Goal: Transaction & Acquisition: Purchase product/service

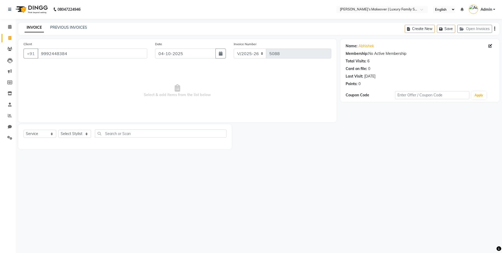
select select "7777"
click at [88, 55] on input "9992448384" at bounding box center [93, 54] width 110 height 10
click at [40, 137] on select "Select Service Product Membership Package Voucher Prepaid Gift Card" at bounding box center [40, 134] width 33 height 8
select select "select"
click at [24, 130] on select "Select Service Product Membership Package Voucher Prepaid Gift Card" at bounding box center [40, 134] width 33 height 8
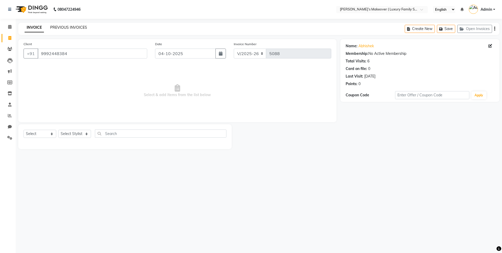
click at [71, 28] on link "PREVIOUS INVOICES" at bounding box center [68, 27] width 37 height 5
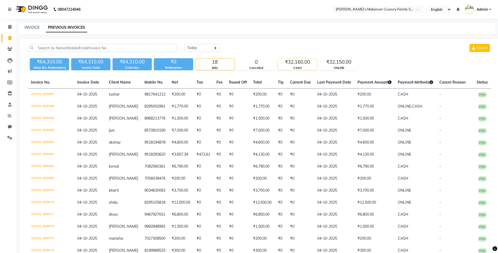
click at [297, 64] on div "₹32,160.00" at bounding box center [297, 62] width 39 height 7
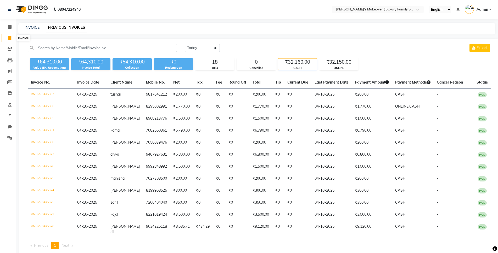
click at [11, 39] on icon at bounding box center [9, 38] width 3 height 4
select select "service"
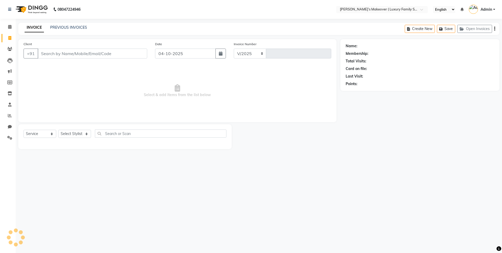
select select "7777"
type input "5088"
click at [114, 50] on input "Client" at bounding box center [93, 54] width 110 height 10
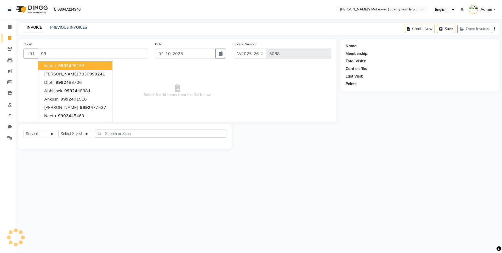
type input "9"
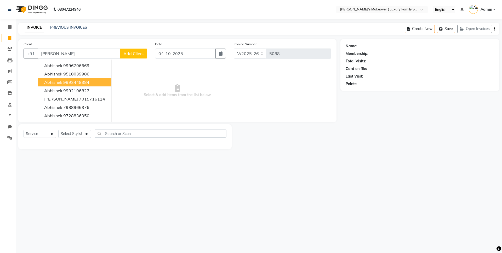
click at [78, 84] on ngb-highlight "9992448384" at bounding box center [76, 82] width 26 height 5
type input "9992448384"
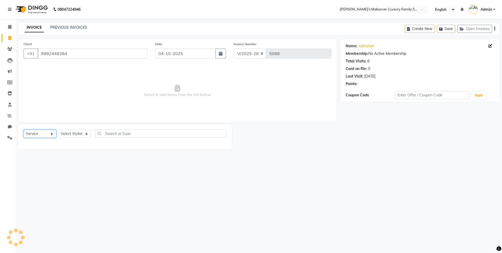
drag, startPoint x: 37, startPoint y: 134, endPoint x: 37, endPoint y: 138, distance: 4.2
click at [37, 134] on select "Select Service Product Membership Package Voucher Prepaid Gift Card" at bounding box center [40, 134] width 33 height 8
click at [24, 130] on select "Select Service Product Membership Package Voucher Prepaid Gift Card" at bounding box center [40, 134] width 33 height 8
click at [39, 137] on select "Select Service Product Membership Package Voucher Prepaid Gift Card" at bounding box center [40, 134] width 33 height 8
click at [24, 130] on select "Select Service Product Membership Package Voucher Prepaid Gift Card" at bounding box center [40, 134] width 33 height 8
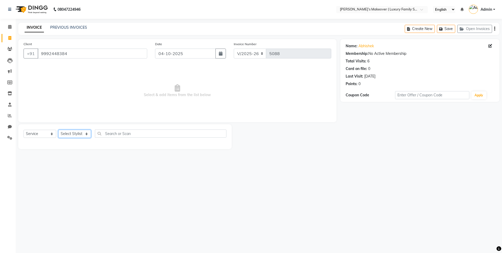
click at [76, 135] on select "Select Stylist [PERSON_NAME] [PERSON_NAME] [PERSON_NAME] [PERSON_NAME] Bhoomi […" at bounding box center [74, 134] width 33 height 8
click at [58, 130] on select "Select Stylist [PERSON_NAME] [PERSON_NAME] [PERSON_NAME] [PERSON_NAME] Bhoomi […" at bounding box center [74, 134] width 33 height 8
click at [111, 133] on input "text" at bounding box center [161, 134] width 132 height 8
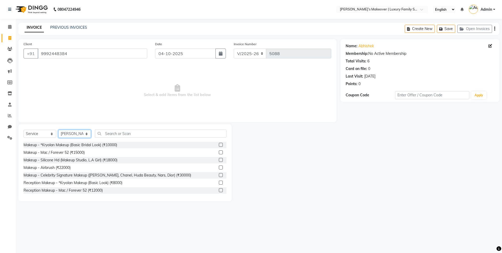
click at [87, 135] on select "Select Stylist [PERSON_NAME] [PERSON_NAME] [PERSON_NAME] [PERSON_NAME] Bhoomi […" at bounding box center [74, 134] width 33 height 8
click at [58, 130] on select "Select Stylist [PERSON_NAME] [PERSON_NAME] [PERSON_NAME] [PERSON_NAME] Bhoomi […" at bounding box center [74, 134] width 33 height 8
click at [76, 134] on select "Select Stylist [PERSON_NAME] [PERSON_NAME] [PERSON_NAME] [PERSON_NAME] Bhoomi […" at bounding box center [74, 134] width 33 height 8
select select "69517"
click at [58, 130] on select "Select Stylist [PERSON_NAME] [PERSON_NAME] [PERSON_NAME] [PERSON_NAME] Bhoomi […" at bounding box center [74, 134] width 33 height 8
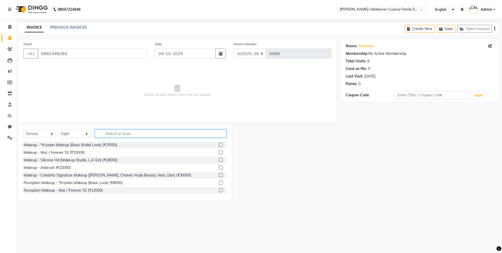
click at [138, 132] on input "text" at bounding box center [161, 134] width 132 height 8
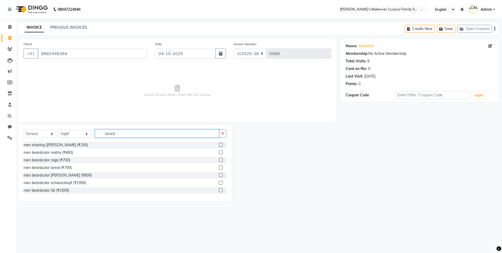
type input "beard"
click at [219, 144] on label at bounding box center [221, 145] width 4 height 4
click at [219, 144] on input "checkbox" at bounding box center [220, 145] width 3 height 3
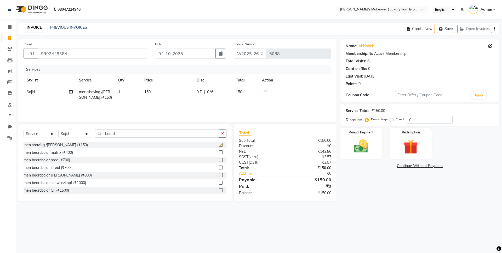
checkbox input "false"
click at [494, 29] on icon "button" at bounding box center [494, 29] width 1 height 0
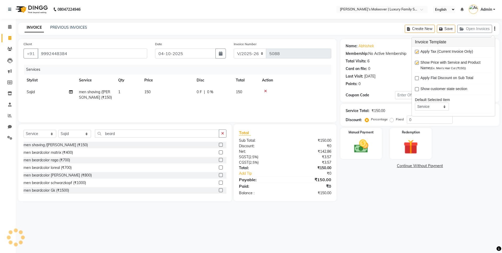
click at [416, 51] on label at bounding box center [417, 52] width 4 height 4
click at [416, 51] on input "checkbox" at bounding box center [416, 51] width 3 height 3
checkbox input "false"
click at [362, 139] on img at bounding box center [361, 146] width 24 height 17
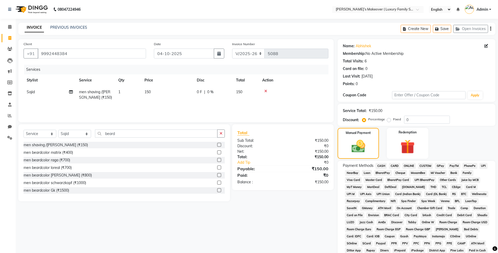
click at [379, 162] on div "Payment Methods CASH CARD ONLINE CUSTOM GPay PayTM PhonePe UPI NearBuy Loan Bha…" at bounding box center [416, 219] width 158 height 117
click at [382, 169] on span "CASH" at bounding box center [380, 166] width 11 height 6
click at [383, 165] on span "CASH" at bounding box center [380, 166] width 11 height 6
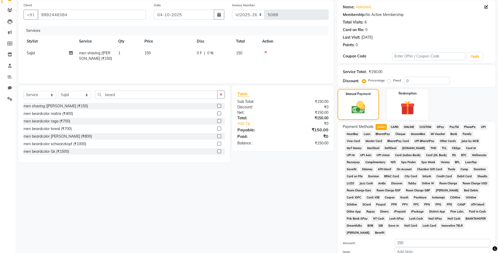
scroll to position [91, 0]
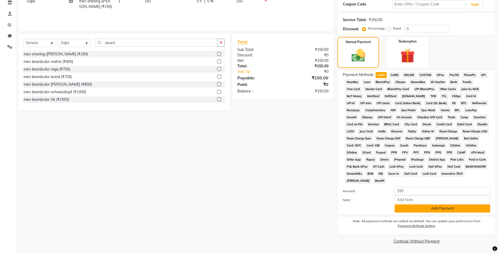
click at [420, 206] on button "Add Payment" at bounding box center [441, 209] width 95 height 8
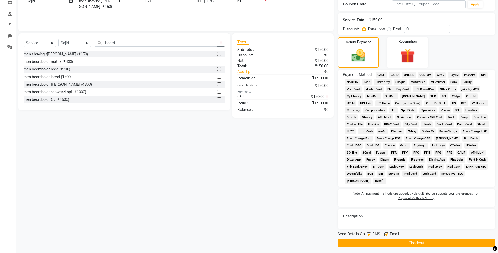
click at [420, 242] on button "Checkout" at bounding box center [416, 243] width 158 height 8
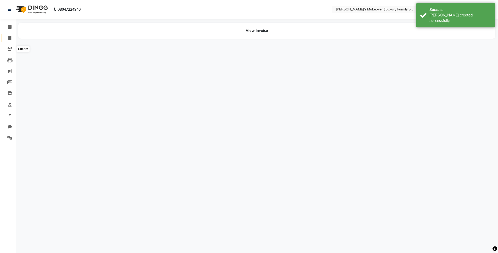
click at [10, 38] on icon at bounding box center [9, 38] width 3 height 4
select select "service"
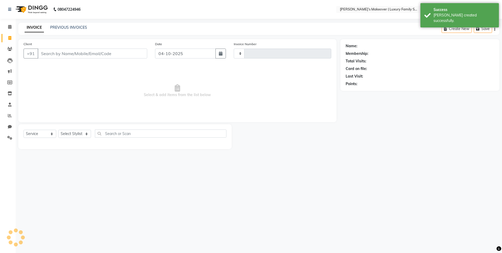
click at [70, 50] on input "Client" at bounding box center [93, 54] width 110 height 10
type input "5089"
select select "7777"
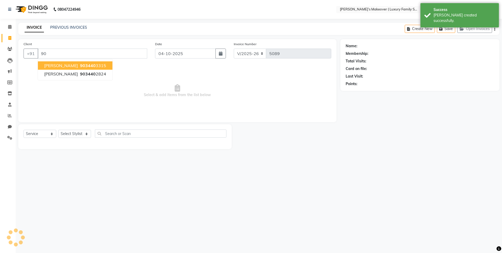
type input "9"
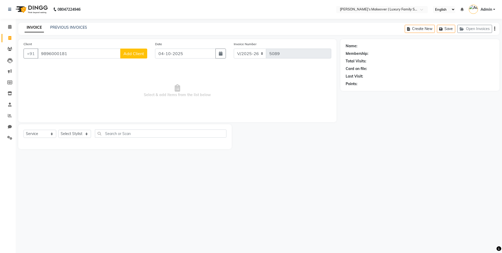
type input "9896000181"
click at [136, 50] on button "Add Client" at bounding box center [133, 54] width 27 height 10
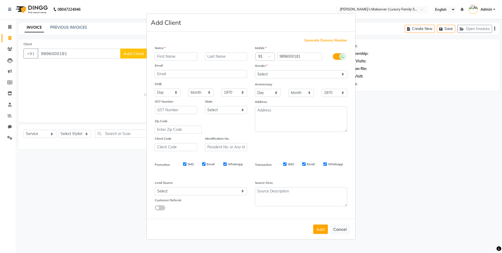
click at [186, 55] on input "text" at bounding box center [176, 57] width 42 height 8
type input "[PERSON_NAME]"
click at [287, 75] on select "Select [DEMOGRAPHIC_DATA] [DEMOGRAPHIC_DATA] Other Prefer Not To Say" at bounding box center [301, 74] width 92 height 8
click at [255, 70] on select "Select [DEMOGRAPHIC_DATA] [DEMOGRAPHIC_DATA] Other Prefer Not To Say" at bounding box center [301, 74] width 92 height 8
click at [277, 72] on select "Select [DEMOGRAPHIC_DATA] [DEMOGRAPHIC_DATA] Other Prefer Not To Say" at bounding box center [301, 74] width 92 height 8
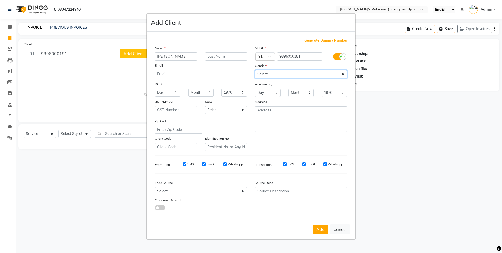
select select "[DEMOGRAPHIC_DATA]"
click at [255, 70] on select "Select [DEMOGRAPHIC_DATA] [DEMOGRAPHIC_DATA] Other Prefer Not To Say" at bounding box center [301, 74] width 92 height 8
click at [315, 231] on button "Add" at bounding box center [320, 229] width 15 height 9
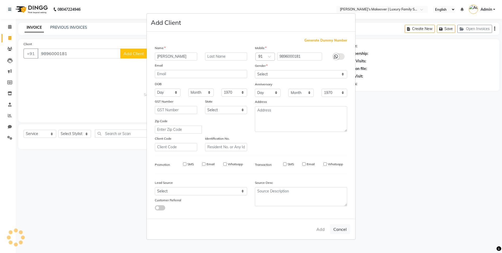
select select
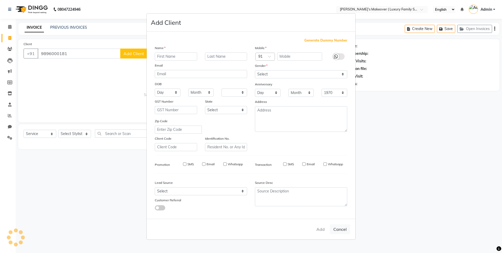
select select
checkbox input "false"
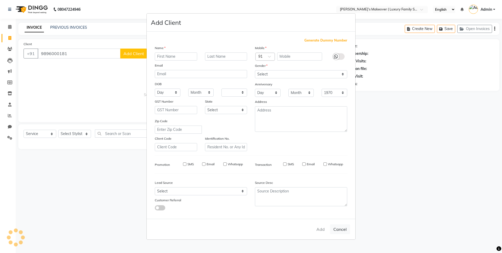
checkbox input "false"
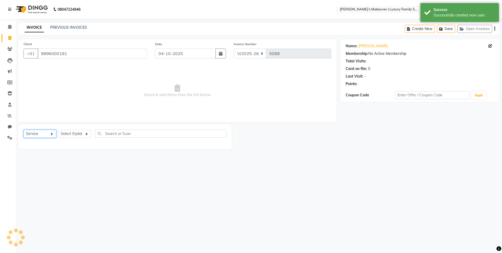
click at [40, 134] on select "Select Service Product Membership Package Voucher Prepaid Gift Card" at bounding box center [40, 134] width 33 height 8
click at [24, 130] on select "Select Service Product Membership Package Voucher Prepaid Gift Card" at bounding box center [40, 134] width 33 height 8
drag, startPoint x: 62, startPoint y: 134, endPoint x: 63, endPoint y: 137, distance: 2.9
click at [62, 134] on select "Select Stylist [PERSON_NAME] [PERSON_NAME] [PERSON_NAME] [PERSON_NAME] Bhoomi […" at bounding box center [74, 134] width 33 height 8
select select "69510"
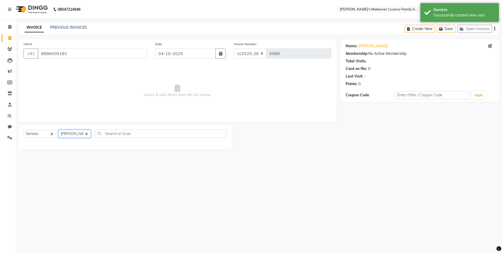
click at [58, 130] on select "Select Stylist [PERSON_NAME] [PERSON_NAME] [PERSON_NAME] [PERSON_NAME] Bhoomi […" at bounding box center [74, 134] width 33 height 8
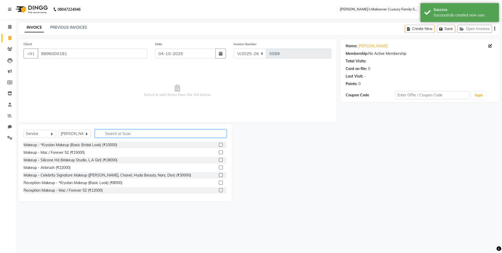
click at [109, 135] on input "text" at bounding box center [161, 134] width 132 height 8
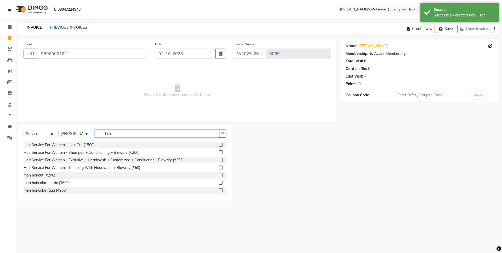
type input "hair c"
click at [219, 175] on label at bounding box center [221, 175] width 4 height 4
click at [219, 175] on input "checkbox" at bounding box center [220, 175] width 3 height 3
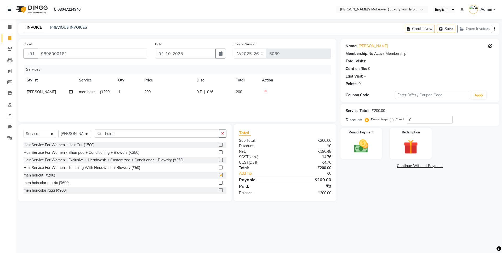
checkbox input "false"
click at [494, 28] on button "button" at bounding box center [494, 29] width 1 height 12
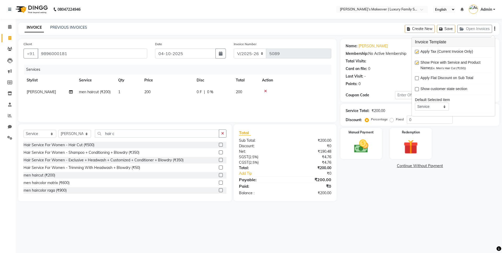
click at [416, 52] on label at bounding box center [417, 52] width 4 height 4
click at [416, 52] on input "checkbox" at bounding box center [416, 51] width 3 height 3
checkbox input "false"
click at [372, 149] on img at bounding box center [362, 146] width 24 height 17
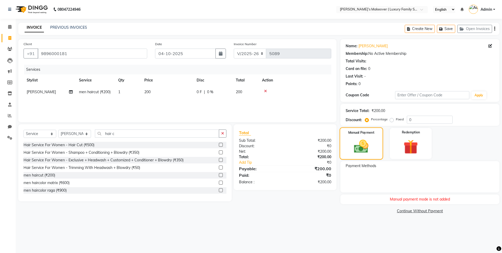
click at [365, 148] on img at bounding box center [361, 146] width 24 height 17
click at [494, 29] on icon "button" at bounding box center [494, 29] width 1 height 0
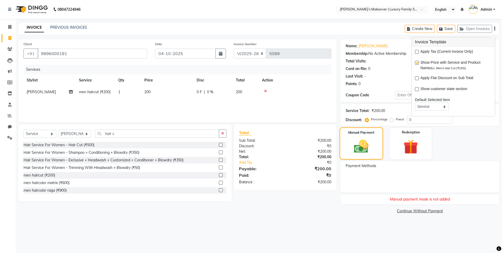
click at [361, 143] on img at bounding box center [361, 146] width 24 height 17
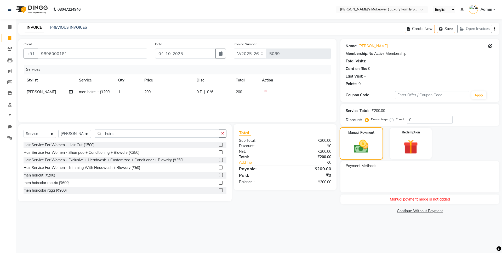
click at [365, 141] on img at bounding box center [361, 146] width 24 height 17
click at [428, 147] on div "Redemption" at bounding box center [410, 144] width 43 height 32
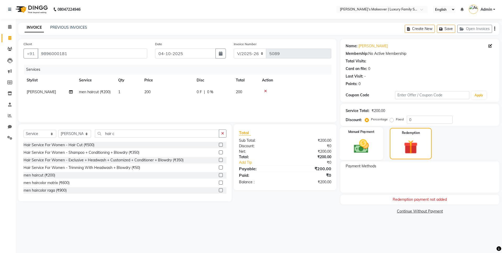
click at [370, 146] on img at bounding box center [361, 146] width 24 height 17
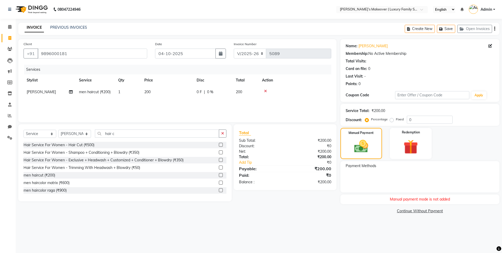
click at [122, 59] on div "Client [PHONE_NUMBER]" at bounding box center [86, 51] width 132 height 21
click at [123, 52] on input "9896000181" at bounding box center [93, 54] width 110 height 10
click at [96, 65] on span "989600018" at bounding box center [92, 65] width 24 height 5
type input "9896000181"
click at [352, 148] on img at bounding box center [361, 146] width 24 height 17
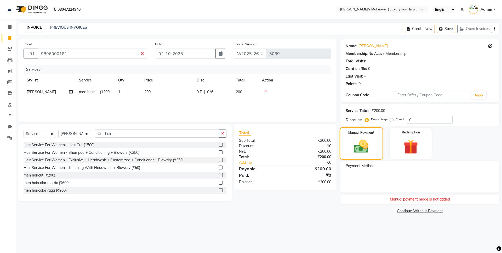
click at [352, 148] on img at bounding box center [361, 146] width 24 height 17
click at [13, 41] on span at bounding box center [9, 38] width 9 height 6
select select "service"
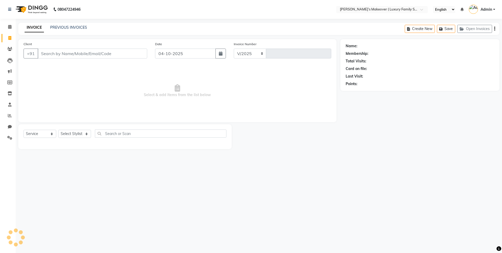
select select "7777"
type input "5089"
click at [109, 57] on input "Client" at bounding box center [93, 54] width 110 height 10
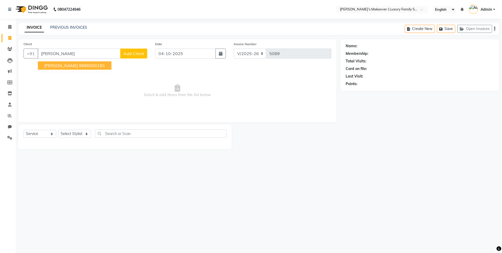
drag, startPoint x: 103, startPoint y: 65, endPoint x: 58, endPoint y: 97, distance: 55.6
click at [99, 68] on ngb-highlight "9896000181" at bounding box center [92, 65] width 26 height 5
type input "9896000181"
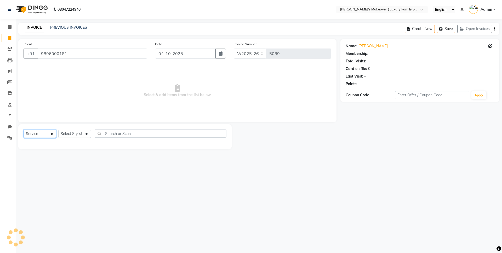
click at [33, 135] on select "Select Service Product Membership Package Voucher Prepaid Gift Card" at bounding box center [40, 134] width 33 height 8
click at [24, 130] on select "Select Service Product Membership Package Voucher Prepaid Gift Card" at bounding box center [40, 134] width 33 height 8
drag, startPoint x: 65, startPoint y: 134, endPoint x: 65, endPoint y: 138, distance: 3.7
click at [65, 134] on select "Select Stylist [PERSON_NAME] [PERSON_NAME] [PERSON_NAME] [PERSON_NAME] Bhoomi […" at bounding box center [74, 134] width 33 height 8
select select "85064"
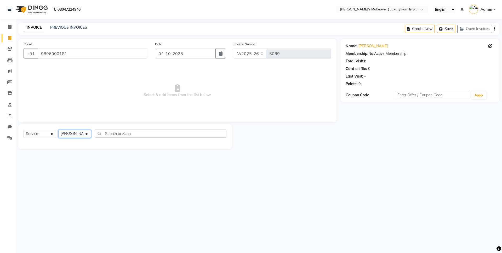
click at [58, 130] on select "Select Stylist [PERSON_NAME] [PERSON_NAME] [PERSON_NAME] [PERSON_NAME] Bhoomi […" at bounding box center [74, 134] width 33 height 8
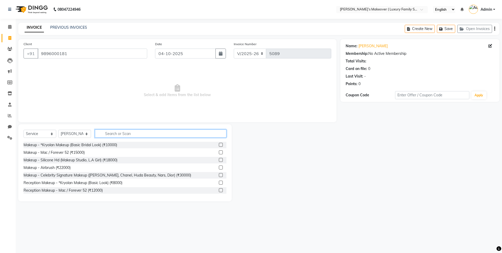
click at [115, 134] on input "text" at bounding box center [161, 134] width 132 height 8
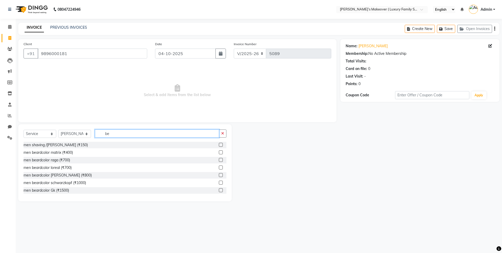
type input "b"
type input "men hai"
click at [219, 167] on label at bounding box center [221, 168] width 4 height 4
click at [219, 167] on input "checkbox" at bounding box center [220, 167] width 3 height 3
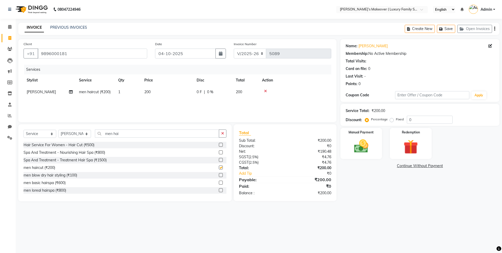
checkbox input "false"
click at [495, 29] on icon "button" at bounding box center [494, 29] width 1 height 0
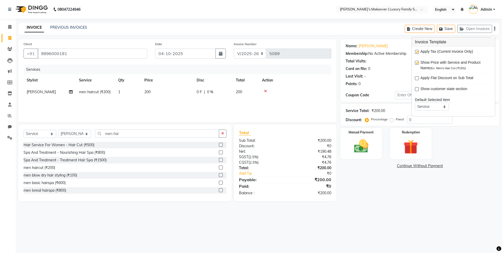
click at [416, 51] on label at bounding box center [417, 52] width 4 height 4
click at [416, 51] on input "checkbox" at bounding box center [416, 51] width 3 height 3
checkbox input "false"
click at [359, 150] on img at bounding box center [361, 146] width 24 height 17
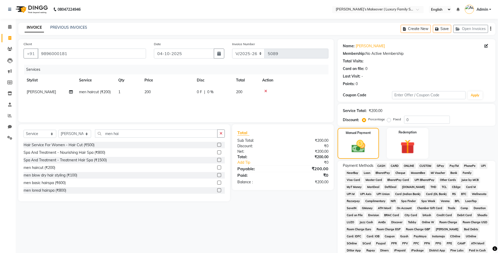
click at [380, 165] on span "CASH" at bounding box center [380, 166] width 11 height 6
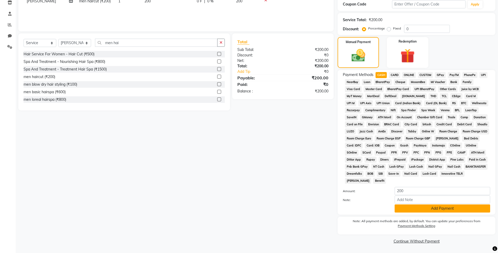
click at [412, 207] on button "Add Payment" at bounding box center [441, 209] width 95 height 8
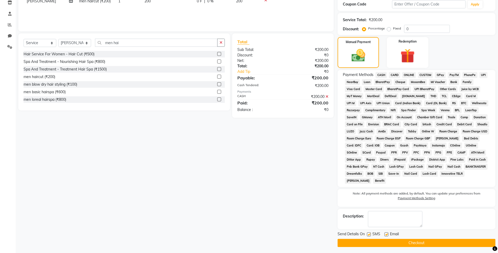
click at [406, 244] on button "Checkout" at bounding box center [416, 243] width 158 height 8
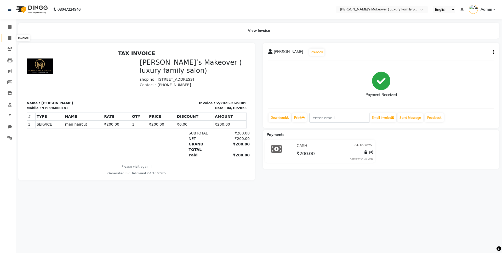
click at [9, 37] on icon at bounding box center [9, 38] width 3 height 4
select select "service"
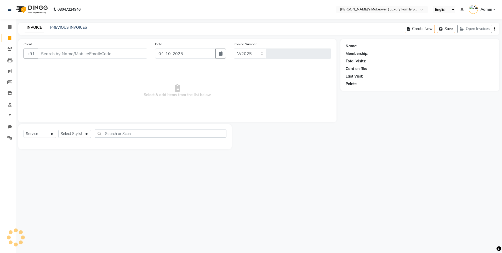
select select "7777"
type input "5090"
click at [66, 56] on input "Client" at bounding box center [93, 54] width 110 height 10
click at [43, 135] on select "Select Service Product Membership Package Voucher Prepaid Gift Card" at bounding box center [40, 134] width 33 height 8
click at [24, 130] on select "Select Service Product Membership Package Voucher Prepaid Gift Card" at bounding box center [40, 134] width 33 height 8
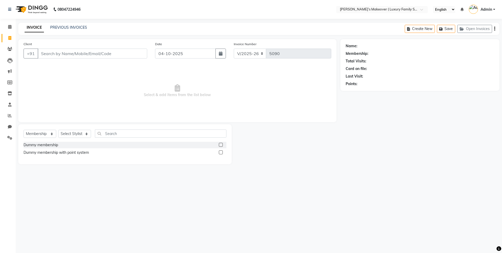
click at [46, 129] on div "Select Service Product Membership Package Voucher Prepaid Gift Card Select Styl…" at bounding box center [124, 144] width 213 height 40
drag, startPoint x: 46, startPoint y: 133, endPoint x: 46, endPoint y: 138, distance: 5.0
click at [46, 133] on select "Select Service Product Membership Package Voucher Prepaid Gift Card" at bounding box center [40, 134] width 33 height 8
select select "product"
click at [24, 130] on select "Select Service Product Membership Package Voucher Prepaid Gift Card" at bounding box center [40, 134] width 33 height 8
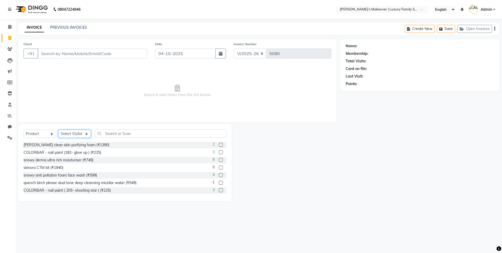
click at [82, 132] on select "Select Stylist [PERSON_NAME] [PERSON_NAME] [PERSON_NAME] [PERSON_NAME] Bhoomi […" at bounding box center [74, 134] width 33 height 8
select select "69498"
click at [58, 130] on select "Select Stylist [PERSON_NAME] [PERSON_NAME] [PERSON_NAME] [PERSON_NAME] Bhoomi […" at bounding box center [74, 134] width 33 height 8
click at [131, 134] on input "text" at bounding box center [161, 134] width 132 height 8
type input "m"
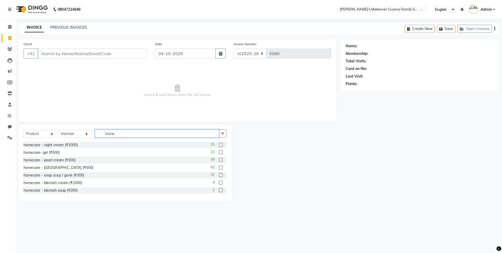
type input "home"
click at [219, 144] on label at bounding box center [221, 145] width 4 height 4
click at [219, 144] on input "checkbox" at bounding box center [220, 145] width 3 height 3
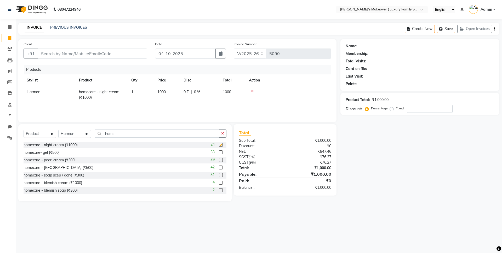
checkbox input "false"
click at [219, 152] on label at bounding box center [221, 153] width 4 height 4
click at [219, 152] on input "checkbox" at bounding box center [220, 152] width 3 height 3
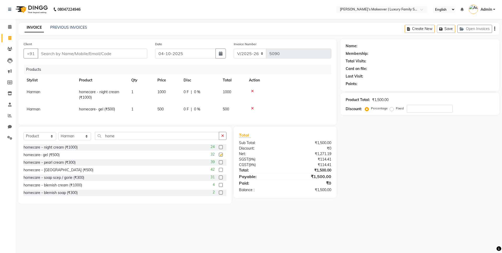
checkbox input "false"
click at [219, 180] on label at bounding box center [221, 178] width 4 height 4
click at [219, 180] on input "checkbox" at bounding box center [220, 177] width 3 height 3
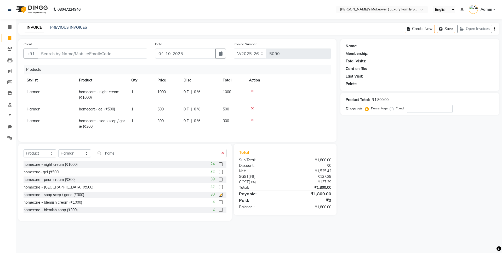
checkbox input "false"
click at [112, 50] on input "Client" at bounding box center [93, 54] width 110 height 10
click at [116, 56] on input "Client" at bounding box center [93, 54] width 110 height 10
click at [100, 56] on input "Client" at bounding box center [93, 54] width 110 height 10
type input "9"
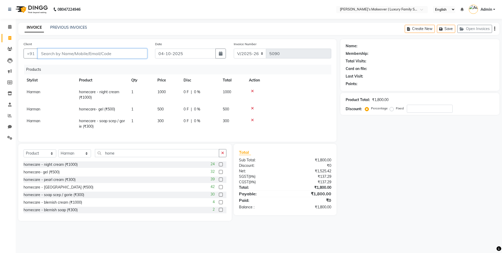
type input "0"
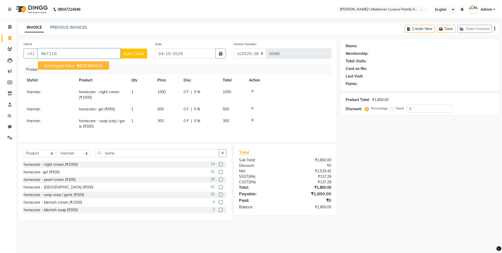
click at [97, 65] on ngb-highlight "967110 5659" at bounding box center [89, 65] width 27 height 5
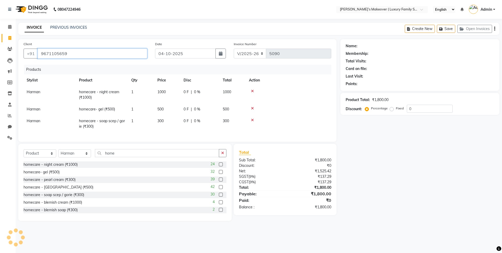
type input "9671105659"
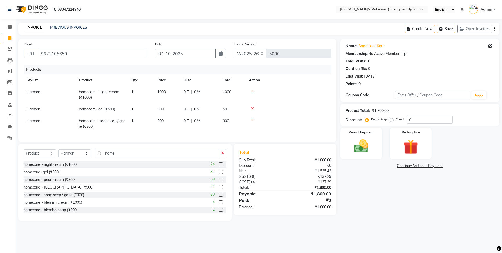
click at [494, 28] on button "button" at bounding box center [494, 29] width 1 height 12
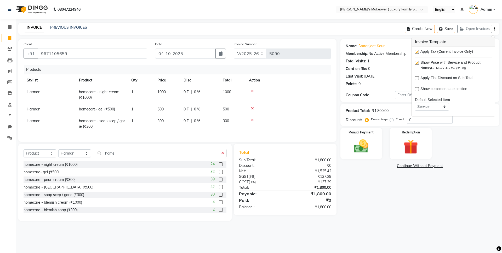
click at [416, 51] on label at bounding box center [417, 52] width 4 height 4
click at [416, 51] on input "checkbox" at bounding box center [416, 51] width 3 height 3
checkbox input "false"
click at [370, 142] on img at bounding box center [361, 146] width 24 height 17
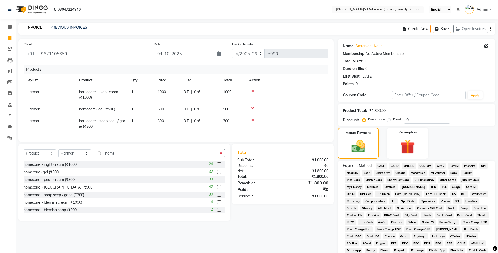
click at [410, 165] on span "ONLINE" at bounding box center [409, 166] width 14 height 6
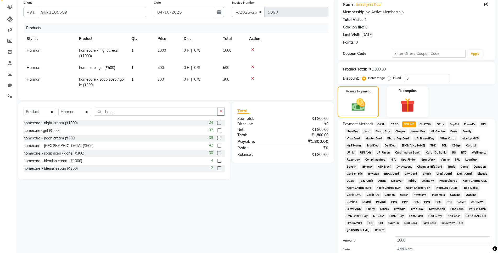
scroll to position [91, 0]
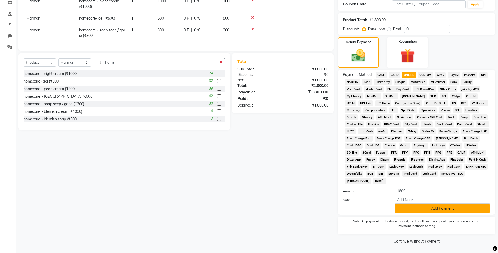
click at [423, 209] on button "Add Payment" at bounding box center [441, 209] width 95 height 8
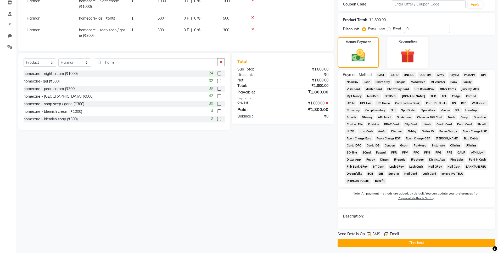
click at [421, 243] on button "Checkout" at bounding box center [416, 243] width 158 height 8
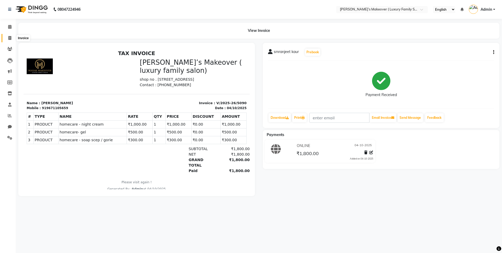
click at [7, 38] on span at bounding box center [9, 38] width 9 height 6
select select "service"
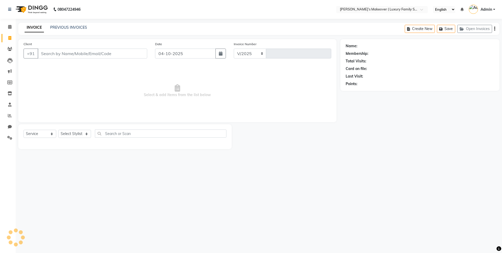
select select "7777"
type input "5091"
click at [73, 26] on link "PREVIOUS INVOICES" at bounding box center [68, 27] width 37 height 5
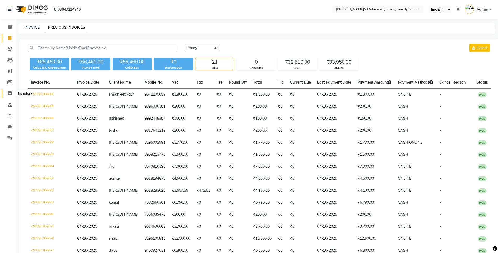
click at [9, 92] on icon at bounding box center [10, 94] width 4 height 4
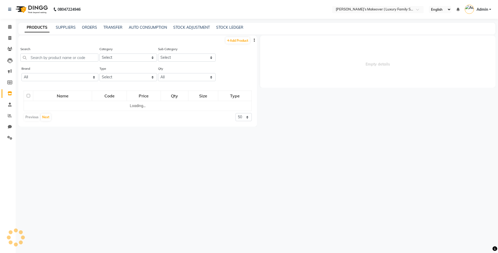
select select
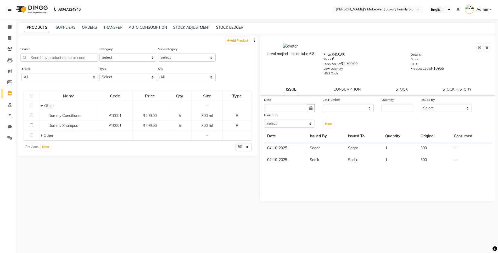
click at [226, 27] on link "STOCK LEDGER" at bounding box center [229, 27] width 27 height 5
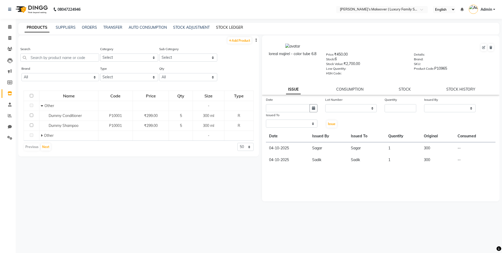
select select "all"
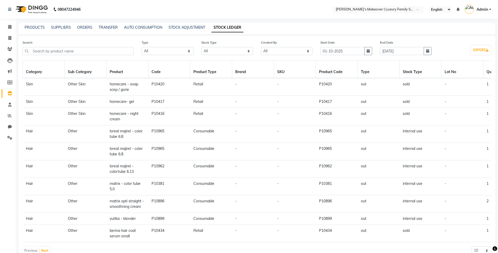
scroll to position [18, 0]
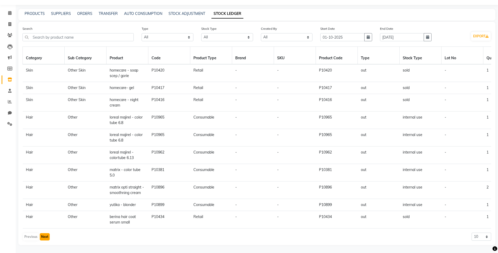
click at [45, 236] on button "Next" at bounding box center [45, 237] width 10 height 7
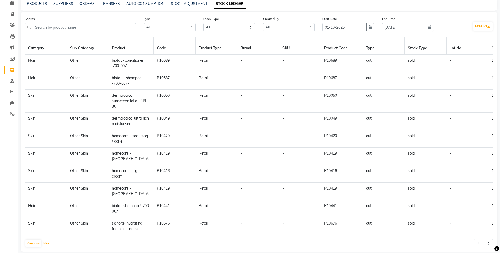
scroll to position [0, 0]
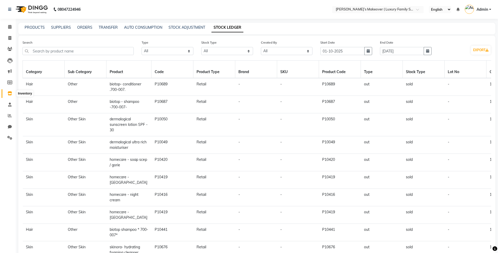
click at [13, 94] on span at bounding box center [9, 94] width 9 height 6
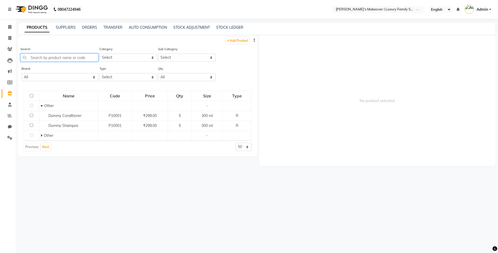
click at [59, 54] on input "text" at bounding box center [59, 58] width 78 height 8
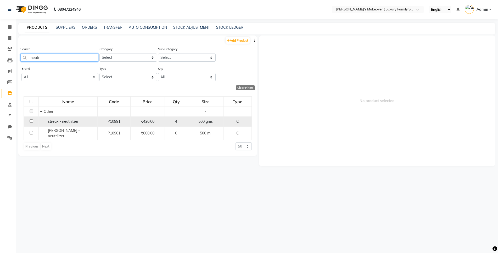
type input "neutri"
click at [31, 121] on input "checkbox" at bounding box center [31, 121] width 3 height 3
checkbox input "true"
select select
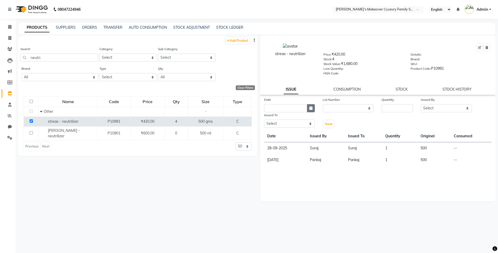
click at [311, 107] on icon "button" at bounding box center [310, 108] width 3 height 4
select select "10"
select select "2025"
click at [310, 131] on div "4" at bounding box center [311, 135] width 8 height 8
type input "04-10-2025"
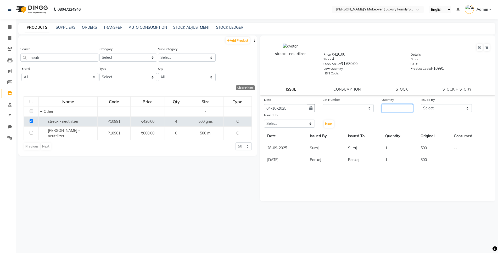
click at [407, 107] on input "number" at bounding box center [396, 108] width 31 height 8
type input "1"
click at [423, 107] on select "Select [PERSON_NAME] [PERSON_NAME] [PERSON_NAME] [PERSON_NAME] Bhoomi [PERSON_N…" at bounding box center [446, 108] width 51 height 8
select select "92673"
click at [421, 104] on select "Select [PERSON_NAME] [PERSON_NAME] [PERSON_NAME] [PERSON_NAME] Bhoomi [PERSON_N…" at bounding box center [446, 108] width 51 height 8
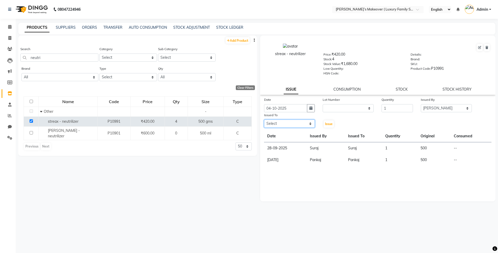
click at [279, 126] on select "Select [PERSON_NAME] [PERSON_NAME] [PERSON_NAME] [PERSON_NAME] Bhoomi [PERSON_N…" at bounding box center [289, 124] width 51 height 8
select select "92673"
click at [264, 120] on select "Select [PERSON_NAME] [PERSON_NAME] [PERSON_NAME] [PERSON_NAME] Bhoomi [PERSON_N…" at bounding box center [289, 124] width 51 height 8
click at [325, 125] on button "Issue" at bounding box center [329, 124] width 10 height 7
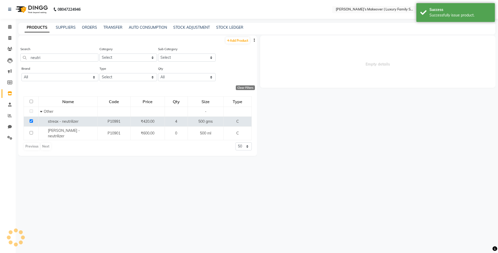
select select
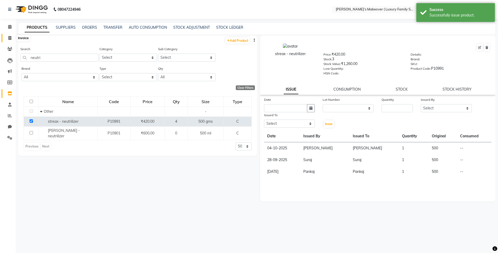
click at [10, 40] on icon at bounding box center [9, 38] width 3 height 4
select select "service"
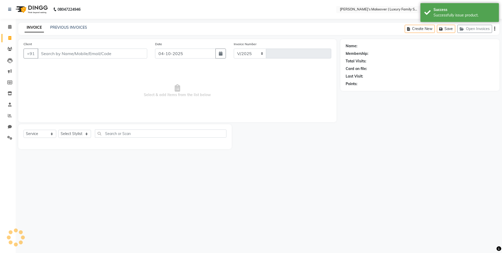
select select "7777"
type input "5091"
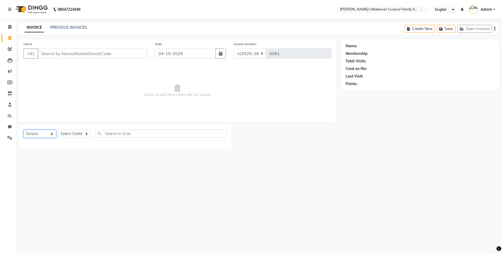
click at [38, 133] on select "Select Service Product Membership Package Voucher Prepaid Gift Card" at bounding box center [40, 134] width 33 height 8
select select "product"
click at [24, 130] on select "Select Service Product Membership Package Voucher Prepaid Gift Card" at bounding box center [40, 134] width 33 height 8
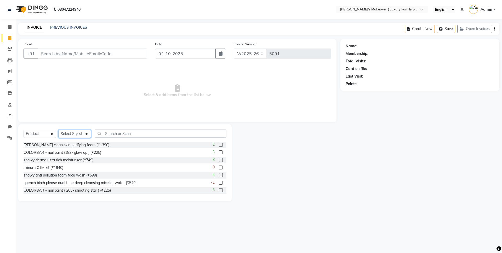
click at [63, 136] on select "Select Stylist [PERSON_NAME] [PERSON_NAME] [PERSON_NAME] [PERSON_NAME] Bhoomi […" at bounding box center [74, 134] width 33 height 8
select select "69498"
click at [58, 130] on select "Select Stylist [PERSON_NAME] [PERSON_NAME] [PERSON_NAME] [PERSON_NAME] Bhoomi […" at bounding box center [74, 134] width 33 height 8
click at [159, 130] on input "text" at bounding box center [161, 134] width 132 height 8
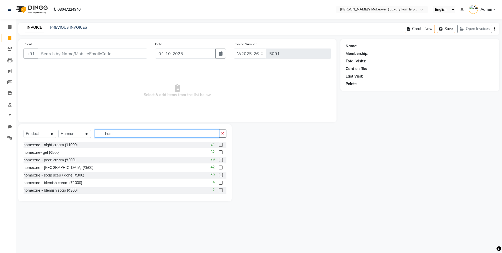
type input "home"
click at [219, 143] on label at bounding box center [221, 145] width 4 height 4
click at [219, 144] on input "checkbox" at bounding box center [220, 145] width 3 height 3
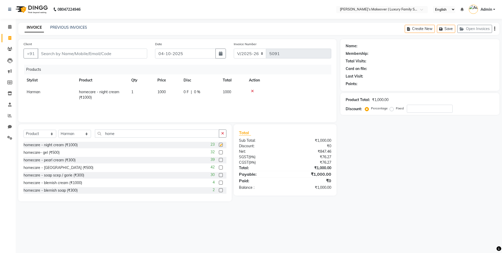
checkbox input "false"
click at [219, 178] on div at bounding box center [220, 175] width 3 height 5
click at [219, 173] on label at bounding box center [221, 175] width 4 height 4
click at [219, 174] on input "checkbox" at bounding box center [220, 175] width 3 height 3
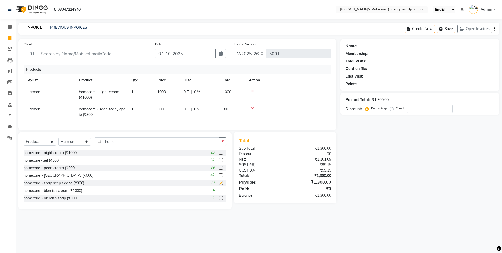
checkbox input "false"
click at [195, 146] on input "home" at bounding box center [157, 142] width 124 height 8
type input "h"
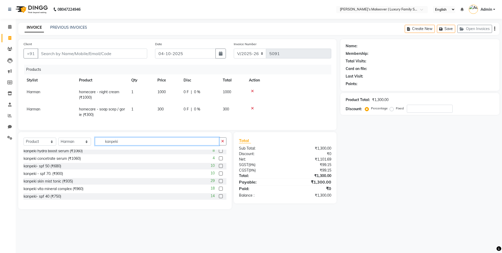
scroll to position [26, 0]
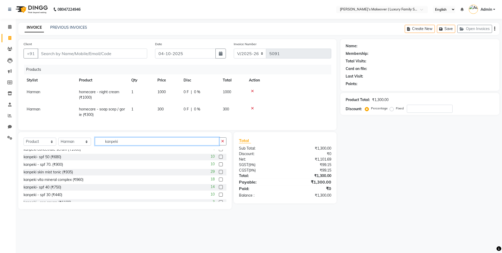
type input "kanpeki"
click at [219, 189] on label at bounding box center [221, 187] width 4 height 4
click at [219, 189] on input "checkbox" at bounding box center [220, 187] width 3 height 3
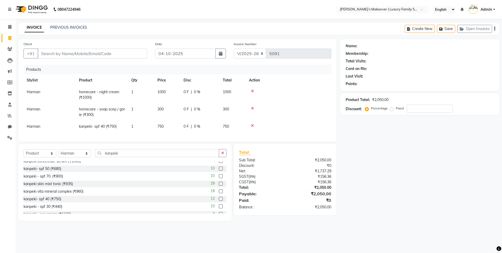
click at [192, 152] on div "Select Service Product Membership Package Voucher Prepaid Gift Card Select Styl…" at bounding box center [124, 182] width 213 height 77
checkbox input "false"
click at [192, 156] on input "kanpeki" at bounding box center [157, 153] width 124 height 8
type input "k"
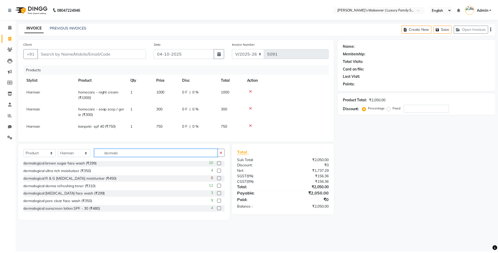
scroll to position [0, 0]
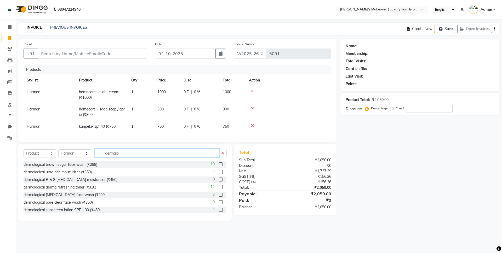
type input "dermalo"
click at [219, 174] on label at bounding box center [221, 172] width 4 height 4
click at [219, 174] on input "checkbox" at bounding box center [220, 172] width 3 height 3
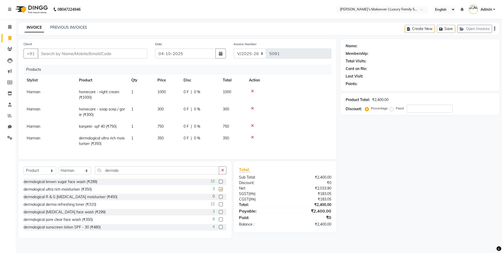
checkbox input "false"
click at [147, 179] on div "Select Service Product Membership Package Voucher Prepaid Gift Card Select Styl…" at bounding box center [125, 173] width 203 height 12
click at [149, 175] on input "dermalo" at bounding box center [157, 171] width 124 height 8
type input "d"
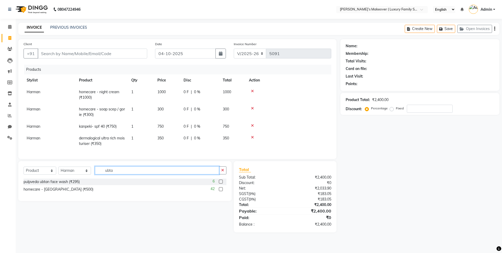
type input "ubta"
click at [222, 191] on label at bounding box center [221, 190] width 4 height 4
click at [222, 191] on input "checkbox" at bounding box center [220, 189] width 3 height 3
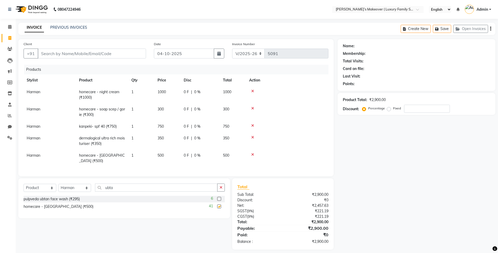
checkbox input "false"
click at [118, 50] on input "Client" at bounding box center [92, 54] width 108 height 10
click at [119, 53] on input "Client" at bounding box center [92, 54] width 108 height 10
type input "9"
type input "0"
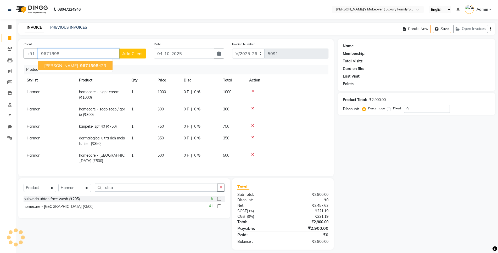
click at [86, 64] on ngb-highlight "9671898 423" at bounding box center [92, 65] width 27 height 5
type input "9671898423"
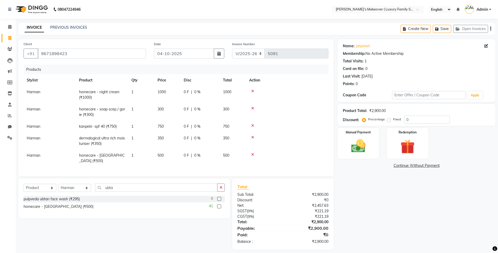
click at [490, 29] on icon "button" at bounding box center [490, 29] width 1 height 0
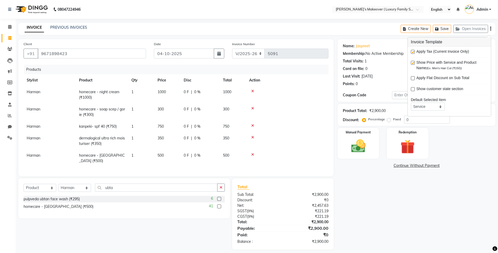
click at [411, 53] on label at bounding box center [413, 52] width 4 height 4
click at [411, 53] on input "checkbox" at bounding box center [412, 51] width 3 height 3
checkbox input "false"
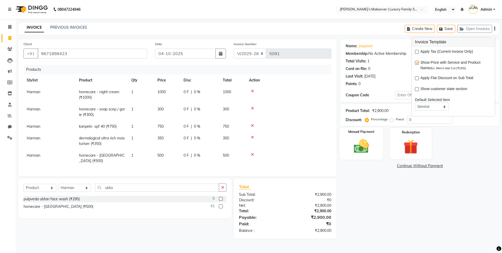
click at [377, 138] on div "Manual Payment" at bounding box center [360, 144] width 43 height 32
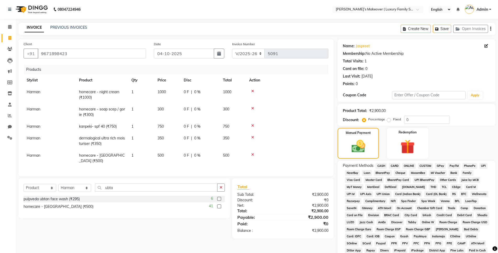
click at [381, 165] on span "CASH" at bounding box center [380, 166] width 11 height 6
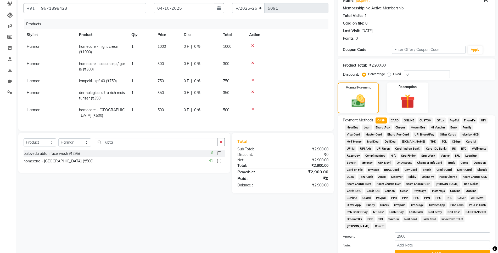
scroll to position [91, 0]
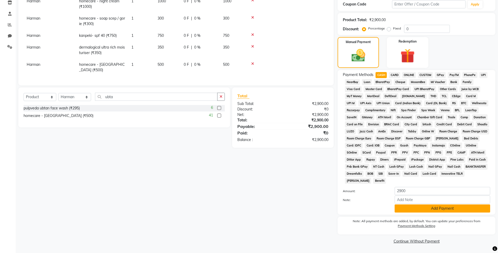
click at [445, 207] on button "Add Payment" at bounding box center [441, 209] width 95 height 8
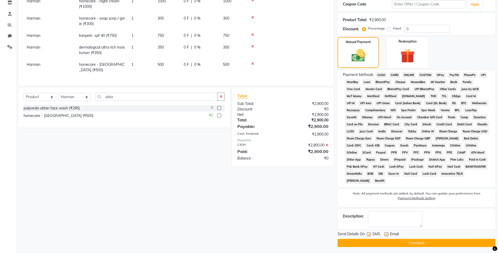
click at [408, 242] on button "Checkout" at bounding box center [416, 243] width 158 height 8
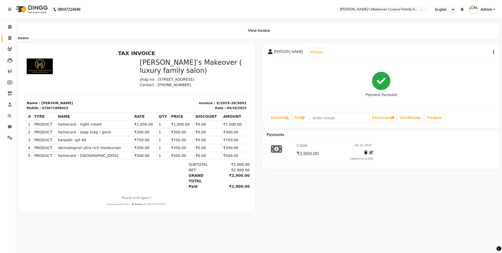
click at [8, 37] on span at bounding box center [9, 38] width 9 height 6
select select "service"
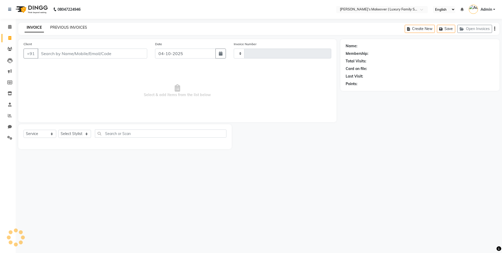
click at [69, 26] on link "PREVIOUS INVOICES" at bounding box center [68, 27] width 37 height 5
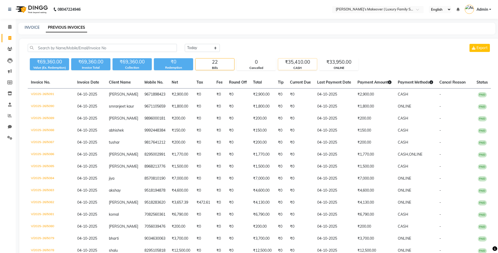
click at [295, 67] on div "CASH" at bounding box center [297, 68] width 39 height 4
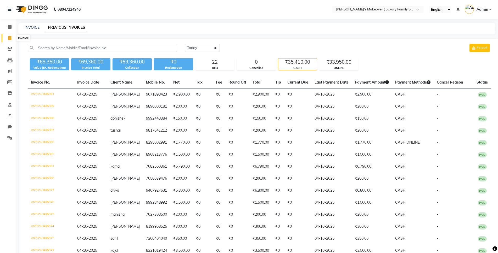
click at [8, 37] on icon at bounding box center [9, 38] width 3 height 4
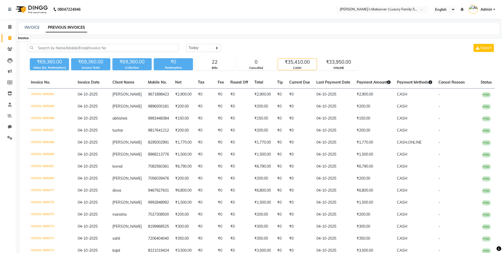
select select "7777"
select select "service"
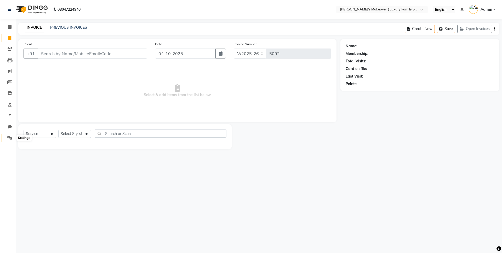
click at [9, 137] on icon at bounding box center [9, 138] width 5 height 4
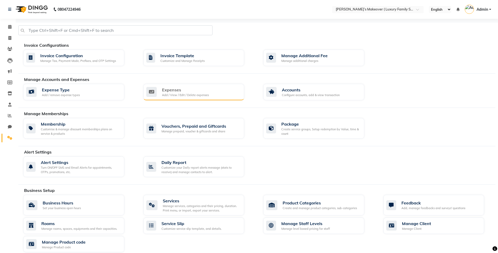
click at [216, 91] on div "Expenses Add / View / Edit / Delete expenses" at bounding box center [193, 92] width 94 height 11
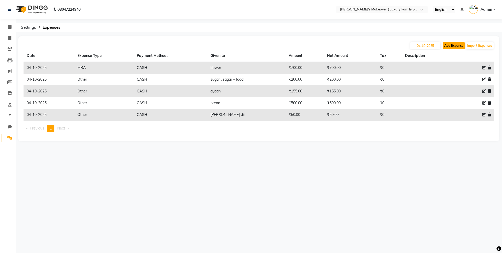
click at [454, 47] on button "Add Expense" at bounding box center [454, 45] width 22 height 7
select select "1"
select select "6920"
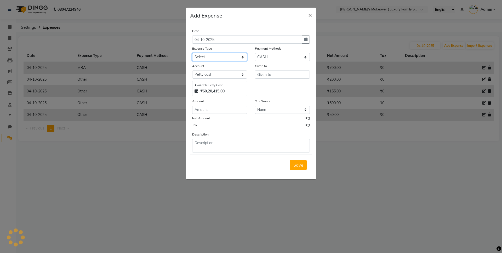
drag, startPoint x: 206, startPoint y: 58, endPoint x: 205, endPoint y: 61, distance: 3.5
click at [206, 58] on select "Select Advance Salary Bank charges Car maintenance Cash transfer to bank Cash t…" at bounding box center [219, 57] width 55 height 8
select select "10"
click at [192, 53] on select "Select Advance Salary Bank charges Car maintenance Cash transfer to bank Cash t…" at bounding box center [219, 57] width 55 height 8
click at [274, 72] on input "text" at bounding box center [282, 75] width 55 height 8
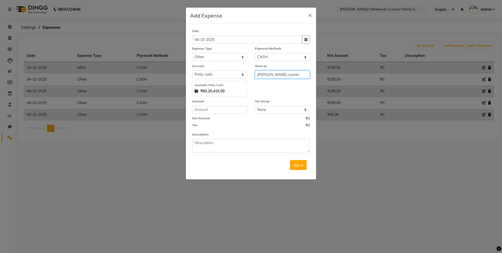
type input "[PERSON_NAME] courier"
click at [206, 110] on input "number" at bounding box center [219, 110] width 55 height 8
type input "1500"
click at [299, 166] on span "Save" at bounding box center [298, 165] width 10 height 5
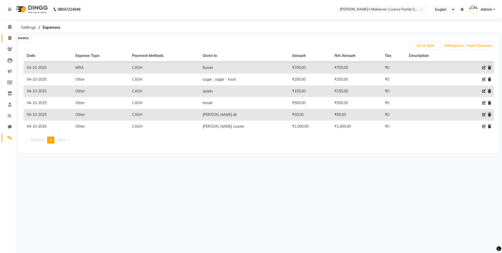
click at [9, 37] on icon at bounding box center [9, 38] width 3 height 4
select select "service"
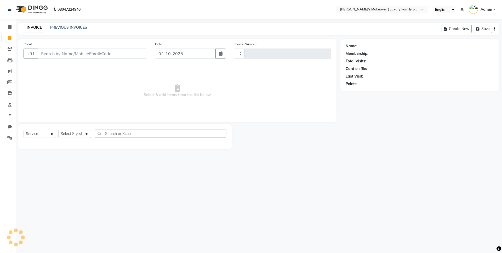
type input "5092"
select select "7777"
click at [89, 53] on input "Client" at bounding box center [93, 54] width 110 height 10
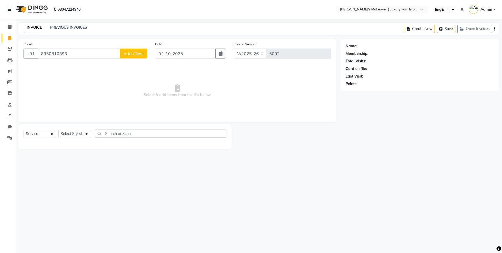
type input "8950810893"
click at [136, 52] on span "Add Client" at bounding box center [133, 53] width 21 height 5
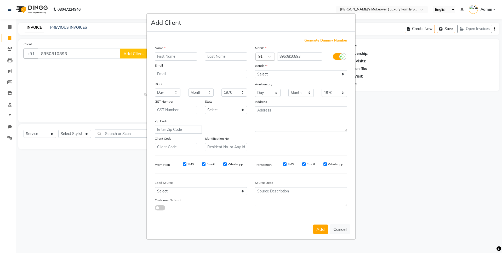
click at [163, 55] on input "text" at bounding box center [176, 57] width 42 height 8
type input "[PERSON_NAME]"
click at [274, 74] on select "Select [DEMOGRAPHIC_DATA] [DEMOGRAPHIC_DATA] Other Prefer Not To Say" at bounding box center [301, 74] width 92 height 8
select select "[DEMOGRAPHIC_DATA]"
click at [255, 70] on select "Select [DEMOGRAPHIC_DATA] [DEMOGRAPHIC_DATA] Other Prefer Not To Say" at bounding box center [301, 74] width 92 height 8
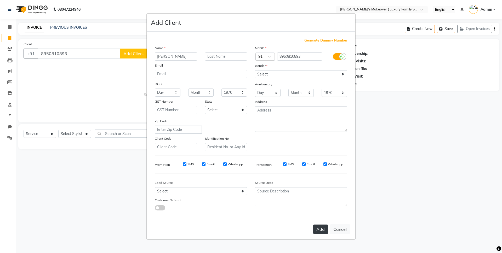
click at [320, 229] on button "Add" at bounding box center [320, 229] width 15 height 9
select select
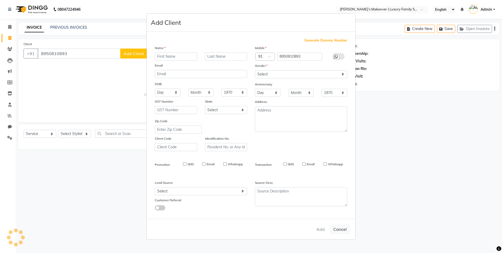
select select
checkbox input "false"
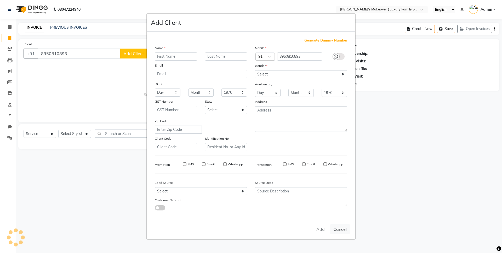
checkbox input "false"
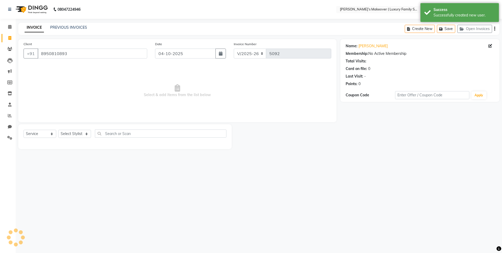
click at [35, 128] on div "Select Service Product Membership Package Voucher Prepaid Gift Card Select Styl…" at bounding box center [124, 136] width 213 height 25
drag, startPoint x: 39, startPoint y: 134, endPoint x: 39, endPoint y: 138, distance: 4.0
click at [39, 134] on select "Select Service Product Membership Package Voucher Prepaid Gift Card" at bounding box center [40, 134] width 33 height 8
click at [24, 130] on select "Select Service Product Membership Package Voucher Prepaid Gift Card" at bounding box center [40, 134] width 33 height 8
click at [68, 136] on select "Select Stylist [PERSON_NAME] [PERSON_NAME] [PERSON_NAME] [PERSON_NAME] Bhoomi […" at bounding box center [74, 134] width 33 height 8
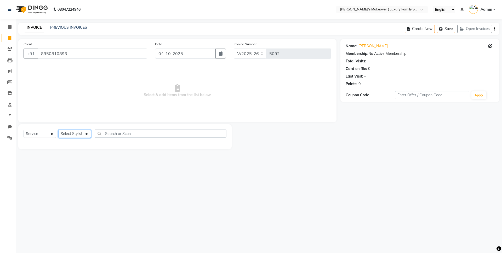
select select "69498"
click at [58, 130] on select "Select Stylist [PERSON_NAME] [PERSON_NAME] [PERSON_NAME] [PERSON_NAME] Bhoomi […" at bounding box center [74, 134] width 33 height 8
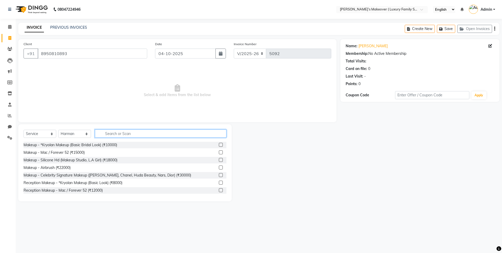
click at [140, 135] on input "text" at bounding box center [161, 134] width 132 height 8
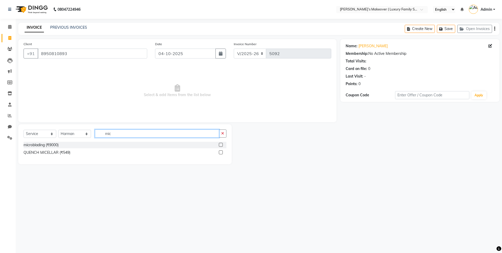
type input "mic"
click at [220, 144] on label at bounding box center [221, 145] width 4 height 4
click at [220, 144] on input "checkbox" at bounding box center [220, 145] width 3 height 3
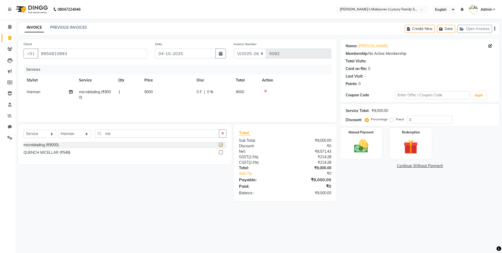
checkbox input "false"
click at [80, 134] on select "Select Stylist [PERSON_NAME] [PERSON_NAME] [PERSON_NAME] [PERSON_NAME] Bhoomi […" at bounding box center [74, 134] width 33 height 8
select select "69515"
click at [58, 130] on select "Select Stylist [PERSON_NAME] [PERSON_NAME] [PERSON_NAME] [PERSON_NAME] Bhoomi […" at bounding box center [74, 134] width 33 height 8
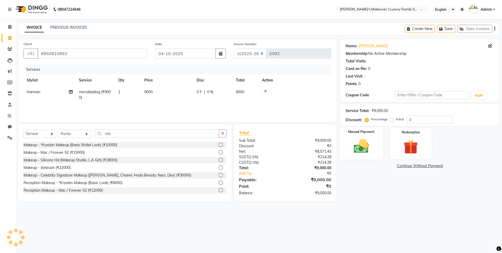
click at [371, 138] on div "Manual Payment" at bounding box center [360, 144] width 43 height 32
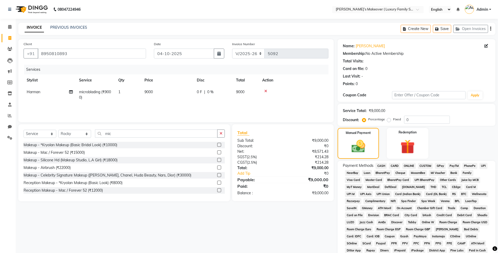
click at [380, 166] on span "CASH" at bounding box center [380, 166] width 11 height 6
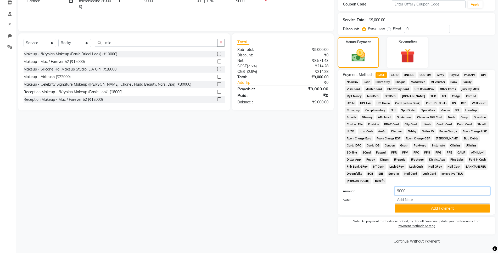
click at [419, 193] on input "9000" at bounding box center [441, 191] width 95 height 8
type input "9"
type input "7000"
click at [432, 207] on button "Add Payment" at bounding box center [441, 209] width 95 height 8
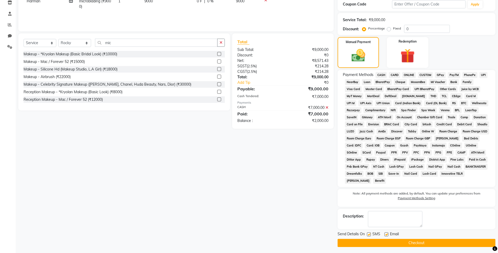
click at [408, 74] on span "ONLINE" at bounding box center [409, 75] width 14 height 6
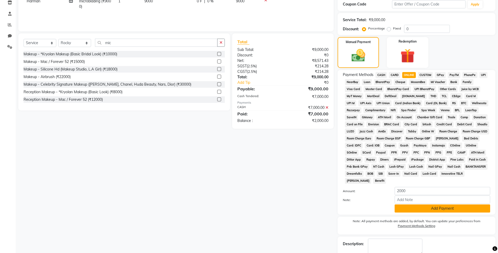
click at [414, 211] on button "Add Payment" at bounding box center [441, 209] width 95 height 8
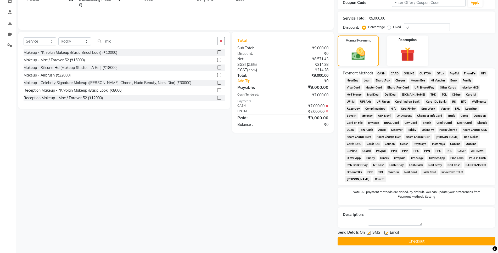
scroll to position [93, 0]
click at [423, 238] on button "Checkout" at bounding box center [416, 241] width 158 height 8
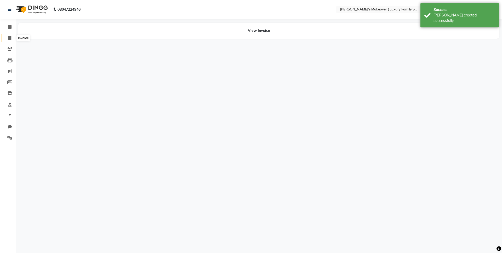
click at [10, 37] on icon at bounding box center [9, 38] width 3 height 4
select select "service"
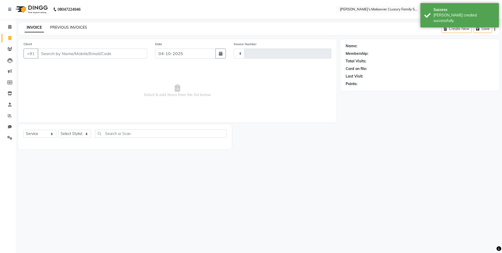
type input "5093"
select select "7777"
click at [85, 27] on link "PREVIOUS INVOICES" at bounding box center [68, 27] width 37 height 5
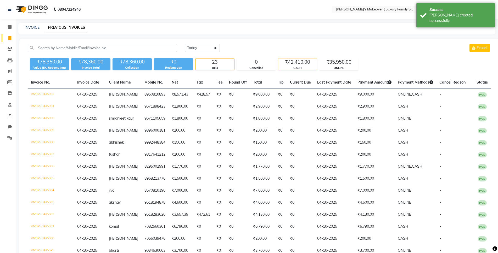
click at [296, 64] on div "₹42,410.00" at bounding box center [297, 62] width 39 height 7
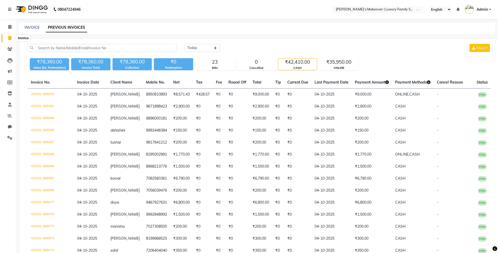
click at [10, 38] on icon at bounding box center [9, 38] width 3 height 4
select select "service"
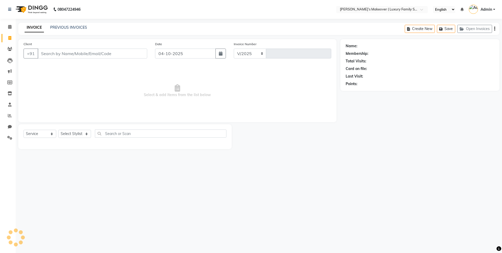
select select "7777"
type input "5093"
click at [107, 52] on input "Client" at bounding box center [93, 54] width 110 height 10
type input "8930193015"
click at [136, 50] on button "Add Client" at bounding box center [133, 54] width 27 height 10
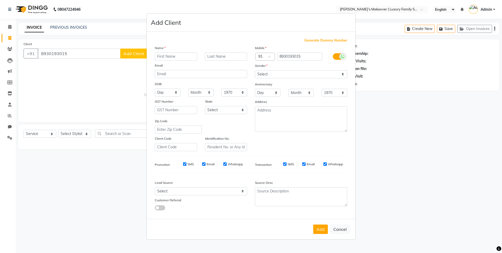
click at [160, 55] on input "text" at bounding box center [176, 57] width 42 height 8
type input "[PERSON_NAME]"
drag, startPoint x: 268, startPoint y: 75, endPoint x: 267, endPoint y: 78, distance: 3.1
click at [268, 75] on select "Select [DEMOGRAPHIC_DATA] [DEMOGRAPHIC_DATA] Other Prefer Not To Say" at bounding box center [301, 74] width 92 height 8
select select "[DEMOGRAPHIC_DATA]"
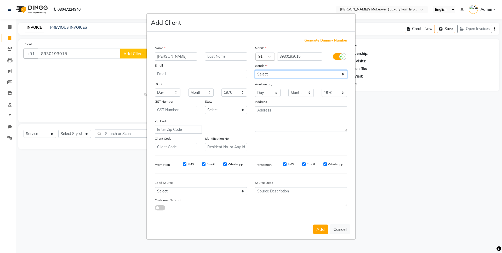
click at [255, 70] on select "Select [DEMOGRAPHIC_DATA] [DEMOGRAPHIC_DATA] Other Prefer Not To Say" at bounding box center [301, 74] width 92 height 8
click at [314, 233] on button "Add" at bounding box center [320, 229] width 15 height 9
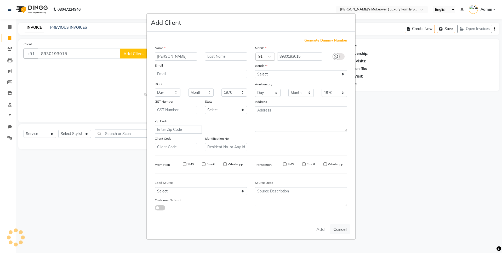
select select
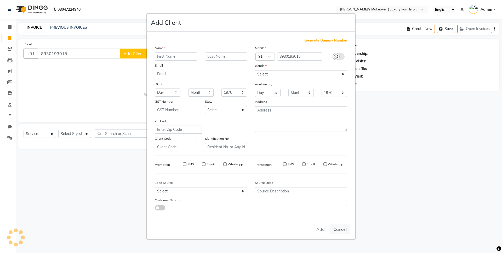
select select
checkbox input "false"
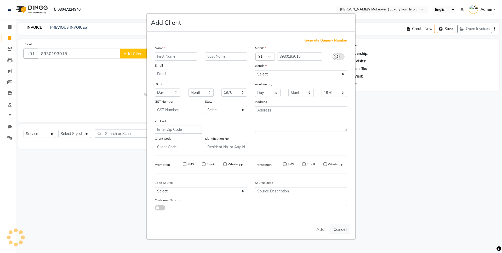
checkbox input "false"
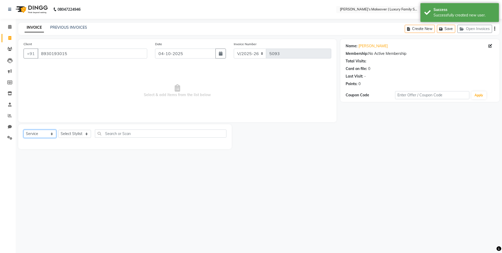
click at [35, 131] on select "Select Service Product Membership Package Voucher Prepaid Gift Card" at bounding box center [40, 134] width 33 height 8
click at [24, 130] on select "Select Service Product Membership Package Voucher Prepaid Gift Card" at bounding box center [40, 134] width 33 height 8
click at [70, 134] on select "Select Stylist [PERSON_NAME] [PERSON_NAME] [PERSON_NAME] [PERSON_NAME] Bhoomi […" at bounding box center [74, 134] width 33 height 8
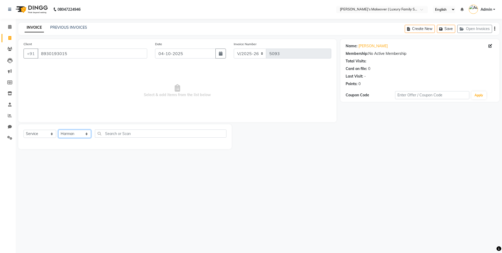
click at [58, 130] on select "Select Stylist [PERSON_NAME] [PERSON_NAME] [PERSON_NAME] [PERSON_NAME] Bhoomi […" at bounding box center [74, 134] width 33 height 8
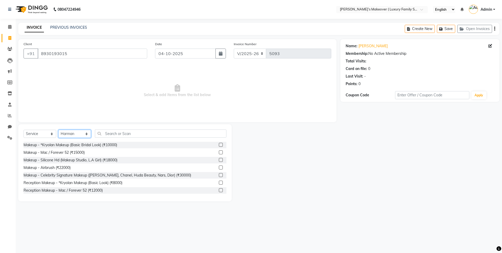
click at [84, 136] on select "Select Stylist [PERSON_NAME] [PERSON_NAME] [PERSON_NAME] [PERSON_NAME] Bhoomi […" at bounding box center [74, 134] width 33 height 8
select select "85064"
click at [58, 130] on select "Select Stylist [PERSON_NAME] [PERSON_NAME] [PERSON_NAME] [PERSON_NAME] Bhoomi […" at bounding box center [74, 134] width 33 height 8
click at [125, 133] on input "text" at bounding box center [161, 134] width 132 height 8
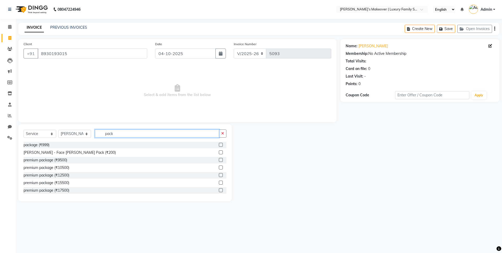
type input "pack"
click at [219, 144] on label at bounding box center [221, 145] width 4 height 4
click at [219, 144] on input "checkbox" at bounding box center [220, 145] width 3 height 3
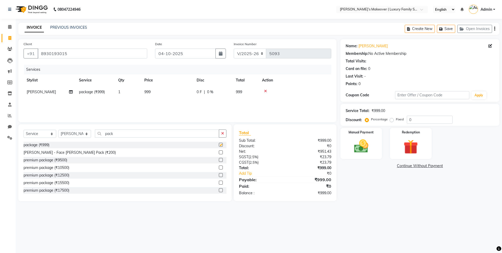
click at [168, 99] on div "Services Stylist Service Qty Price Disc Total Action [PERSON_NAME] package (₹99…" at bounding box center [178, 91] width 308 height 52
checkbox input "false"
click at [161, 94] on td "999" at bounding box center [167, 92] width 52 height 12
select select "85064"
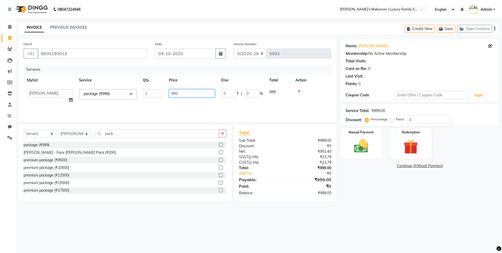
click at [179, 92] on input "999" at bounding box center [192, 93] width 46 height 8
type input "9"
type input "500"
click at [288, 145] on div "₹0" at bounding box center [310, 146] width 50 height 5
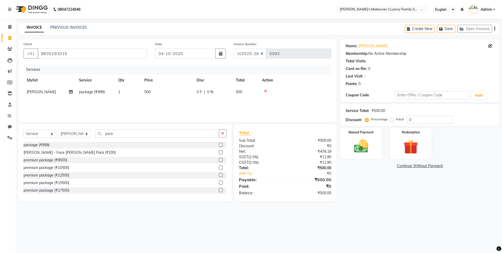
click at [495, 29] on icon "button" at bounding box center [494, 29] width 1 height 0
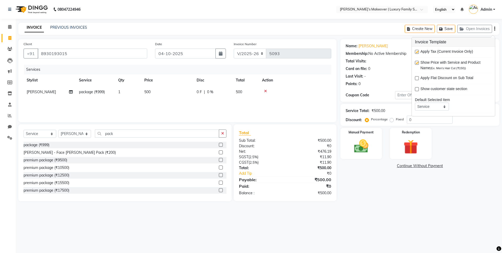
click at [417, 53] on label at bounding box center [417, 52] width 4 height 4
click at [417, 53] on input "checkbox" at bounding box center [416, 51] width 3 height 3
checkbox input "false"
click at [360, 180] on div "Name: [PERSON_NAME] Membership: No Active Membership Total Visits: Card on file…" at bounding box center [422, 120] width 163 height 162
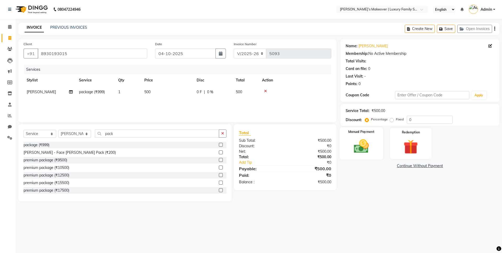
click at [358, 154] on img at bounding box center [361, 146] width 24 height 17
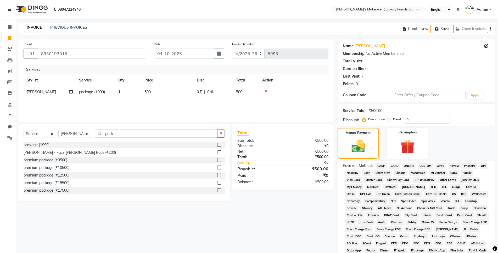
click at [404, 166] on span "ONLINE" at bounding box center [409, 166] width 14 height 6
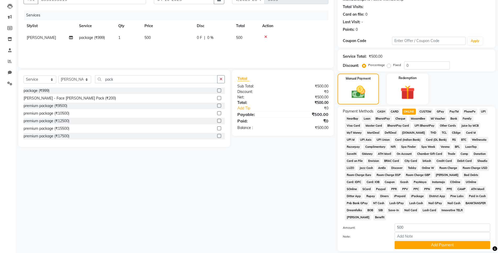
scroll to position [91, 0]
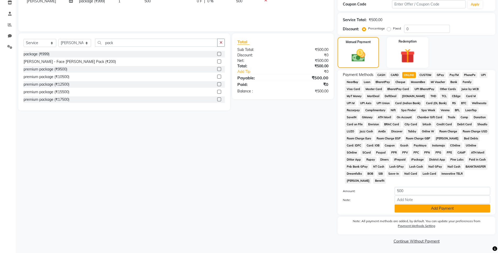
click at [448, 206] on button "Add Payment" at bounding box center [441, 209] width 95 height 8
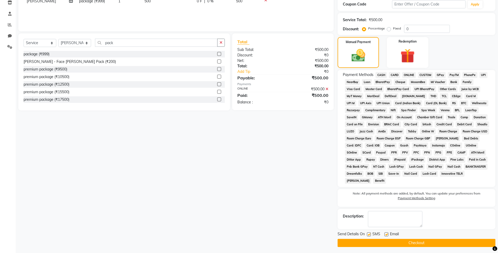
click at [449, 240] on button "Checkout" at bounding box center [416, 243] width 158 height 8
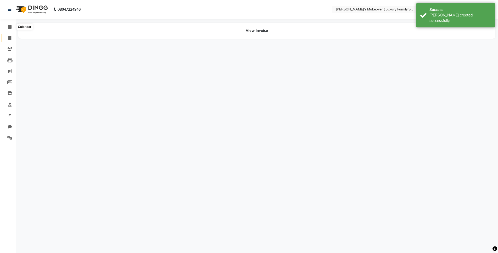
click at [10, 37] on icon at bounding box center [9, 38] width 3 height 4
select select "service"
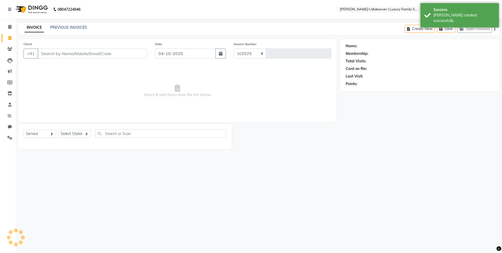
click at [73, 56] on input "Client" at bounding box center [93, 54] width 110 height 10
select select "7777"
type input "5094"
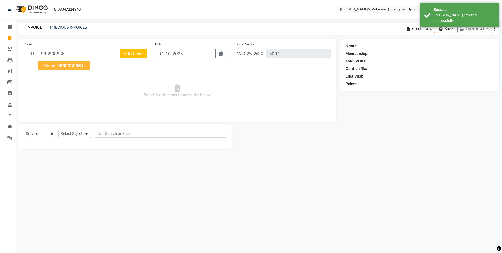
click at [74, 66] on span "988838886" at bounding box center [69, 65] width 24 height 5
type input "9888388864"
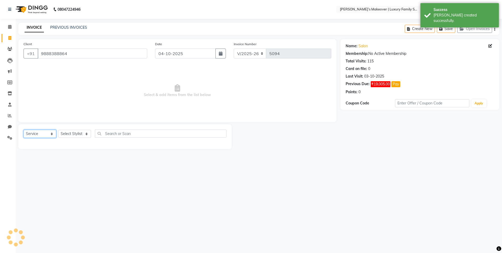
click at [27, 136] on select "Select Service Product Membership Package Voucher Prepaid Gift Card" at bounding box center [40, 134] width 33 height 8
click at [24, 130] on select "Select Service Product Membership Package Voucher Prepaid Gift Card" at bounding box center [40, 134] width 33 height 8
click at [67, 134] on select "Select Stylist [PERSON_NAME] [PERSON_NAME] [PERSON_NAME] [PERSON_NAME] Bhoomi […" at bounding box center [74, 134] width 33 height 8
click at [34, 129] on div "Select Service Product Membership Package Voucher Prepaid Gift Card Select Styl…" at bounding box center [124, 136] width 213 height 25
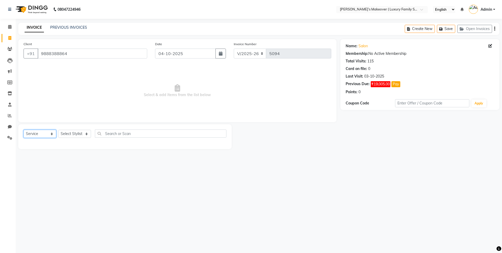
click at [34, 132] on select "Select Service Product Membership Package Voucher Prepaid Gift Card" at bounding box center [40, 134] width 33 height 8
select select "product"
click at [24, 130] on select "Select Service Product Membership Package Voucher Prepaid Gift Card" at bounding box center [40, 134] width 33 height 8
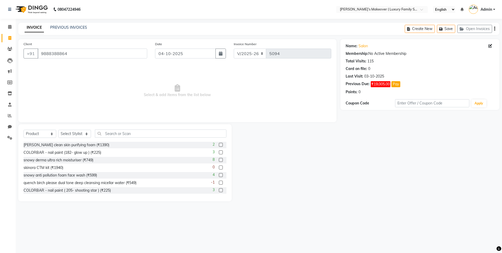
drag, startPoint x: 97, startPoint y: 138, endPoint x: 112, endPoint y: 133, distance: 16.3
click at [99, 137] on div "Select Service Product Membership Package Voucher Prepaid Gift Card Select Styl…" at bounding box center [125, 136] width 203 height 12
click at [112, 133] on input "text" at bounding box center [161, 134] width 132 height 8
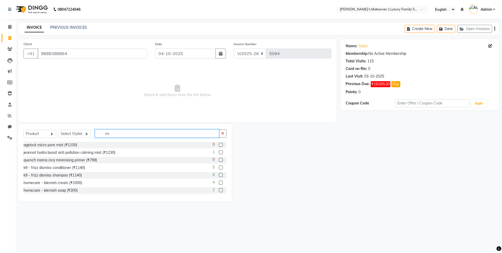
type input "m"
type input "home"
click at [219, 144] on label at bounding box center [221, 145] width 4 height 4
click at [219, 144] on input "checkbox" at bounding box center [220, 145] width 3 height 3
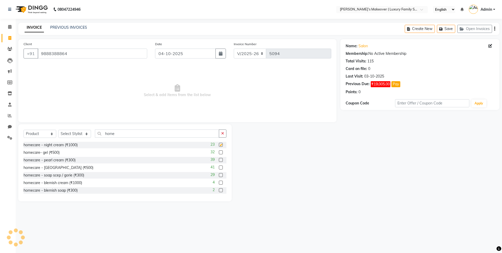
checkbox input "false"
click at [494, 29] on div "Create New Save Open Invoices" at bounding box center [452, 29] width 95 height 12
click at [494, 29] on icon "button" at bounding box center [494, 29] width 1 height 0
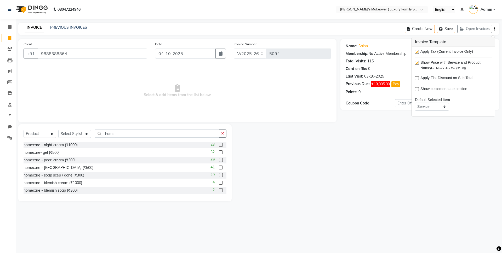
click at [417, 53] on label at bounding box center [417, 52] width 4 height 4
click at [417, 53] on input "checkbox" at bounding box center [416, 51] width 3 height 3
checkbox input "false"
click at [83, 134] on select "Select Stylist [PERSON_NAME] [PERSON_NAME] [PERSON_NAME] [PERSON_NAME] Bhoomi […" at bounding box center [74, 134] width 33 height 8
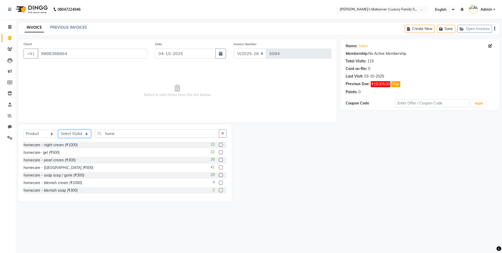
select select "69523"
click at [58, 130] on select "Select Stylist [PERSON_NAME] [PERSON_NAME] [PERSON_NAME] [PERSON_NAME] Bhoomi […" at bounding box center [74, 134] width 33 height 8
click at [219, 144] on label at bounding box center [221, 145] width 4 height 4
click at [219, 144] on input "checkbox" at bounding box center [220, 145] width 3 height 3
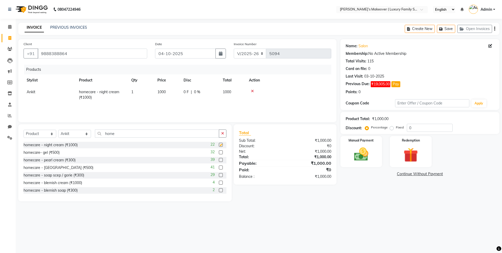
checkbox input "false"
click at [495, 29] on icon "button" at bounding box center [494, 29] width 1 height 0
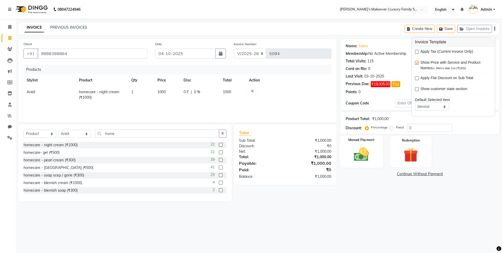
click at [366, 144] on div "Manual Payment" at bounding box center [360, 152] width 43 height 32
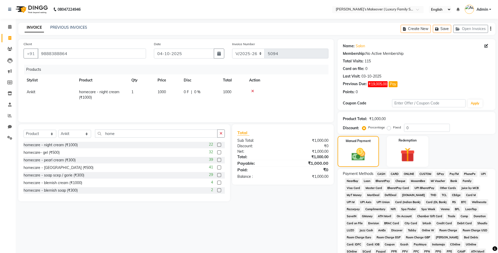
click at [382, 174] on span "CASH" at bounding box center [380, 174] width 11 height 6
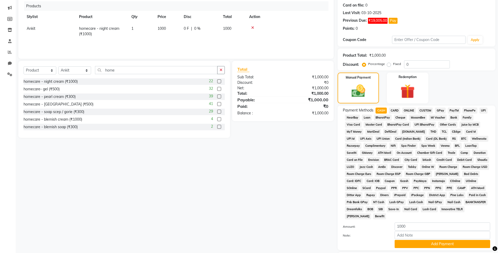
scroll to position [78, 0]
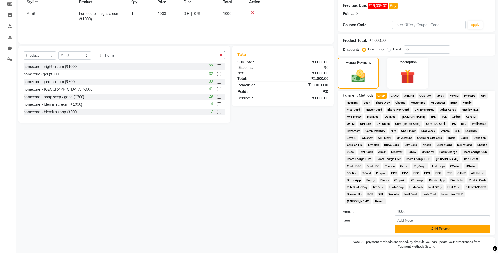
click at [437, 230] on button "Add Payment" at bounding box center [441, 229] width 95 height 8
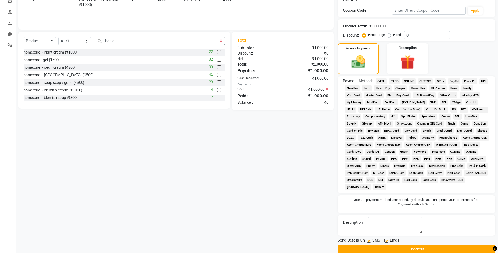
scroll to position [101, 0]
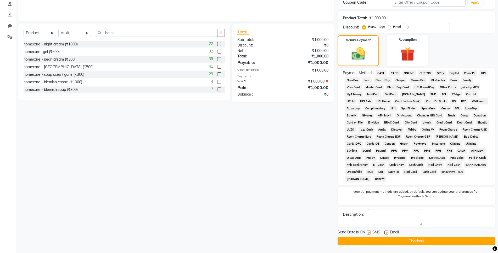
click at [439, 238] on button "Checkout" at bounding box center [416, 241] width 158 height 8
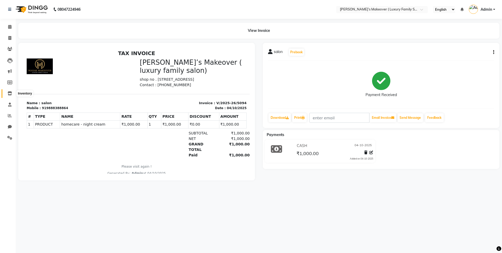
click at [10, 91] on span at bounding box center [9, 94] width 9 height 6
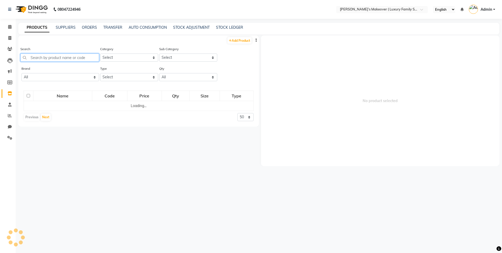
click at [53, 58] on input "text" at bounding box center [59, 58] width 79 height 8
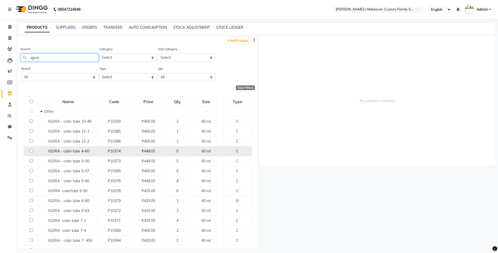
type input "igora"
click at [30, 151] on input "checkbox" at bounding box center [31, 150] width 3 height 3
checkbox input "true"
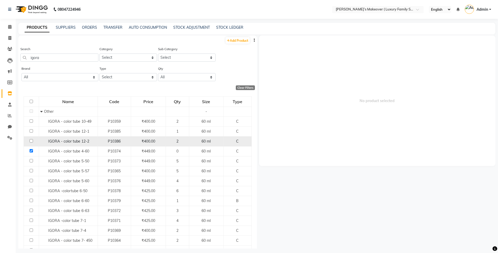
select select
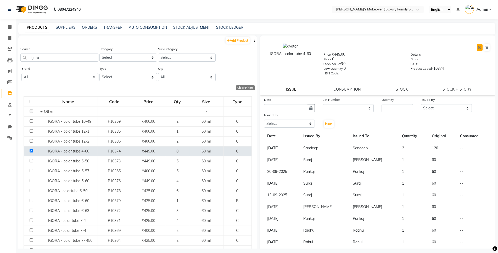
click at [478, 47] on icon at bounding box center [479, 47] width 3 height 3
select select "true"
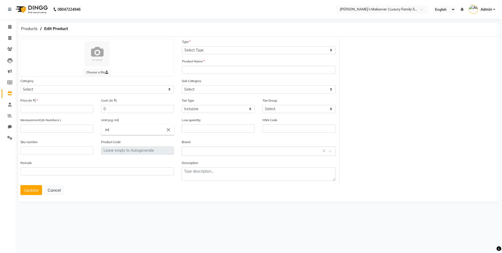
select select "C"
type input "IGORA - color tube 4-60"
select select "1393001100"
select select
type input "449"
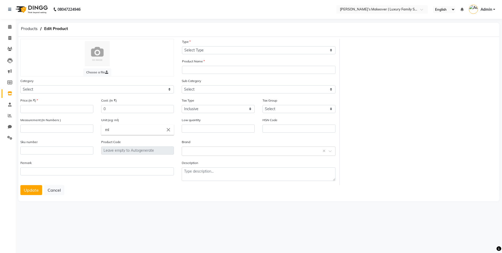
type input "60"
type input "0"
type input "P10374"
select select "1393001112"
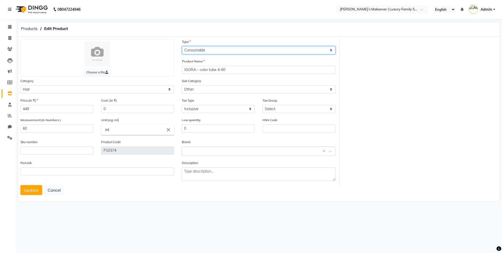
drag, startPoint x: 212, startPoint y: 50, endPoint x: 209, endPoint y: 54, distance: 5.1
click at [212, 50] on select "Select Type Both Retail Consumable" at bounding box center [259, 50] width 154 height 8
select select "B"
click at [182, 46] on select "Select Type Both Retail Consumable" at bounding box center [259, 50] width 154 height 8
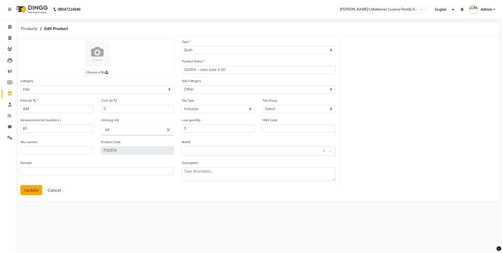
click at [32, 187] on button "Update" at bounding box center [31, 190] width 22 height 10
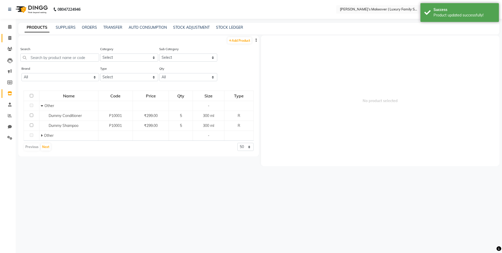
click at [12, 37] on span at bounding box center [9, 38] width 9 height 6
select select "service"
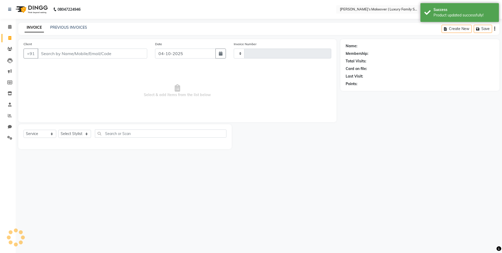
type input "5095"
select select "7777"
click at [76, 58] on input "Client" at bounding box center [93, 54] width 110 height 10
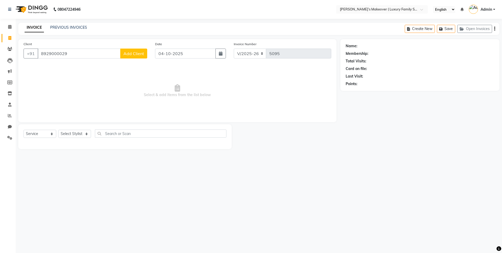
type input "8929000029"
click at [129, 51] on span "Add Client" at bounding box center [133, 53] width 21 height 5
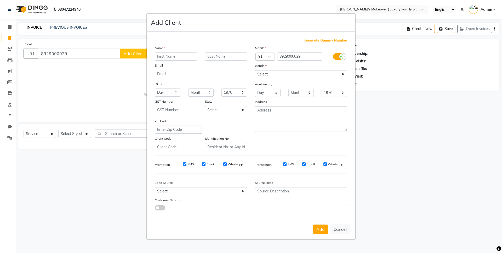
click at [161, 58] on input "text" at bounding box center [176, 57] width 42 height 8
type input "geeta"
click at [273, 71] on select "Select [DEMOGRAPHIC_DATA] [DEMOGRAPHIC_DATA] Other Prefer Not To Say" at bounding box center [301, 74] width 92 height 8
select select "[DEMOGRAPHIC_DATA]"
click at [255, 70] on select "Select [DEMOGRAPHIC_DATA] [DEMOGRAPHIC_DATA] Other Prefer Not To Say" at bounding box center [301, 74] width 92 height 8
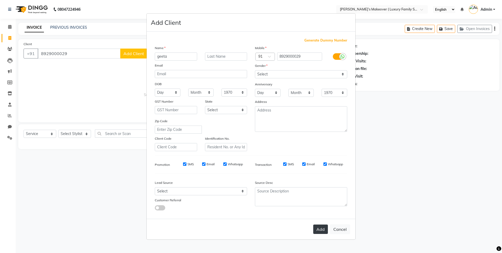
click at [328, 231] on button "Add" at bounding box center [320, 229] width 15 height 9
select select
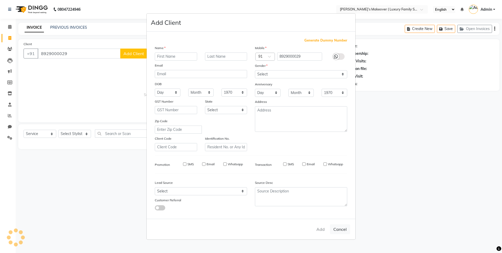
select select
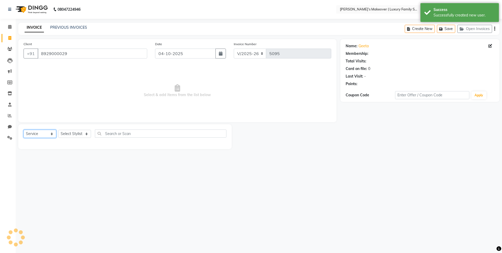
click at [27, 134] on select "Select Service Product Membership Package Voucher Prepaid Gift Card" at bounding box center [40, 134] width 33 height 8
click at [24, 130] on select "Select Service Product Membership Package Voucher Prepaid Gift Card" at bounding box center [40, 134] width 33 height 8
click at [78, 131] on select "Select Stylist [PERSON_NAME] [PERSON_NAME] [PERSON_NAME] [PERSON_NAME] Bhoomi […" at bounding box center [74, 134] width 33 height 8
click at [26, 134] on select "Select Service Product Membership Package Voucher Prepaid Gift Card" at bounding box center [40, 134] width 33 height 8
click at [24, 130] on select "Select Service Product Membership Package Voucher Prepaid Gift Card" at bounding box center [40, 134] width 33 height 8
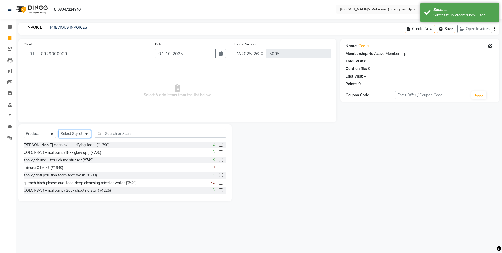
click at [80, 135] on select "Select Stylist [PERSON_NAME] [PERSON_NAME] [PERSON_NAME] [PERSON_NAME] Bhoomi […" at bounding box center [74, 134] width 33 height 8
click at [58, 130] on select "Select Stylist [PERSON_NAME] [PERSON_NAME] [PERSON_NAME] [PERSON_NAME] Bhoomi […" at bounding box center [74, 134] width 33 height 8
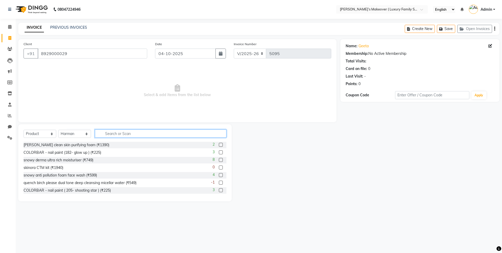
click at [123, 137] on input "text" at bounding box center [161, 134] width 132 height 8
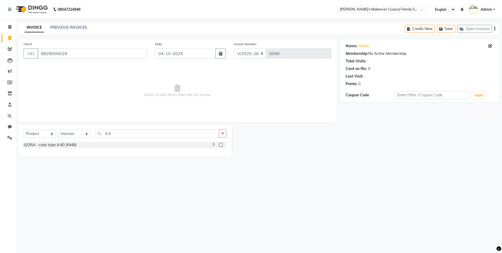
click at [221, 144] on label at bounding box center [221, 145] width 4 height 4
click at [221, 144] on input "checkbox" at bounding box center [220, 145] width 3 height 3
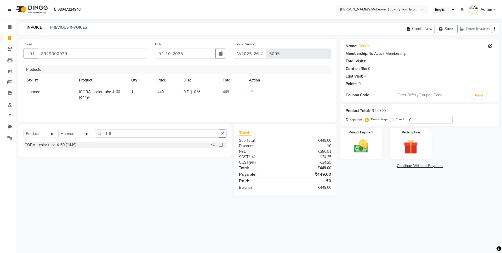
click at [173, 95] on td "449" at bounding box center [167, 94] width 26 height 17
click at [178, 94] on td "449" at bounding box center [167, 93] width 26 height 15
click at [495, 29] on icon "button" at bounding box center [494, 29] width 1 height 0
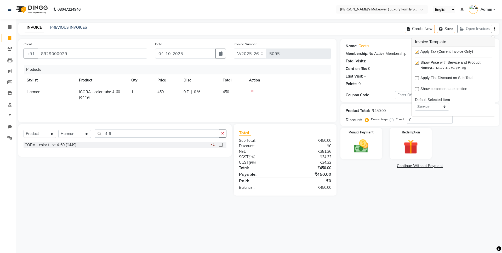
click at [417, 52] on label at bounding box center [417, 52] width 4 height 4
click at [417, 52] on input "checkbox" at bounding box center [416, 51] width 3 height 3
click at [358, 137] on div "Manual Payment" at bounding box center [360, 144] width 43 height 32
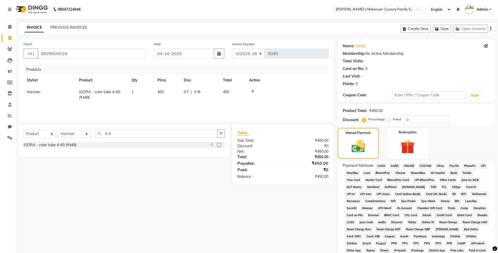
click at [380, 166] on span "CASH" at bounding box center [380, 166] width 11 height 6
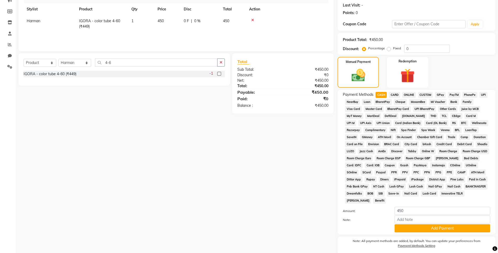
scroll to position [91, 0]
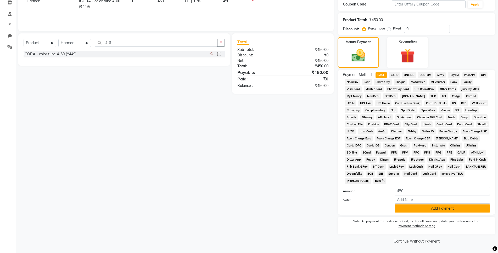
click at [418, 212] on button "Add Payment" at bounding box center [441, 209] width 95 height 8
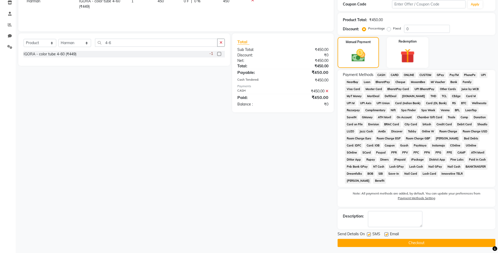
drag, startPoint x: 421, startPoint y: 243, endPoint x: 434, endPoint y: 242, distance: 12.3
click at [434, 242] on button "Checkout" at bounding box center [416, 243] width 158 height 8
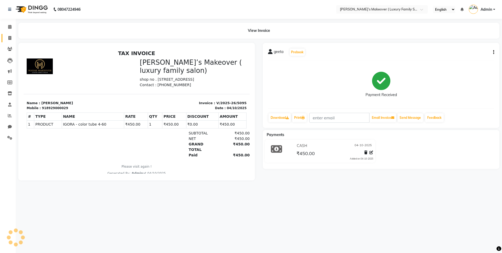
click at [9, 38] on icon at bounding box center [9, 38] width 3 height 4
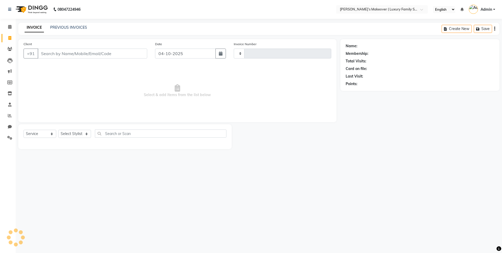
click at [83, 53] on input "Client" at bounding box center [93, 54] width 110 height 10
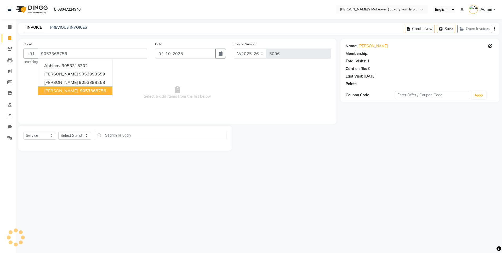
drag, startPoint x: 87, startPoint y: 89, endPoint x: 79, endPoint y: 95, distance: 10.3
click at [87, 89] on button "[PERSON_NAME] 905336 8756" at bounding box center [75, 91] width 75 height 8
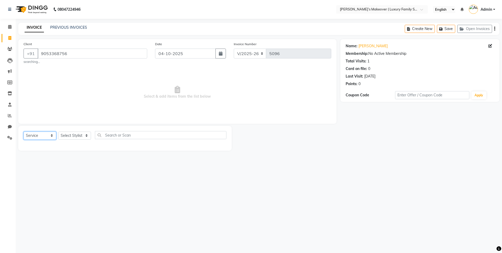
click at [40, 135] on select "Select Service Product Membership Package Voucher Prepaid Gift Card" at bounding box center [40, 136] width 33 height 8
click at [24, 132] on select "Select Service Product Membership Package Voucher Prepaid Gift Card" at bounding box center [40, 136] width 33 height 8
click at [71, 137] on select "Select Stylist [PERSON_NAME] [PERSON_NAME] [PERSON_NAME] [PERSON_NAME] Bhoomi […" at bounding box center [74, 136] width 33 height 8
click at [58, 132] on select "Select Stylist [PERSON_NAME] [PERSON_NAME] [PERSON_NAME] [PERSON_NAME] Bhoomi […" at bounding box center [74, 136] width 33 height 8
click at [139, 135] on input "text" at bounding box center [161, 135] width 132 height 8
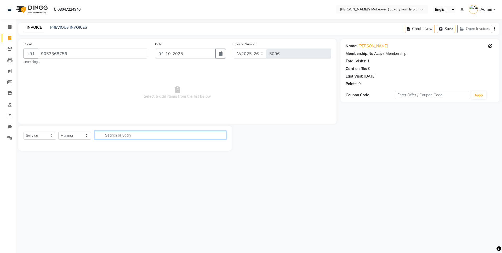
click at [139, 134] on input "text" at bounding box center [161, 135] width 132 height 8
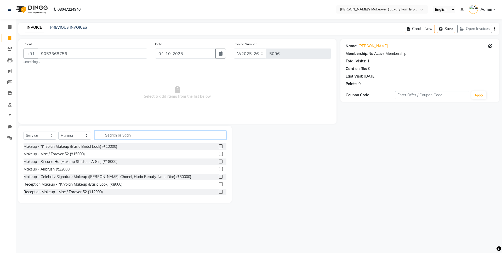
click at [136, 138] on input "text" at bounding box center [161, 135] width 132 height 8
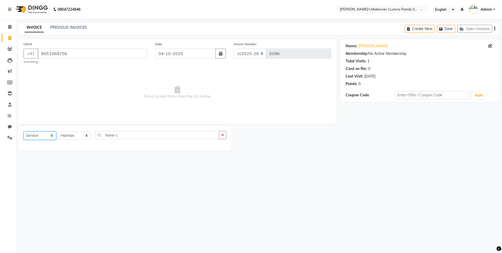
drag, startPoint x: 46, startPoint y: 136, endPoint x: 44, endPoint y: 139, distance: 3.8
click at [46, 136] on select "Select Service Product Membership Package Voucher Prepaid Gift Card" at bounding box center [40, 136] width 33 height 8
click at [24, 132] on select "Select Service Product Membership Package Voucher Prepaid Gift Card" at bounding box center [40, 136] width 33 height 8
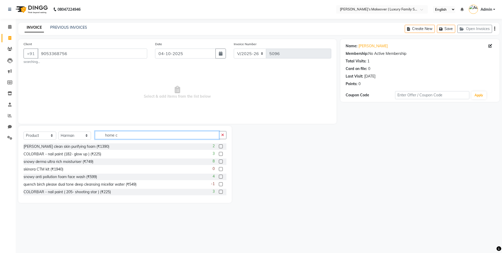
click at [132, 138] on input "home c" at bounding box center [157, 135] width 124 height 8
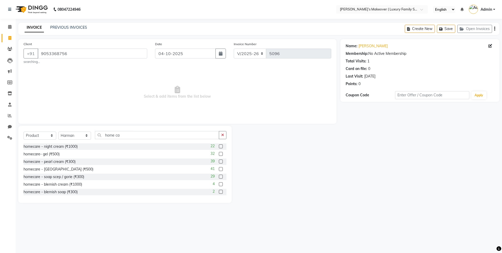
click at [219, 154] on label at bounding box center [221, 154] width 4 height 4
click at [219, 154] on input "checkbox" at bounding box center [220, 154] width 3 height 3
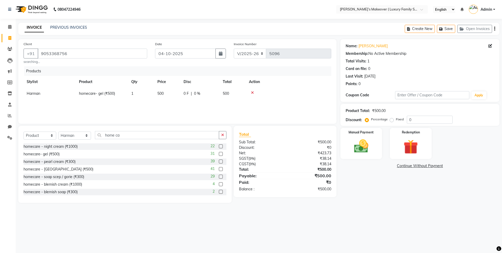
click at [219, 154] on label at bounding box center [221, 154] width 4 height 4
click at [219, 154] on input "checkbox" at bounding box center [220, 154] width 3 height 3
click at [251, 104] on div at bounding box center [288, 105] width 79 height 4
click at [253, 104] on icon at bounding box center [252, 105] width 3 height 4
click at [494, 28] on div "Create New Save Open Invoices" at bounding box center [452, 29] width 95 height 12
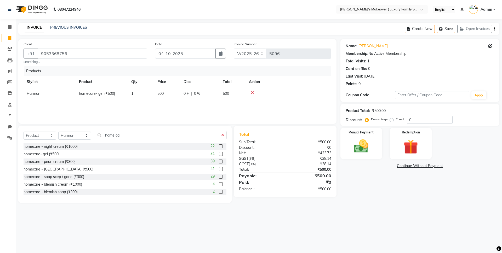
click at [494, 28] on button "button" at bounding box center [494, 29] width 1 height 12
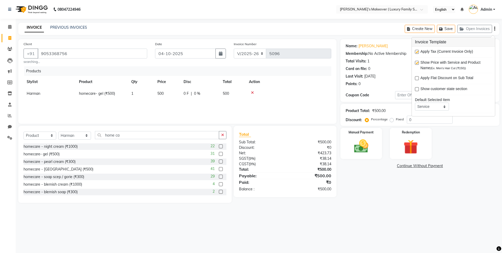
click at [417, 53] on label at bounding box center [417, 52] width 4 height 4
click at [417, 53] on input "checkbox" at bounding box center [416, 51] width 3 height 3
click at [371, 149] on img at bounding box center [361, 146] width 24 height 17
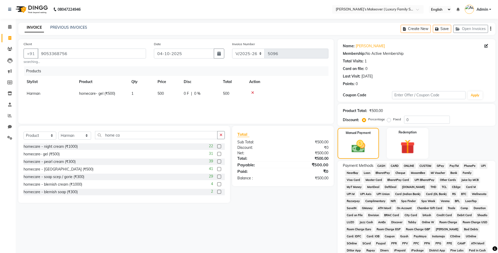
click at [413, 165] on span "ONLINE" at bounding box center [409, 166] width 14 height 6
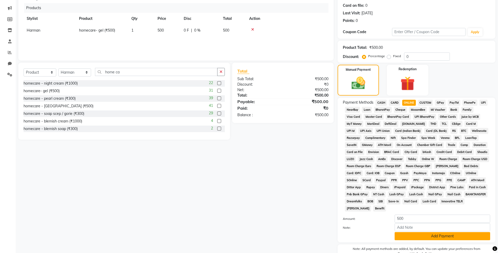
click at [417, 235] on button "Add Payment" at bounding box center [441, 237] width 95 height 8
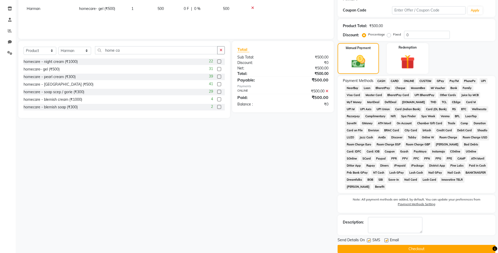
scroll to position [93, 0]
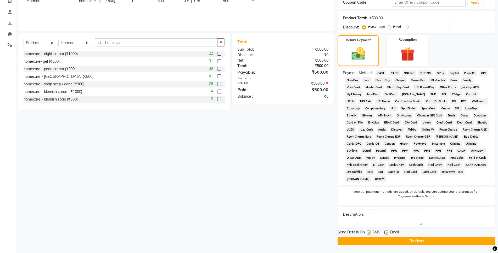
click at [417, 243] on button "Checkout" at bounding box center [416, 241] width 158 height 8
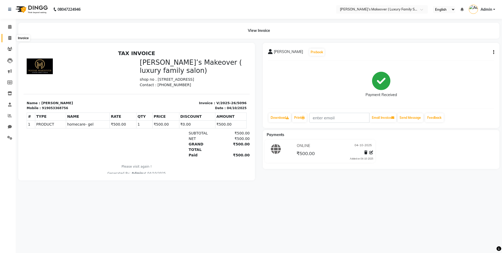
click at [11, 37] on icon at bounding box center [9, 38] width 3 height 4
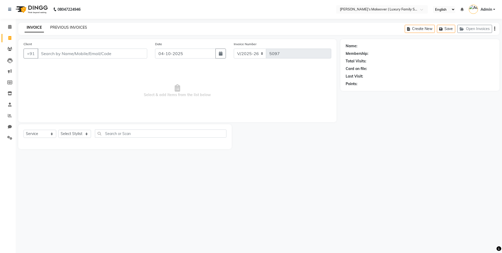
click at [73, 28] on link "PREVIOUS INVOICES" at bounding box center [68, 27] width 37 height 5
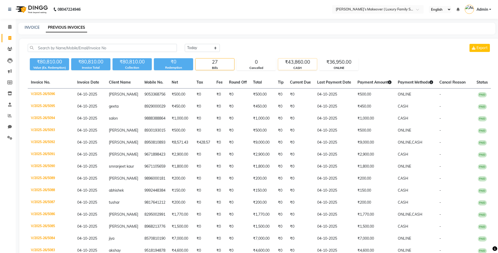
click at [298, 66] on div "CASH" at bounding box center [297, 68] width 39 height 4
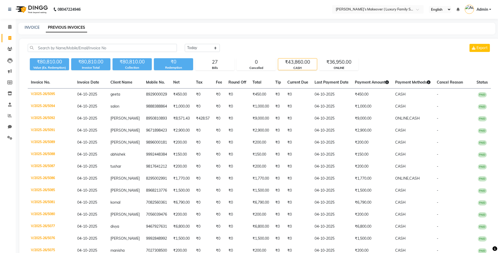
click at [8, 33] on li "Invoice" at bounding box center [8, 38] width 16 height 11
click at [11, 36] on icon at bounding box center [9, 38] width 3 height 4
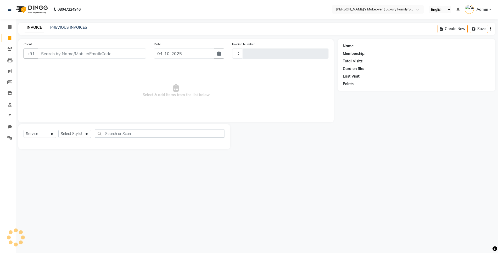
click at [128, 44] on div "Client +91" at bounding box center [85, 51] width 130 height 21
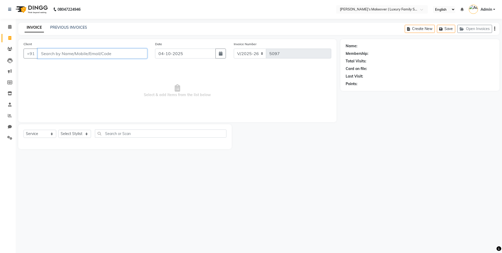
click at [61, 50] on input "Client" at bounding box center [93, 54] width 110 height 10
click at [81, 27] on link "PREVIOUS INVOICES" at bounding box center [68, 27] width 37 height 5
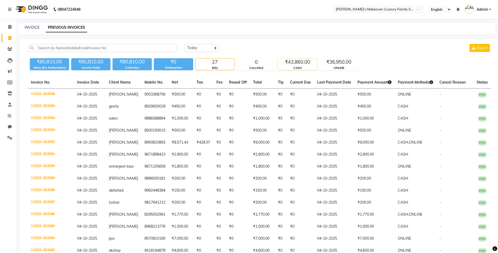
click at [299, 68] on div "CASH" at bounding box center [297, 68] width 39 height 4
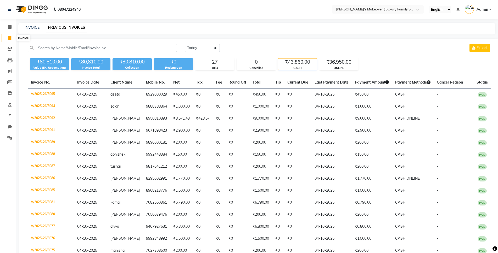
click at [11, 39] on icon at bounding box center [9, 38] width 3 height 4
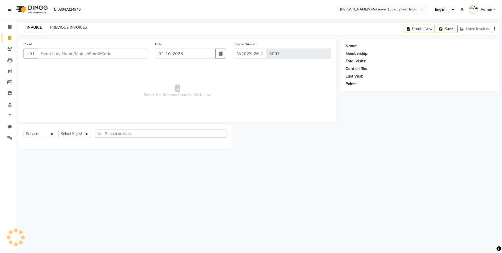
click at [86, 54] on input "Client" at bounding box center [93, 54] width 110 height 10
click at [136, 56] on span "Add Client" at bounding box center [133, 53] width 21 height 5
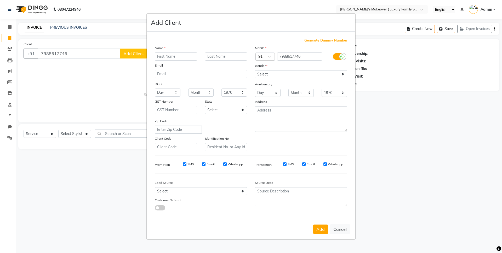
click at [174, 56] on input "text" at bounding box center [176, 57] width 42 height 8
click at [291, 74] on select "Select [DEMOGRAPHIC_DATA] [DEMOGRAPHIC_DATA] Other Prefer Not To Say" at bounding box center [301, 74] width 92 height 8
click at [255, 70] on select "Select [DEMOGRAPHIC_DATA] [DEMOGRAPHIC_DATA] Other Prefer Not To Say" at bounding box center [301, 74] width 92 height 8
click at [270, 91] on select "Day 01 02 03 04 05 06 07 08 09 10 11 12 13 14 15 16 17 18 19 20 21 22 23 24 25 …" at bounding box center [268, 93] width 26 height 8
click at [315, 233] on button "Add" at bounding box center [320, 229] width 15 height 9
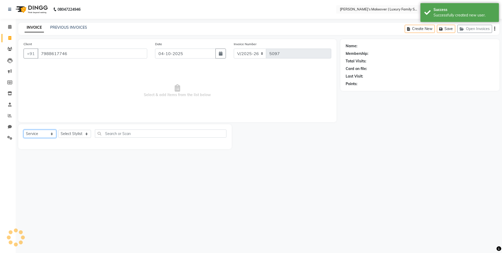
click at [40, 131] on select "Select Service Product Membership Package Voucher Prepaid Gift Card" at bounding box center [40, 134] width 33 height 8
click at [24, 130] on select "Select Service Product Membership Package Voucher Prepaid Gift Card" at bounding box center [40, 134] width 33 height 8
click at [64, 135] on select "Select Stylist [PERSON_NAME] [PERSON_NAME] [PERSON_NAME] [PERSON_NAME] Bhoomi […" at bounding box center [74, 134] width 33 height 8
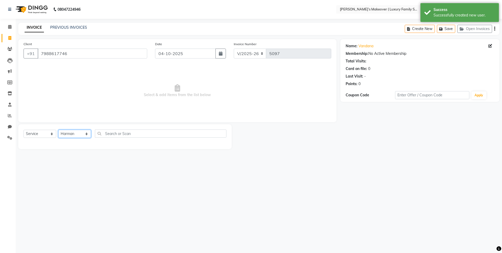
click at [58, 130] on select "Select Stylist [PERSON_NAME] [PERSON_NAME] [PERSON_NAME] [PERSON_NAME] Bhoomi […" at bounding box center [74, 134] width 33 height 8
click at [126, 134] on input "text" at bounding box center [161, 134] width 132 height 8
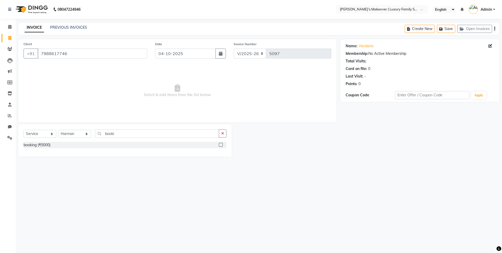
click at [221, 143] on label at bounding box center [221, 145] width 4 height 4
click at [221, 144] on input "checkbox" at bounding box center [220, 145] width 3 height 3
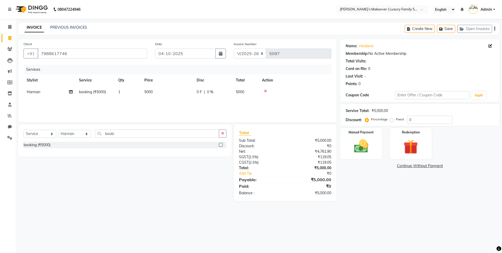
click at [495, 29] on icon "button" at bounding box center [494, 29] width 1 height 0
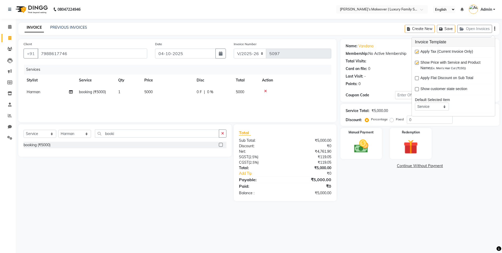
click at [416, 52] on label at bounding box center [417, 52] width 4 height 4
click at [416, 52] on input "checkbox" at bounding box center [416, 51] width 3 height 3
click at [365, 145] on img at bounding box center [361, 146] width 24 height 17
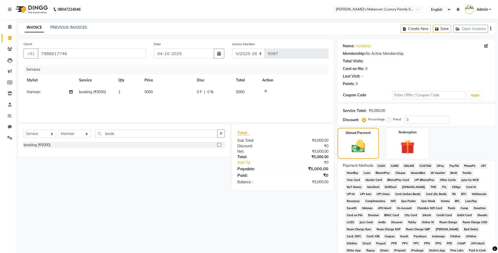
click at [382, 167] on span "CASH" at bounding box center [380, 166] width 11 height 6
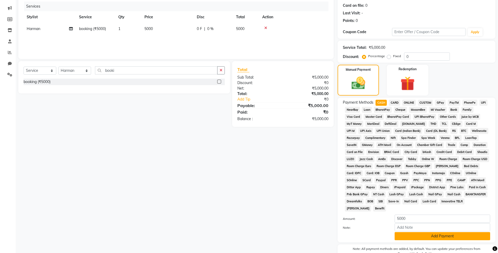
click at [404, 235] on button "Add Payment" at bounding box center [441, 237] width 95 height 8
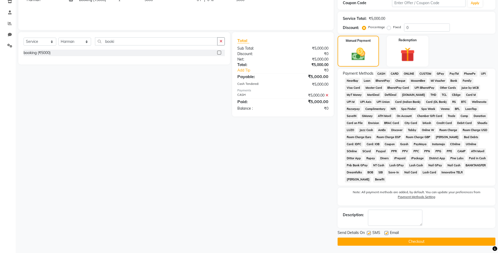
scroll to position [93, 0]
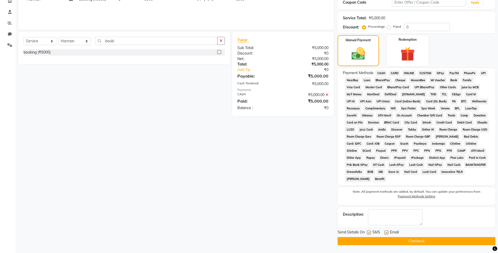
click at [407, 241] on button "Checkout" at bounding box center [416, 241] width 158 height 8
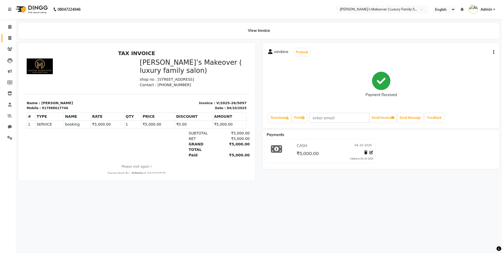
click at [12, 35] on link "Invoice" at bounding box center [8, 38] width 13 height 9
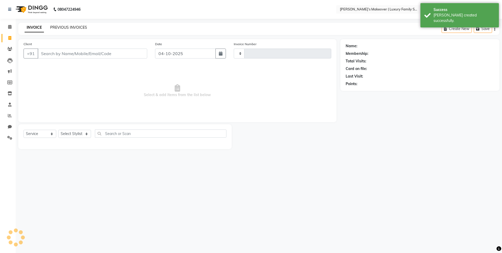
click at [61, 29] on link "PREVIOUS INVOICES" at bounding box center [68, 27] width 37 height 5
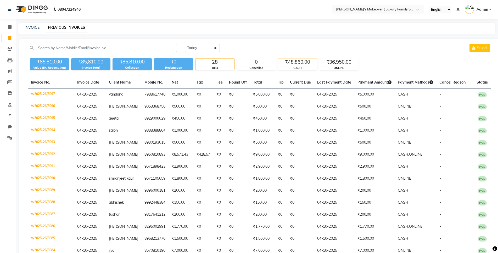
click at [303, 66] on div "CASH" at bounding box center [297, 68] width 39 height 4
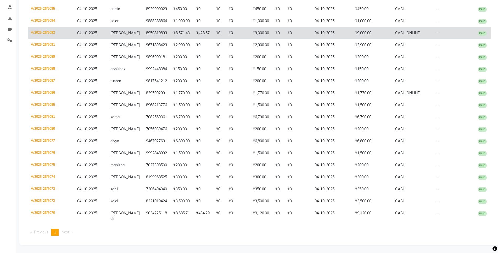
scroll to position [108, 0]
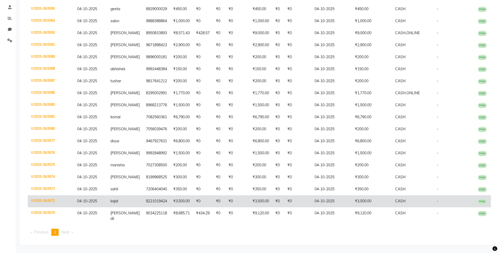
click at [50, 207] on td "V/2025-26/5072" at bounding box center [51, 202] width 46 height 12
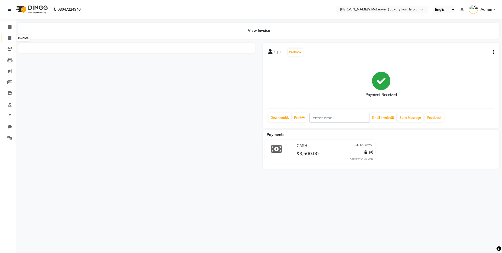
click at [12, 37] on span at bounding box center [9, 38] width 9 height 6
select select "service"
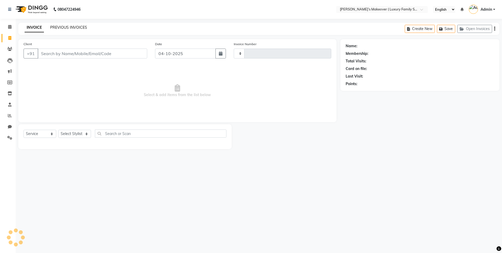
click at [86, 26] on link "PREVIOUS INVOICES" at bounding box center [68, 27] width 37 height 5
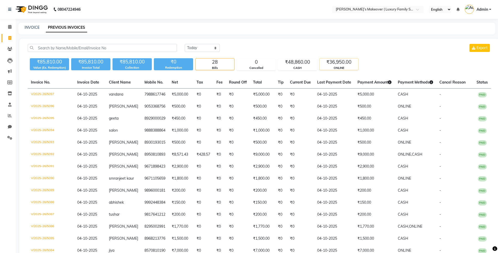
click at [342, 62] on div "₹36,950.00" at bounding box center [338, 62] width 39 height 7
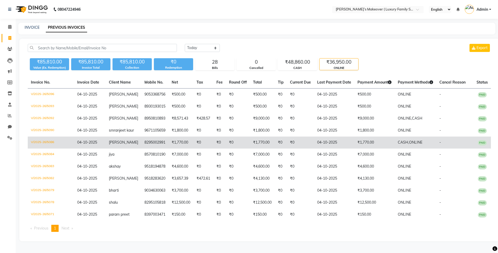
scroll to position [12, 0]
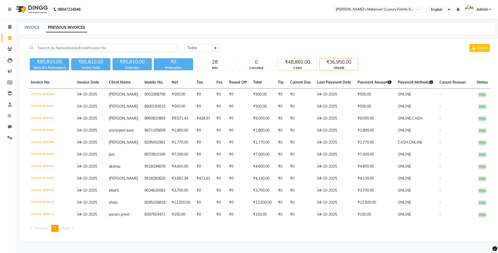
click at [295, 59] on div "₹48,860.00" at bounding box center [297, 62] width 39 height 7
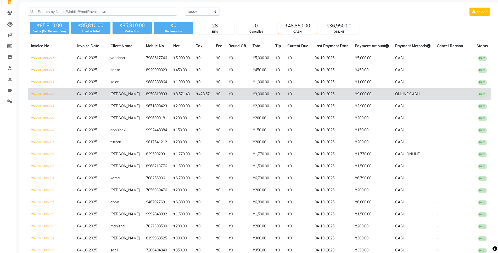
scroll to position [108, 0]
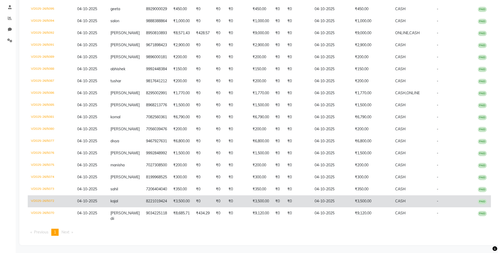
click at [43, 208] on td "V/2025-26/5072" at bounding box center [51, 202] width 46 height 12
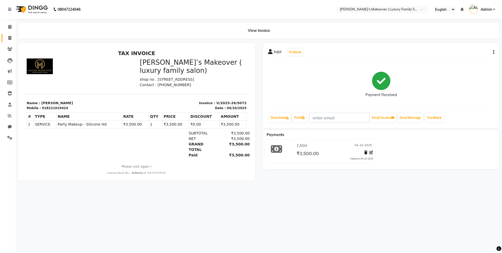
click at [10, 41] on link "Invoice" at bounding box center [8, 38] width 13 height 9
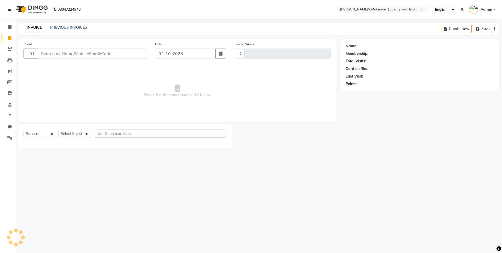
click at [10, 37] on icon at bounding box center [9, 38] width 3 height 4
select select "service"
click at [61, 49] on input "Client" at bounding box center [93, 54] width 110 height 10
type input "5098"
select select "7777"
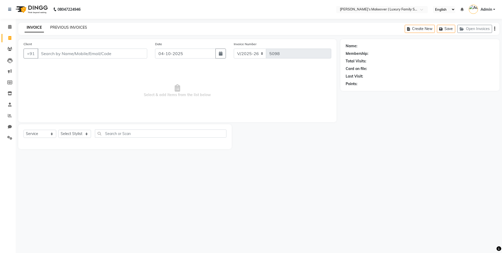
click at [64, 28] on link "PREVIOUS INVOICES" at bounding box center [68, 27] width 37 height 5
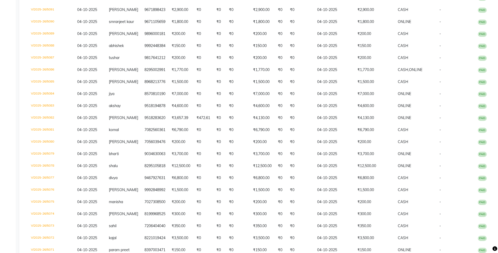
scroll to position [52, 0]
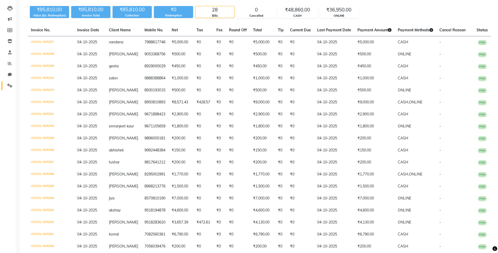
click at [10, 87] on icon at bounding box center [9, 86] width 5 height 4
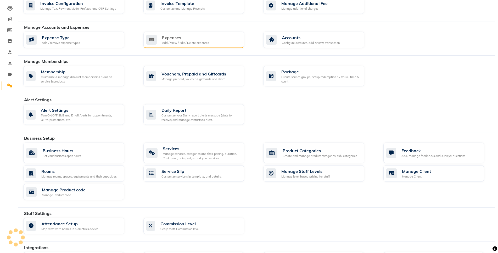
click at [211, 43] on div "Expenses Add / View / Edit / Delete expenses" at bounding box center [193, 40] width 94 height 11
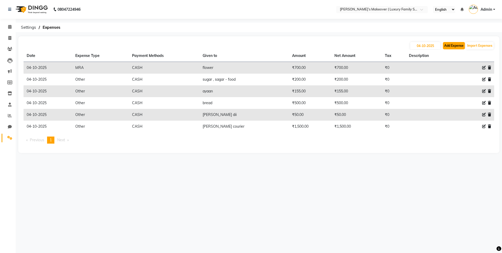
click at [454, 49] on button "Add Expense" at bounding box center [454, 45] width 22 height 7
select select "1"
select select "6920"
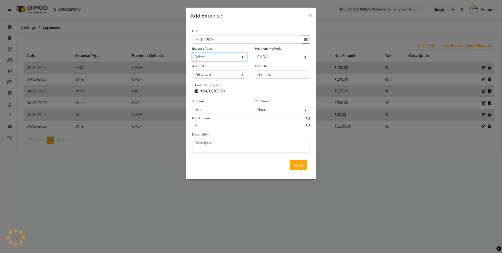
click at [210, 55] on select "Select Advance Salary Bank charges Car maintenance Cash transfer to bank Cash t…" at bounding box center [219, 57] width 55 height 8
select select "10"
click at [192, 53] on select "Select Advance Salary Bank charges Car maintenance Cash transfer to bank Cash t…" at bounding box center [219, 57] width 55 height 8
click at [282, 72] on input "text" at bounding box center [282, 75] width 55 height 8
type input "security"
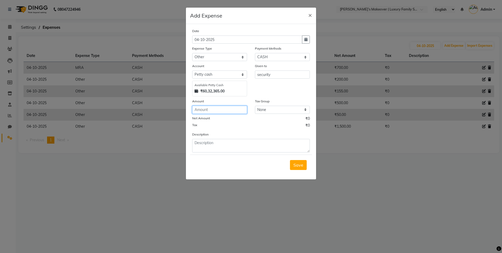
click at [237, 108] on input "number" at bounding box center [219, 110] width 55 height 8
type input "1000"
click at [294, 168] on button "Save" at bounding box center [298, 165] width 17 height 10
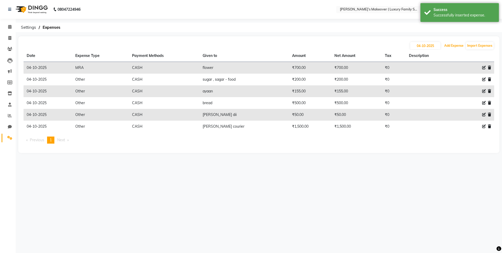
click at [458, 45] on button "Add Expense" at bounding box center [454, 45] width 22 height 7
select select "1"
select select "6920"
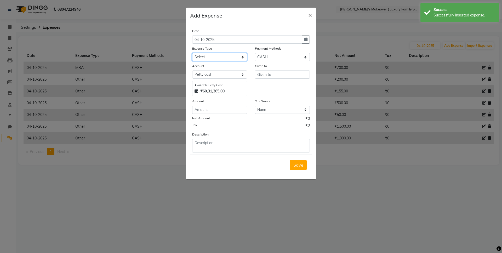
click at [230, 58] on select "Select Advance Salary Bank charges Car maintenance Cash transfer to bank Cash t…" at bounding box center [219, 57] width 55 height 8
select select "10"
click at [192, 53] on select "Select Advance Salary Bank charges Car maintenance Cash transfer to bank Cash t…" at bounding box center [219, 57] width 55 height 8
click at [267, 74] on input "text" at bounding box center [282, 75] width 55 height 8
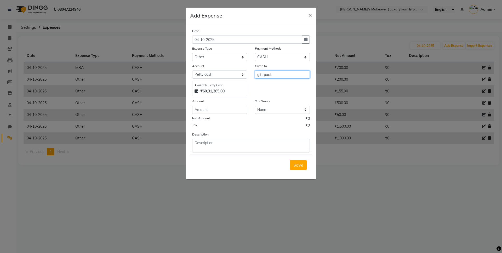
type input "gift pack"
click at [242, 108] on input "number" at bounding box center [219, 110] width 55 height 8
type input "100"
click at [293, 162] on button "Save" at bounding box center [298, 165] width 17 height 10
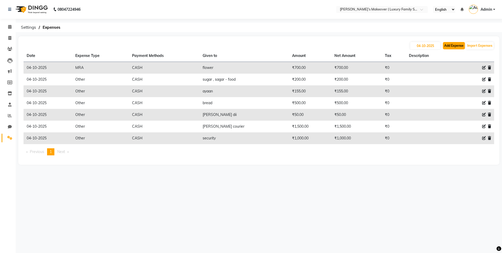
click at [449, 46] on button "Add Expense" at bounding box center [454, 45] width 22 height 7
select select "1"
select select "6920"
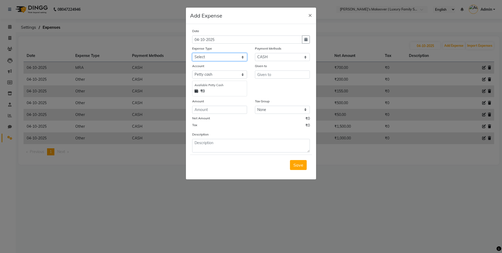
click at [214, 59] on select "Select Advance Salary Bank charges Car maintenance Cash transfer to bank Cash t…" at bounding box center [219, 57] width 55 height 8
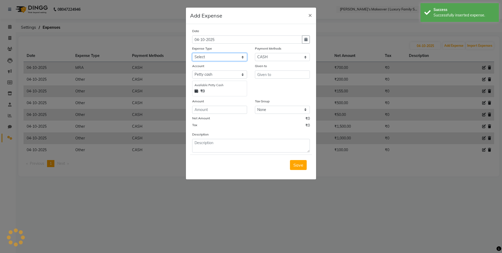
select select "10"
click at [192, 53] on select "Select Advance Salary Bank charges Car maintenance Cash transfer to bank Cash t…" at bounding box center [219, 57] width 55 height 8
click at [213, 160] on div "Save" at bounding box center [251, 165] width 122 height 21
click at [279, 76] on input "text" at bounding box center [282, 75] width 55 height 8
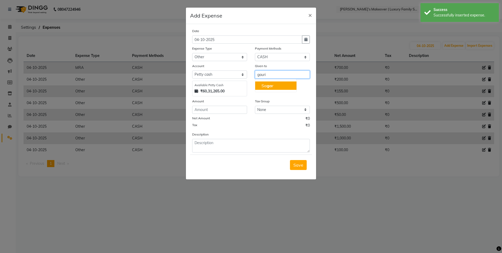
type input "gauri"
click at [229, 110] on input "number" at bounding box center [219, 110] width 55 height 8
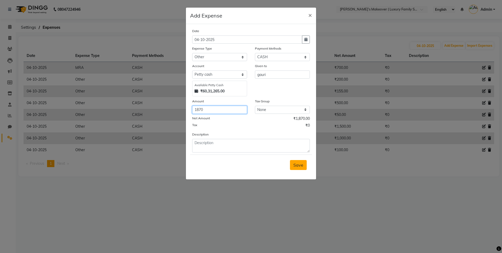
type input "1870"
click at [303, 166] on button "Save" at bounding box center [298, 165] width 17 height 10
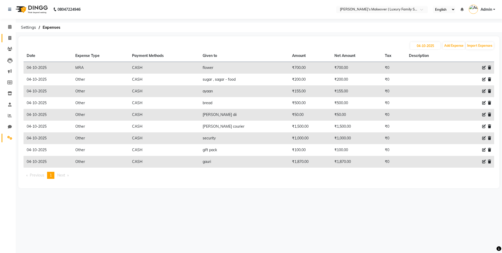
click at [10, 35] on link "Invoice" at bounding box center [8, 38] width 13 height 9
select select "service"
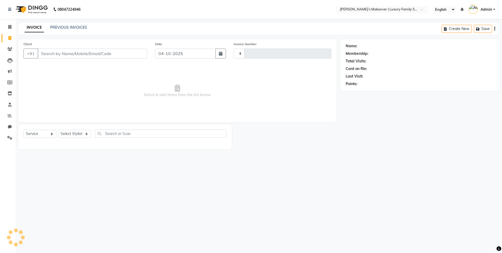
click at [86, 51] on input "Client" at bounding box center [93, 54] width 110 height 10
select select "7777"
type input "5098"
click at [109, 48] on div "Client +91" at bounding box center [86, 51] width 132 height 21
click at [119, 56] on input "Client" at bounding box center [93, 54] width 110 height 10
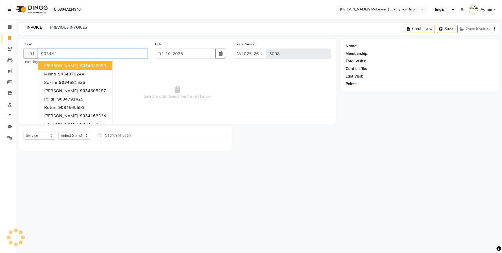
click at [93, 53] on input "903444" at bounding box center [93, 54] width 110 height 10
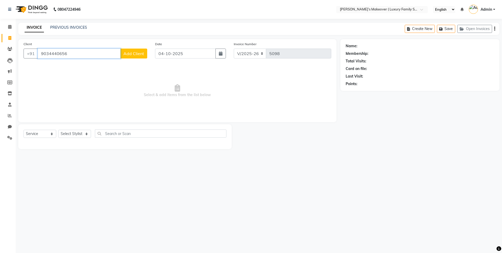
type input "9034440656"
click at [133, 52] on span "Add Client" at bounding box center [133, 53] width 21 height 5
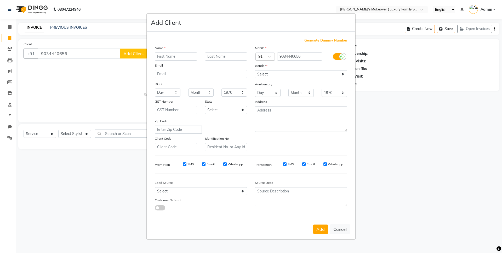
click at [180, 55] on input "text" at bounding box center [176, 57] width 42 height 8
type input "yukta"
click at [285, 72] on select "Select [DEMOGRAPHIC_DATA] [DEMOGRAPHIC_DATA] Other Prefer Not To Say" at bounding box center [301, 74] width 92 height 8
select select "[DEMOGRAPHIC_DATA]"
click at [255, 70] on select "Select [DEMOGRAPHIC_DATA] [DEMOGRAPHIC_DATA] Other Prefer Not To Say" at bounding box center [301, 74] width 92 height 8
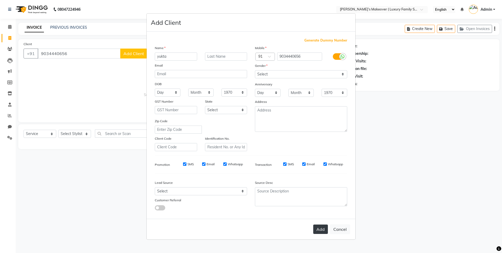
click at [318, 232] on button "Add" at bounding box center [320, 229] width 15 height 9
select select
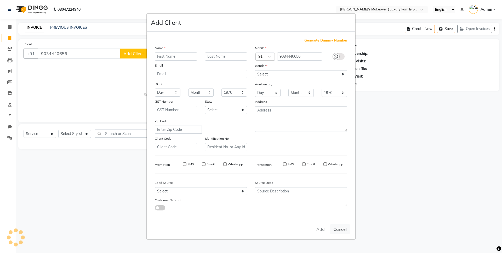
select select
checkbox input "false"
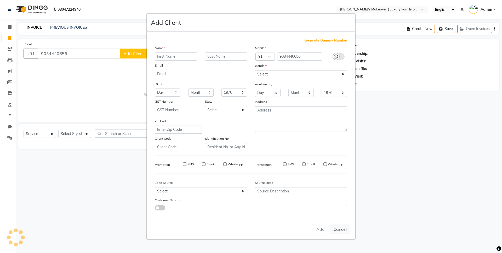
checkbox input "false"
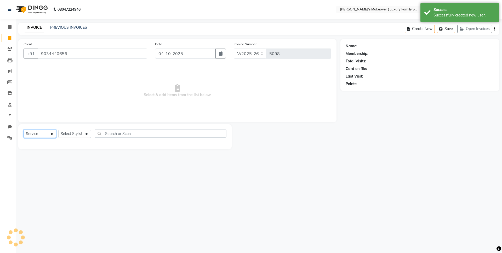
click at [36, 134] on select "Select Service Product Membership Package Voucher Prepaid Gift Card" at bounding box center [40, 134] width 33 height 8
click at [24, 130] on select "Select Service Product Membership Package Voucher Prepaid Gift Card" at bounding box center [40, 134] width 33 height 8
click at [70, 135] on select "Select Stylist [PERSON_NAME] [PERSON_NAME] [PERSON_NAME] [PERSON_NAME] Bhoomi […" at bounding box center [74, 134] width 33 height 8
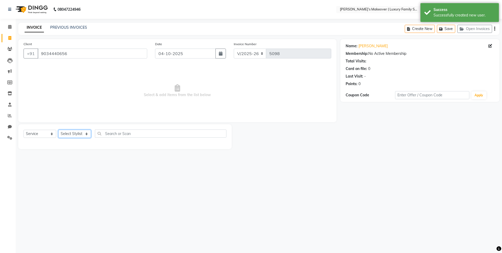
select select "69519"
click at [58, 130] on select "Select Stylist [PERSON_NAME] [PERSON_NAME] [PERSON_NAME] [PERSON_NAME] Bhoomi […" at bounding box center [74, 134] width 33 height 8
click at [146, 131] on input "text" at bounding box center [161, 134] width 132 height 8
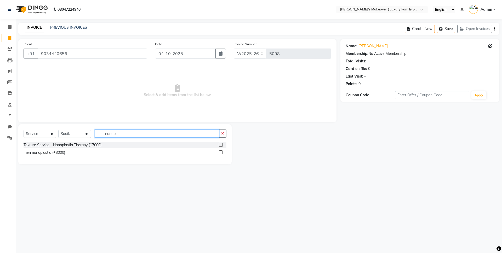
type input "nanop"
click at [219, 144] on label at bounding box center [221, 145] width 4 height 4
click at [219, 144] on input "checkbox" at bounding box center [220, 145] width 3 height 3
checkbox input "true"
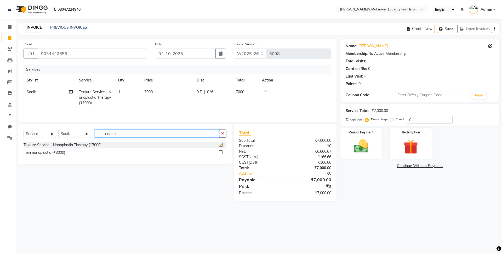
click at [191, 136] on input "nanop" at bounding box center [157, 134] width 124 height 8
type input "nano"
checkbox input "false"
type input "n"
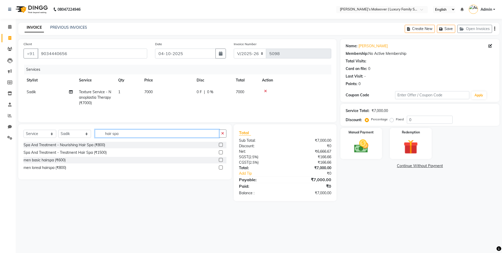
type input "hair spa"
click at [221, 152] on label at bounding box center [221, 153] width 4 height 4
click at [221, 152] on input "checkbox" at bounding box center [220, 152] width 3 height 3
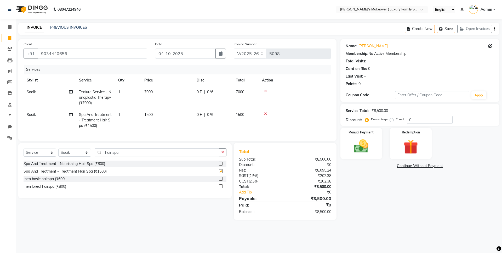
checkbox input "false"
click at [156, 109] on td "1500" at bounding box center [167, 120] width 52 height 23
select select "69519"
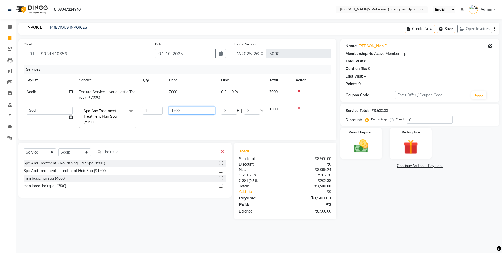
click at [174, 111] on input "1500" at bounding box center [192, 111] width 46 height 8
click at [177, 110] on input "1500" at bounding box center [192, 111] width 46 height 8
type input "1800"
click at [183, 101] on td "7000" at bounding box center [192, 94] width 52 height 17
select select "69519"
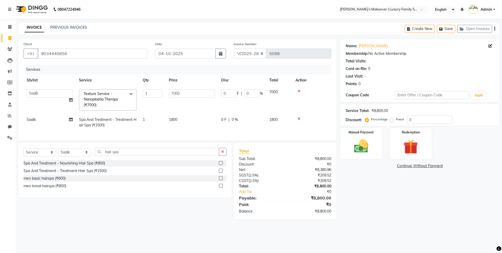
click at [175, 92] on input "7000" at bounding box center [192, 93] width 46 height 8
type input "5500"
click at [296, 173] on div "₹8,380.96" at bounding box center [310, 169] width 50 height 5
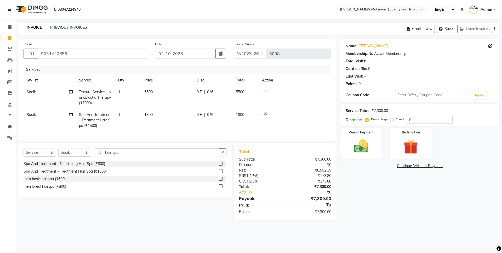
click at [396, 120] on label "Fixed" at bounding box center [400, 119] width 8 height 5
click at [393, 120] on input "Fixed" at bounding box center [393, 120] width 4 height 4
radio input "true"
click at [421, 118] on input "0" at bounding box center [430, 120] width 46 height 8
type input "0500"
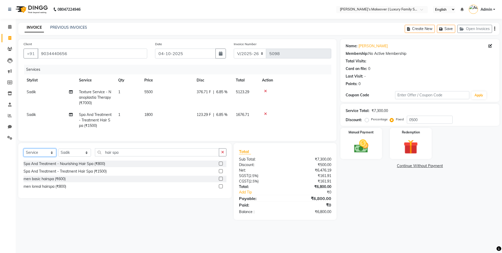
click at [44, 156] on select "Select Service Product Membership Package Voucher Prepaid Gift Card" at bounding box center [40, 153] width 33 height 8
select select "product"
click at [24, 153] on select "Select Service Product Membership Package Voucher Prepaid Gift Card" at bounding box center [40, 153] width 33 height 8
click at [144, 155] on input "hair spa" at bounding box center [157, 153] width 124 height 8
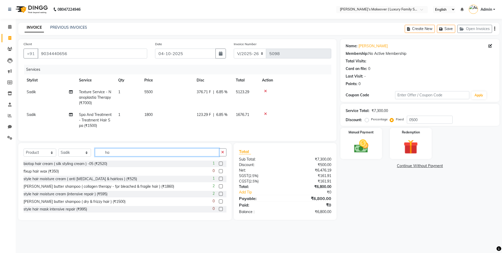
type input "h"
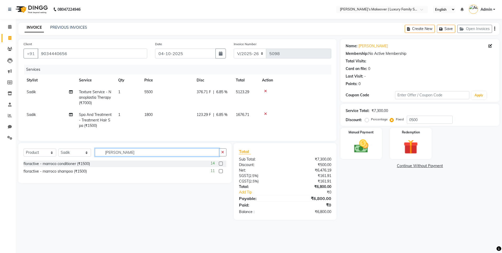
click at [129, 157] on input "marr" at bounding box center [157, 153] width 124 height 8
type input "m"
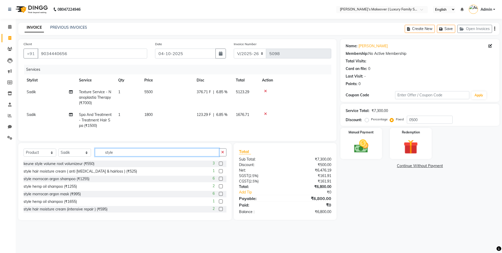
type input "style"
click at [219, 181] on label at bounding box center [221, 179] width 4 height 4
click at [219, 181] on input "checkbox" at bounding box center [220, 179] width 3 height 3
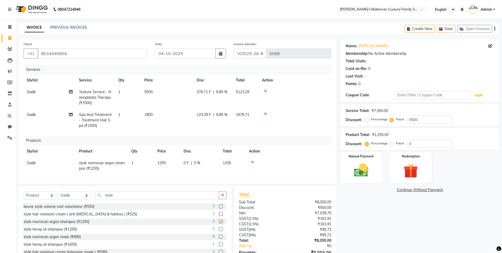
checkbox input "false"
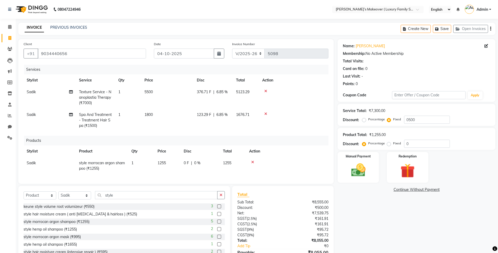
click at [217, 239] on label at bounding box center [219, 237] width 4 height 4
click at [217, 239] on input "checkbox" at bounding box center [218, 237] width 3 height 3
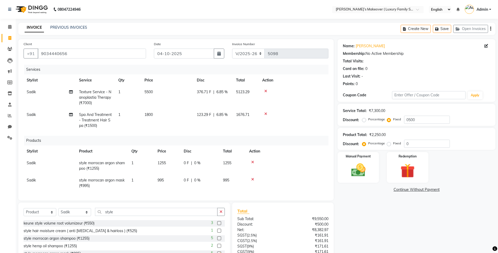
checkbox input "false"
click at [393, 143] on label "Fixed" at bounding box center [397, 143] width 8 height 5
click at [389, 143] on input "Fixed" at bounding box center [390, 144] width 4 height 4
radio input "true"
click at [423, 143] on input "0" at bounding box center [427, 144] width 46 height 8
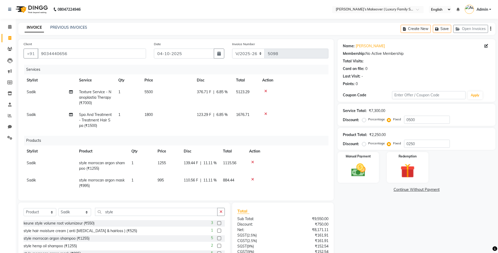
click at [284, 230] on div "₹8,171.11" at bounding box center [307, 230] width 49 height 5
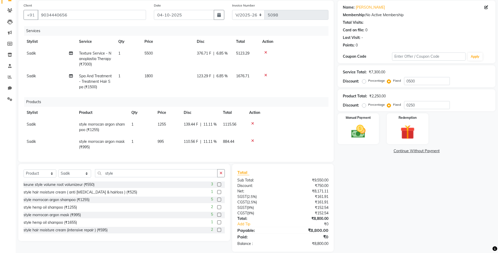
scroll to position [45, 0]
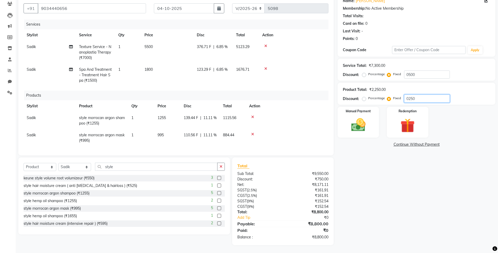
click at [425, 99] on input "0250" at bounding box center [427, 99] width 46 height 8
type input "0200"
click at [296, 206] on div "₹156.36" at bounding box center [307, 206] width 49 height 5
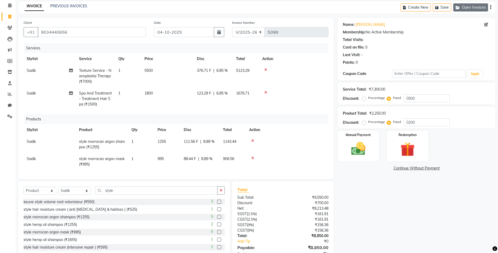
scroll to position [0, 0]
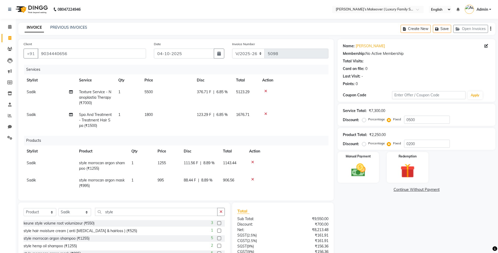
click at [490, 29] on icon "button" at bounding box center [490, 29] width 1 height 0
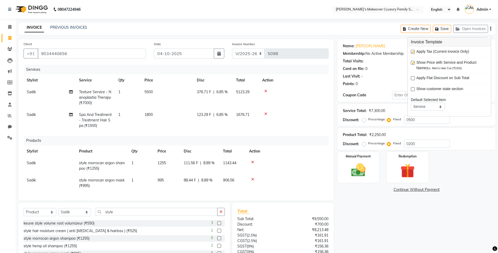
click at [414, 52] on label at bounding box center [413, 52] width 4 height 4
click at [414, 52] on input "checkbox" at bounding box center [412, 51] width 3 height 3
checkbox input "false"
click at [365, 178] on img at bounding box center [358, 170] width 24 height 17
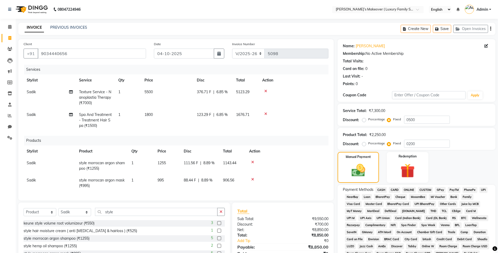
click at [407, 188] on span "ONLINE" at bounding box center [409, 190] width 14 height 6
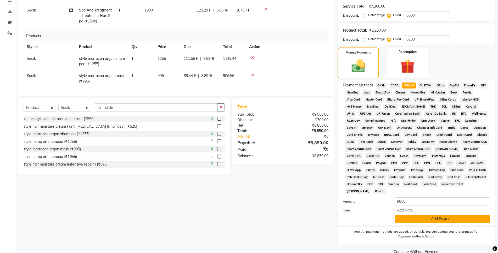
click at [427, 219] on button "Add Payment" at bounding box center [441, 219] width 95 height 8
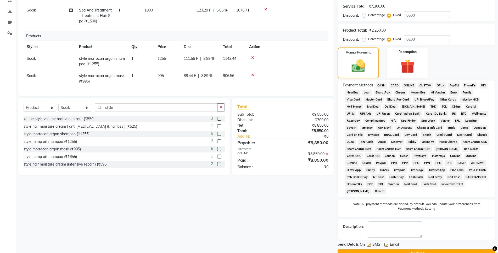
click at [417, 250] on button "Checkout" at bounding box center [416, 254] width 158 height 8
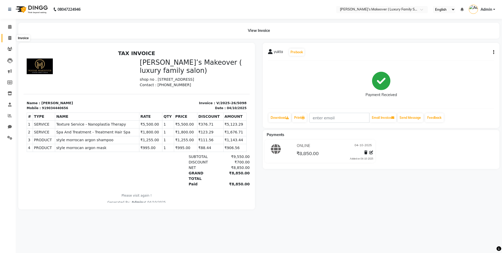
click at [8, 37] on span at bounding box center [9, 38] width 9 height 6
select select "service"
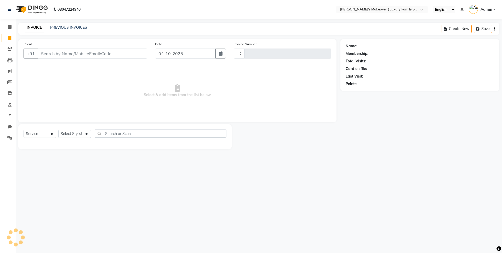
type input "5099"
select select "7777"
click at [83, 56] on input "Client" at bounding box center [93, 54] width 110 height 10
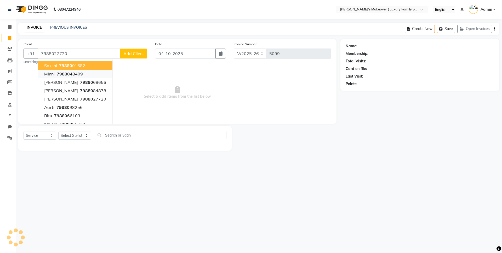
type input "7988027720"
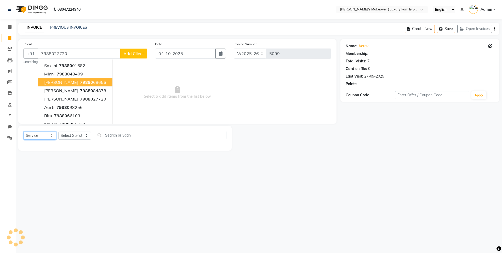
click at [29, 135] on select "Select Service Product Membership Package Voucher Prepaid Gift Card" at bounding box center [40, 136] width 33 height 8
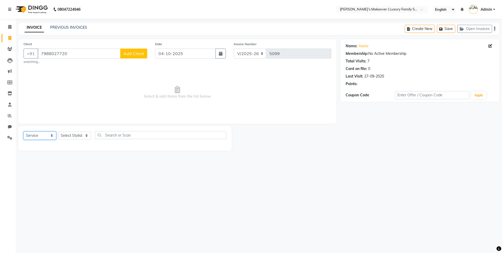
click at [24, 132] on select "Select Service Product Membership Package Voucher Prepaid Gift Card" at bounding box center [40, 136] width 33 height 8
click at [60, 134] on select "Select Stylist [PERSON_NAME] [PERSON_NAME] [PERSON_NAME] [PERSON_NAME] Bhoomi […" at bounding box center [74, 136] width 33 height 8
select select "69517"
click at [58, 132] on select "Select Stylist [PERSON_NAME] [PERSON_NAME] [PERSON_NAME] [PERSON_NAME] Bhoomi […" at bounding box center [74, 136] width 33 height 8
click at [136, 133] on input "text" at bounding box center [161, 135] width 132 height 8
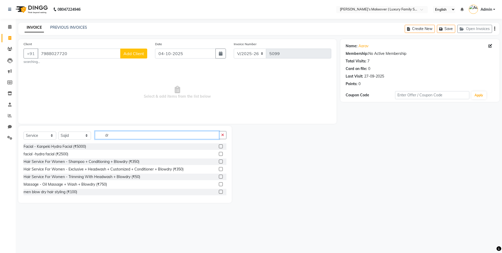
type input "d"
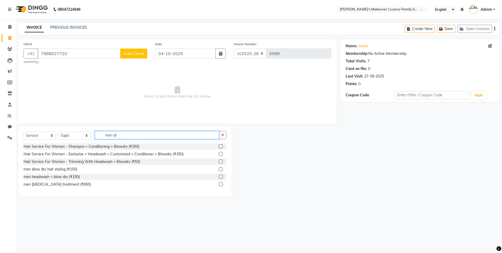
type input "men dr"
click at [222, 176] on label at bounding box center [221, 177] width 4 height 4
click at [222, 176] on input "checkbox" at bounding box center [220, 177] width 3 height 3
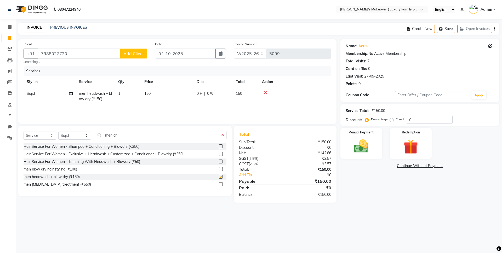
checkbox input "false"
click at [396, 120] on label "Fixed" at bounding box center [400, 119] width 8 height 5
click at [393, 120] on input "Fixed" at bounding box center [393, 120] width 4 height 4
radio input "true"
click at [426, 117] on input "0" at bounding box center [430, 120] width 46 height 8
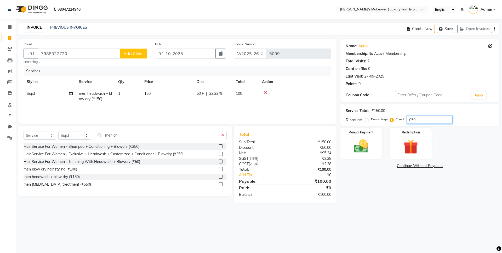
type input "050"
click at [494, 29] on icon "button" at bounding box center [494, 29] width 1 height 0
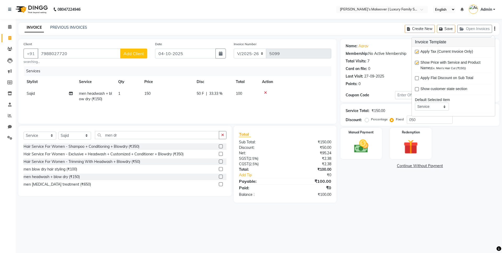
click at [417, 50] on label at bounding box center [417, 52] width 4 height 4
click at [417, 50] on input "checkbox" at bounding box center [416, 51] width 3 height 3
checkbox input "false"
click at [367, 142] on img at bounding box center [361, 146] width 24 height 17
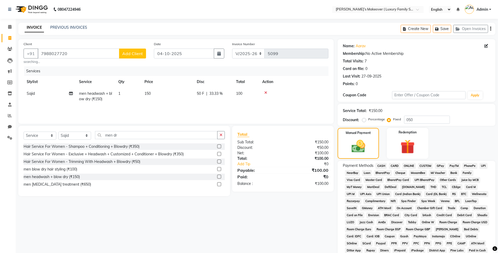
click at [383, 167] on span "CASH" at bounding box center [380, 166] width 11 height 6
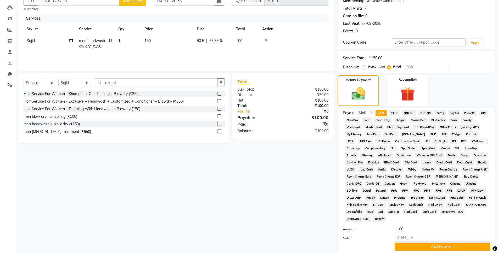
scroll to position [63, 0]
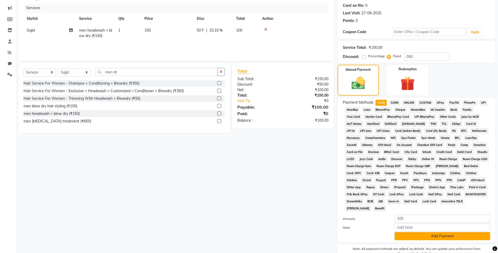
click at [407, 234] on button "Add Payment" at bounding box center [441, 237] width 95 height 8
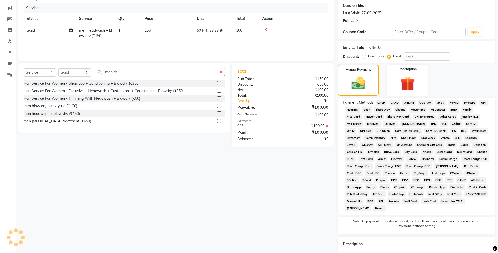
scroll to position [91, 0]
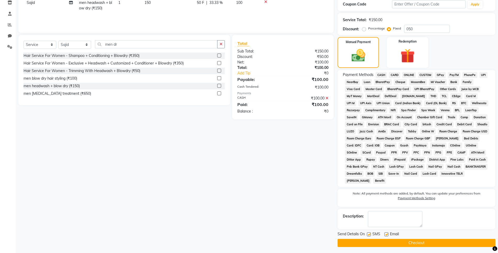
click at [403, 242] on button "Checkout" at bounding box center [416, 243] width 158 height 8
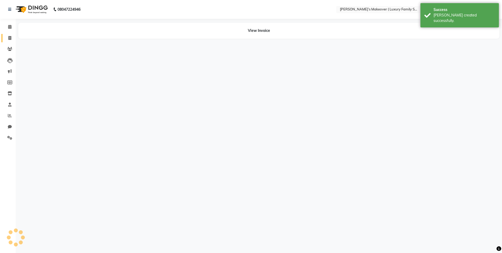
click at [10, 37] on icon at bounding box center [9, 38] width 3 height 4
select select "service"
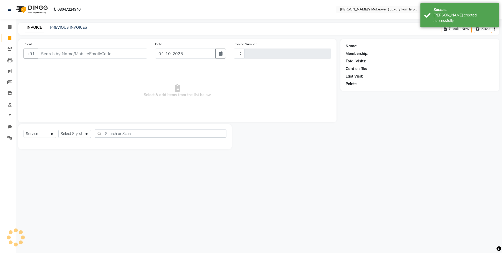
click at [90, 54] on input "Client" at bounding box center [93, 54] width 110 height 10
type input "9"
select select "7777"
type input "5100"
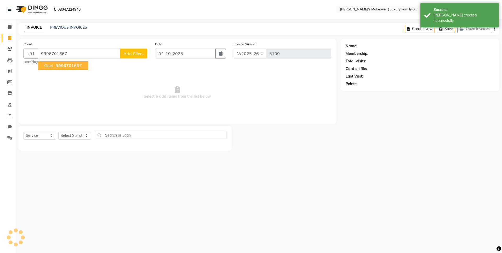
type input "9996701667"
click at [84, 63] on button "geet 9996701 667" at bounding box center [63, 65] width 50 height 8
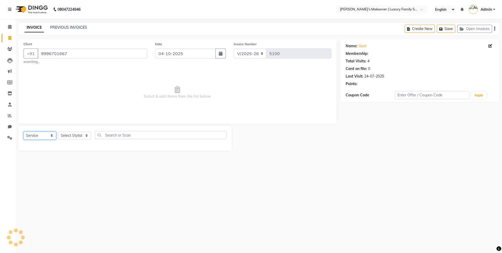
click at [38, 133] on select "Select Service Product Membership Package Voucher Prepaid Gift Card" at bounding box center [40, 136] width 33 height 8
click at [24, 132] on select "Select Service Product Membership Package Voucher Prepaid Gift Card" at bounding box center [40, 136] width 33 height 8
click at [67, 137] on select "Select Stylist [PERSON_NAME] [PERSON_NAME] [PERSON_NAME] [PERSON_NAME] Bhoomi […" at bounding box center [74, 136] width 33 height 8
select select "69520"
click at [58, 132] on select "Select Stylist [PERSON_NAME] [PERSON_NAME] [PERSON_NAME] [PERSON_NAME] Bhoomi […" at bounding box center [74, 136] width 33 height 8
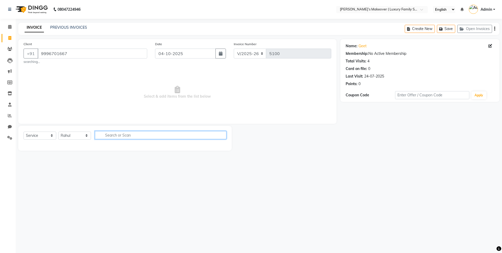
click at [142, 133] on input "text" at bounding box center [161, 135] width 132 height 8
type input "root"
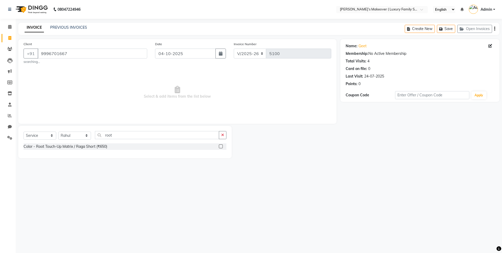
click at [220, 146] on label at bounding box center [221, 147] width 4 height 4
click at [220, 146] on input "checkbox" at bounding box center [220, 146] width 3 height 3
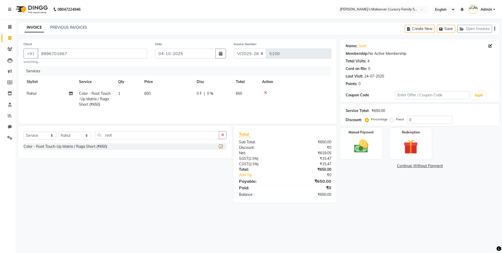
checkbox input "false"
click at [181, 94] on td "650" at bounding box center [167, 99] width 52 height 23
select select "69520"
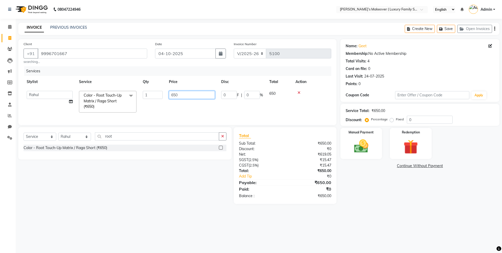
click at [181, 94] on input "650" at bounding box center [192, 95] width 46 height 8
type input "6"
type input "1000"
click at [309, 180] on div "Total Sub Total: ₹650.00 Discount: ₹0 Net: ₹619.05 SGST ( 2.5% ) ₹15.47 CGST ( …" at bounding box center [285, 166] width 92 height 66
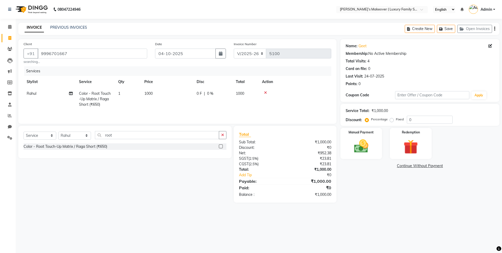
click at [495, 29] on icon "button" at bounding box center [494, 29] width 1 height 0
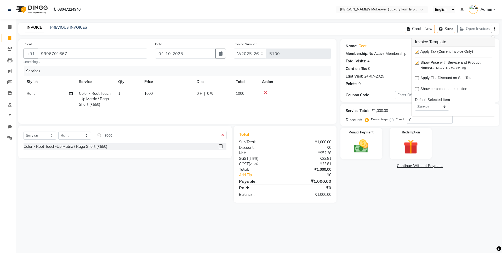
click at [416, 53] on label at bounding box center [417, 52] width 4 height 4
click at [416, 53] on input "checkbox" at bounding box center [416, 51] width 3 height 3
checkbox input "false"
click at [365, 136] on div "Manual Payment" at bounding box center [360, 144] width 43 height 32
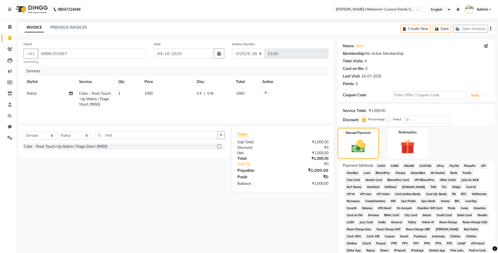
click at [381, 165] on span "CASH" at bounding box center [380, 166] width 11 height 6
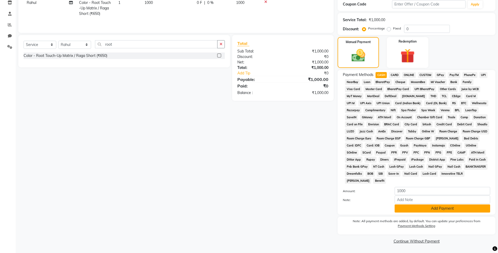
click at [406, 209] on button "Add Payment" at bounding box center [441, 209] width 95 height 8
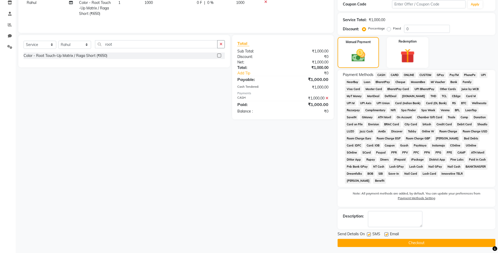
click at [397, 240] on button "Checkout" at bounding box center [416, 243] width 158 height 8
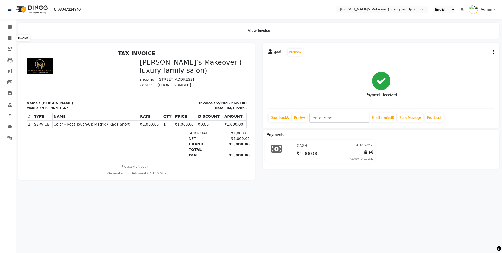
click at [7, 37] on span at bounding box center [9, 38] width 9 height 6
select select "service"
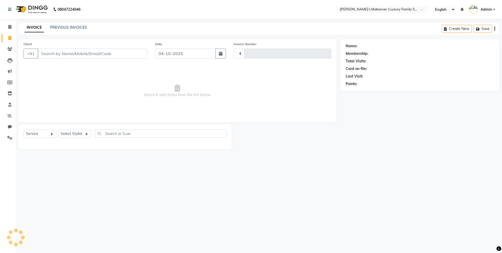
type input "5101"
click at [75, 50] on input "Client" at bounding box center [93, 54] width 110 height 10
select select "7777"
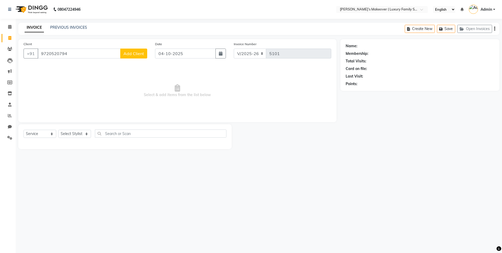
type input "9720520794"
click at [141, 51] on button "Add Client" at bounding box center [133, 54] width 27 height 10
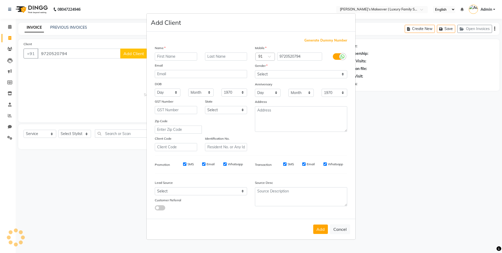
click at [193, 55] on input "text" at bounding box center [176, 57] width 42 height 8
type input "afsa"
click at [294, 73] on select "Select [DEMOGRAPHIC_DATA] [DEMOGRAPHIC_DATA] Other Prefer Not To Say" at bounding box center [301, 74] width 92 height 8
select select "[DEMOGRAPHIC_DATA]"
click at [255, 70] on select "Select [DEMOGRAPHIC_DATA] [DEMOGRAPHIC_DATA] Other Prefer Not To Say" at bounding box center [301, 74] width 92 height 8
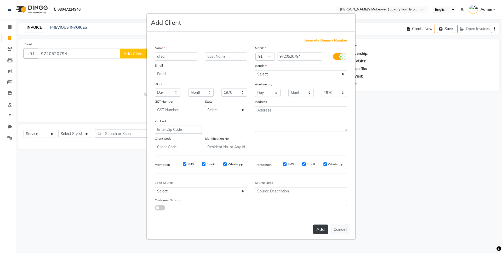
click at [321, 229] on button "Add" at bounding box center [320, 229] width 15 height 9
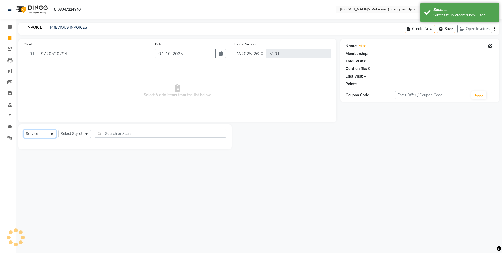
drag, startPoint x: 37, startPoint y: 134, endPoint x: 37, endPoint y: 137, distance: 3.1
click at [37, 134] on select "Select Service Product Membership Package Voucher Prepaid Gift Card" at bounding box center [40, 134] width 33 height 8
click at [24, 130] on select "Select Service Product Membership Package Voucher Prepaid Gift Card" at bounding box center [40, 134] width 33 height 8
click at [63, 133] on select "Select Stylist [PERSON_NAME] [PERSON_NAME] [PERSON_NAME] [PERSON_NAME] Bhoomi […" at bounding box center [74, 134] width 33 height 8
select select "69498"
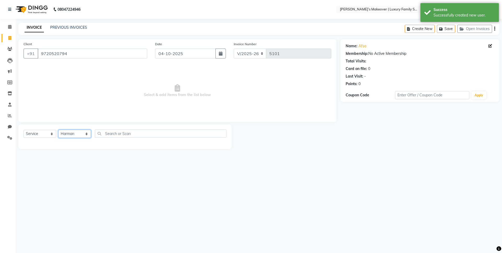
click at [58, 130] on select "Select Stylist [PERSON_NAME] [PERSON_NAME] [PERSON_NAME] [PERSON_NAME] Bhoomi […" at bounding box center [74, 134] width 33 height 8
click at [135, 135] on input "text" at bounding box center [161, 134] width 132 height 8
click at [135, 133] on input "text" at bounding box center [161, 134] width 132 height 8
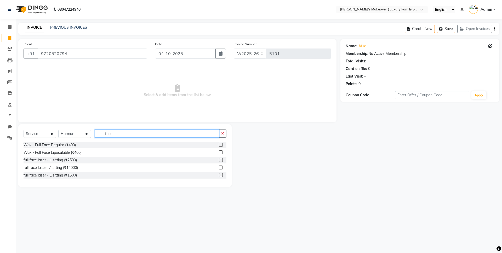
type input "face l"
click at [221, 166] on label at bounding box center [221, 168] width 4 height 4
click at [221, 166] on input "checkbox" at bounding box center [220, 167] width 3 height 3
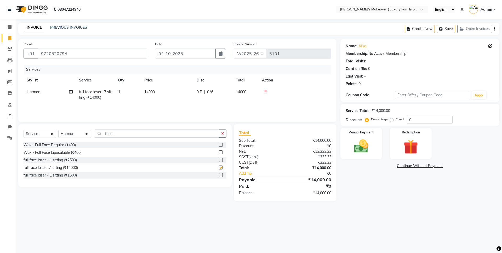
checkbox input "false"
click at [495, 29] on icon "button" at bounding box center [494, 29] width 1 height 0
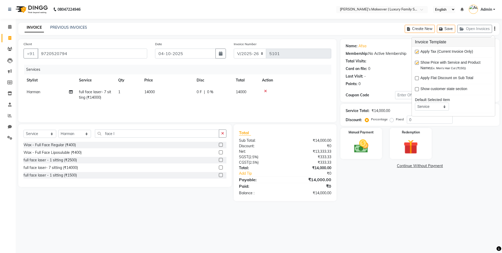
click at [418, 51] on label at bounding box center [417, 52] width 4 height 4
click at [418, 51] on input "checkbox" at bounding box center [416, 51] width 3 height 3
checkbox input "false"
click at [371, 150] on img at bounding box center [361, 146] width 24 height 17
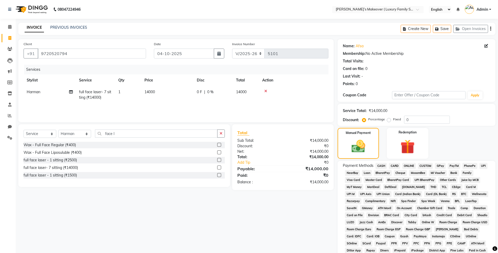
click at [407, 167] on span "ONLINE" at bounding box center [409, 166] width 14 height 6
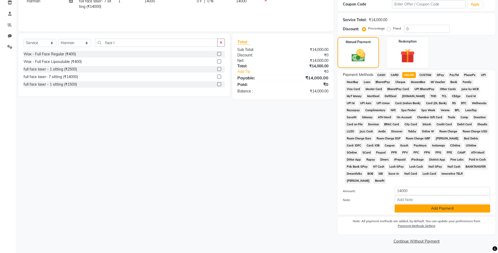
click at [408, 208] on button "Add Payment" at bounding box center [441, 209] width 95 height 8
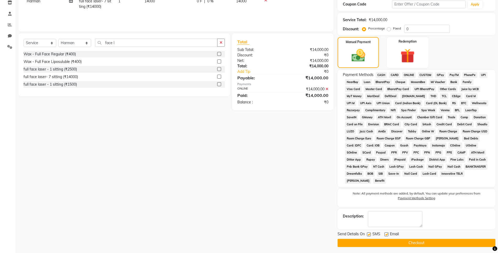
click at [394, 242] on button "Checkout" at bounding box center [416, 243] width 158 height 8
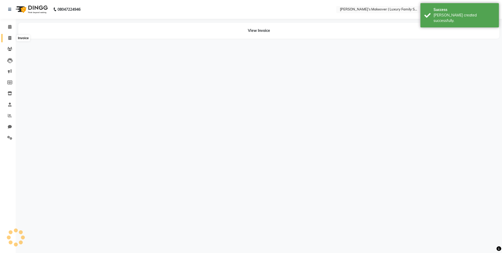
click at [6, 40] on span at bounding box center [9, 38] width 9 height 6
select select "service"
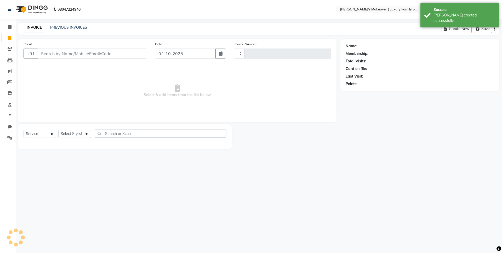
type input "5102"
select select "7777"
click at [76, 56] on input "Client" at bounding box center [93, 54] width 110 height 10
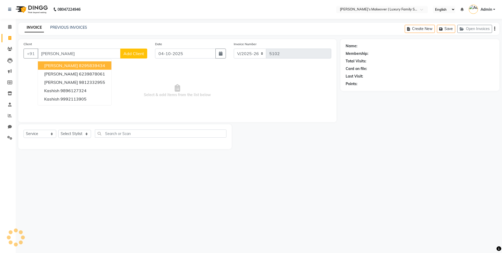
click at [85, 65] on ngb-highlight "8295839434" at bounding box center [92, 65] width 26 height 5
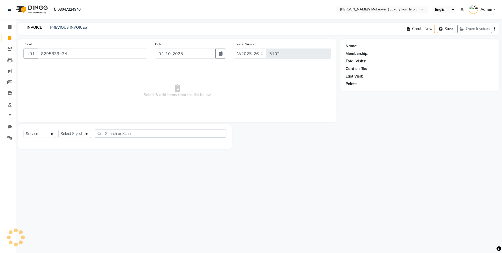
type input "8295839434"
click at [40, 132] on select "Select Service Product Membership Package Voucher Prepaid Gift Card" at bounding box center [40, 134] width 33 height 8
select select "product"
click at [24, 130] on select "Select Service Product Membership Package Voucher Prepaid Gift Card" at bounding box center [40, 134] width 33 height 8
click at [71, 132] on select "Select Stylist [PERSON_NAME] [PERSON_NAME] [PERSON_NAME] [PERSON_NAME] Bhoomi […" at bounding box center [74, 134] width 33 height 8
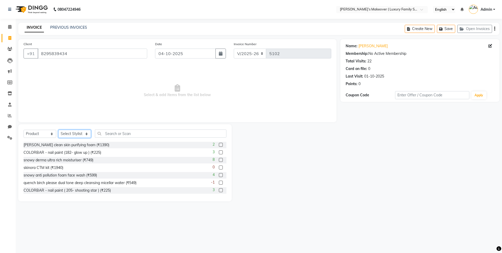
select select "69498"
click at [58, 130] on select "Select Stylist [PERSON_NAME] [PERSON_NAME] [PERSON_NAME] [PERSON_NAME] Bhoomi […" at bounding box center [74, 134] width 33 height 8
click at [109, 132] on input "text" at bounding box center [161, 134] width 132 height 8
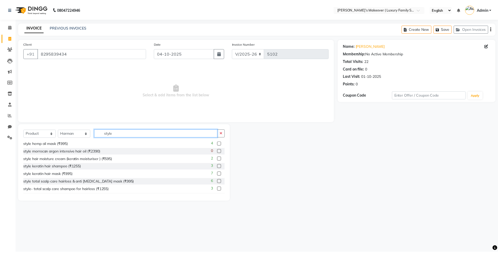
scroll to position [78, 0]
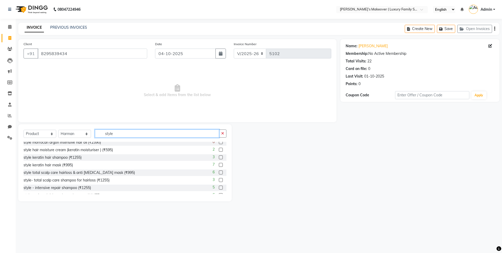
type input "style"
click at [219, 179] on label at bounding box center [221, 180] width 4 height 4
click at [219, 179] on input "checkbox" at bounding box center [220, 180] width 3 height 3
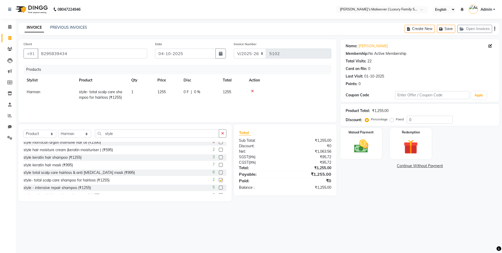
checkbox input "false"
click at [396, 121] on label "Fixed" at bounding box center [400, 119] width 8 height 5
click at [392, 121] on input "Fixed" at bounding box center [393, 120] width 4 height 4
radio input "true"
click at [420, 119] on input "0" at bounding box center [430, 120] width 46 height 8
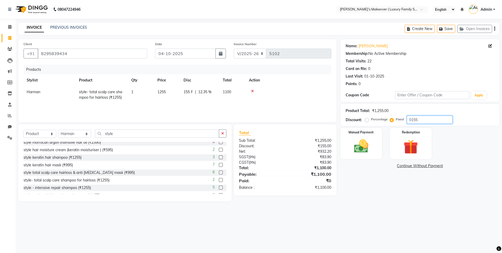
type input "0155"
click at [495, 29] on icon "button" at bounding box center [494, 29] width 1 height 0
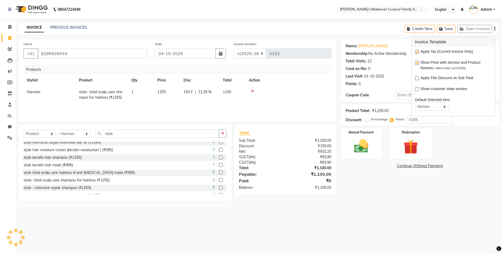
click at [417, 52] on label at bounding box center [417, 52] width 4 height 4
click at [417, 52] on input "checkbox" at bounding box center [416, 51] width 3 height 3
checkbox input "false"
click at [356, 145] on img at bounding box center [361, 146] width 24 height 17
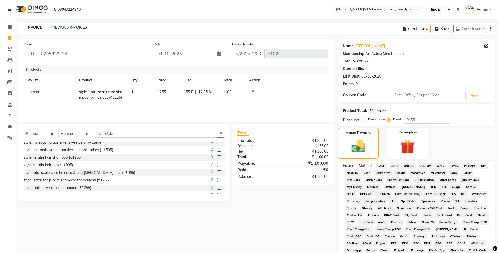
click at [383, 165] on span "CASH" at bounding box center [380, 166] width 11 height 6
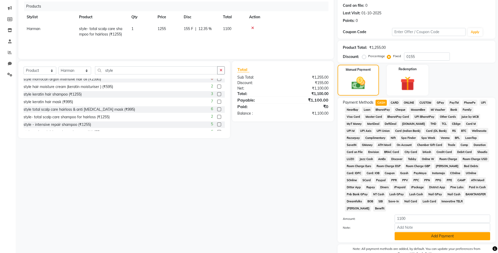
click at [437, 235] on button "Add Payment" at bounding box center [441, 237] width 95 height 8
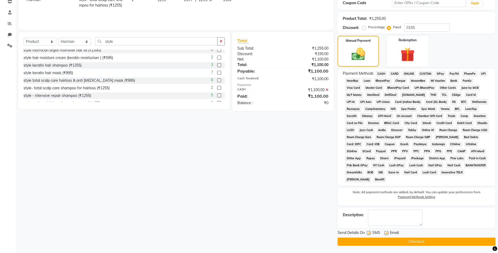
scroll to position [93, 0]
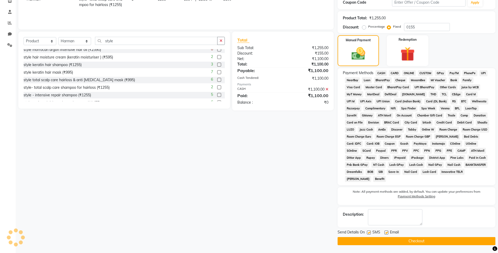
click at [419, 239] on button "Checkout" at bounding box center [416, 241] width 158 height 8
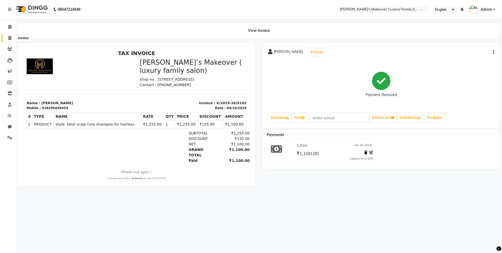
click at [10, 36] on icon at bounding box center [9, 38] width 3 height 4
select select "service"
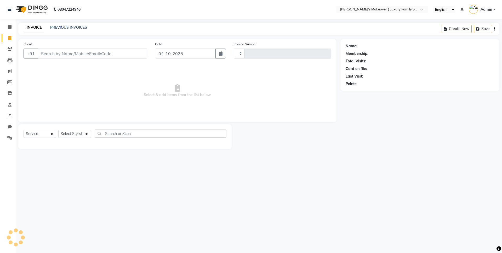
click at [95, 49] on input "Client" at bounding box center [93, 54] width 110 height 10
type input "5103"
select select "7777"
click at [82, 50] on input "Client" at bounding box center [93, 54] width 110 height 10
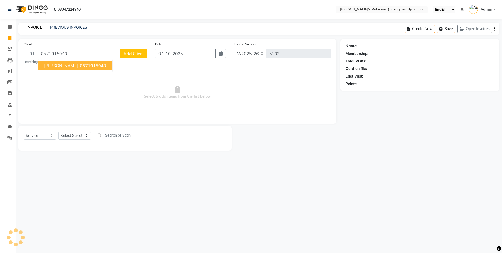
type input "8571915040"
click at [81, 66] on span "857191504" at bounding box center [92, 65] width 24 height 5
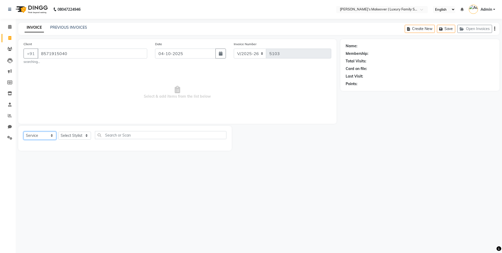
click at [46, 137] on select "Select Service Product Membership Package Voucher Prepaid Gift Card" at bounding box center [40, 136] width 33 height 8
click at [24, 132] on select "Select Service Product Membership Package Voucher Prepaid Gift Card" at bounding box center [40, 136] width 33 height 8
click at [72, 135] on select "Select Stylist [PERSON_NAME] [PERSON_NAME] [PERSON_NAME] [PERSON_NAME] Bhoomi […" at bounding box center [74, 136] width 33 height 8
select select "69516"
click at [58, 132] on select "Select Stylist [PERSON_NAME] [PERSON_NAME] [PERSON_NAME] [PERSON_NAME] Bhoomi […" at bounding box center [74, 136] width 33 height 8
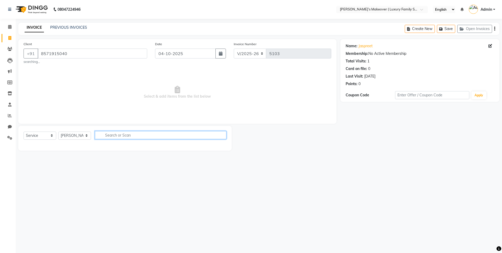
click at [143, 134] on input "text" at bounding box center [161, 135] width 132 height 8
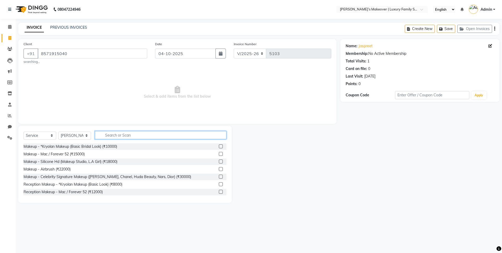
type input "m"
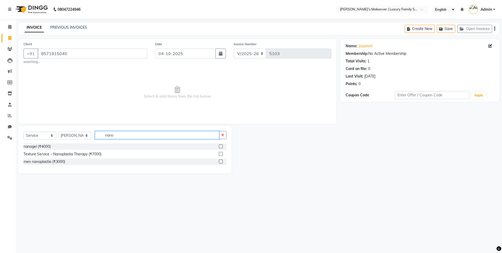
type input "nano"
click at [220, 147] on label at bounding box center [221, 147] width 4 height 4
click at [220, 147] on input "checkbox" at bounding box center [220, 146] width 3 height 3
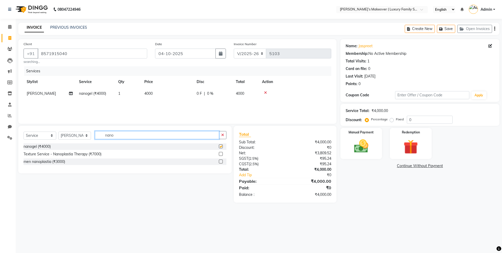
click at [210, 134] on input "nano" at bounding box center [157, 135] width 124 height 8
checkbox input "false"
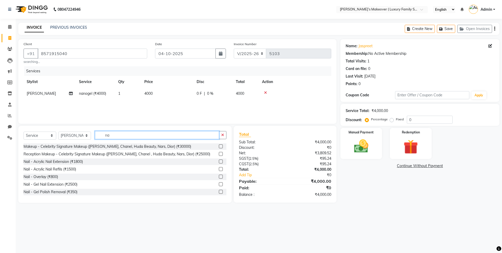
type input "n"
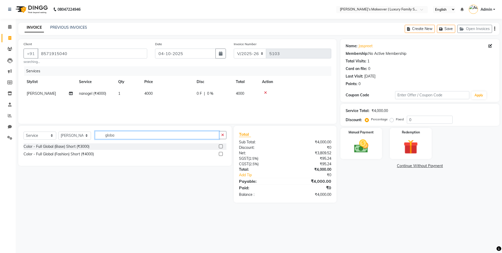
type input "globa"
click at [223, 155] on label at bounding box center [221, 154] width 4 height 4
click at [222, 155] on input "checkbox" at bounding box center [220, 154] width 3 height 3
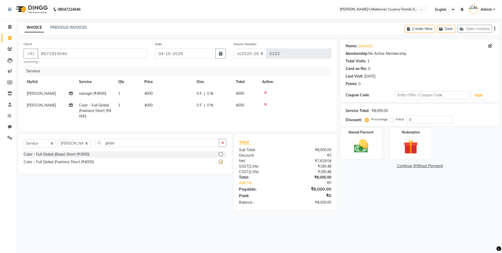
checkbox input "false"
click at [154, 97] on td "4000" at bounding box center [167, 94] width 52 height 12
select select "69516"
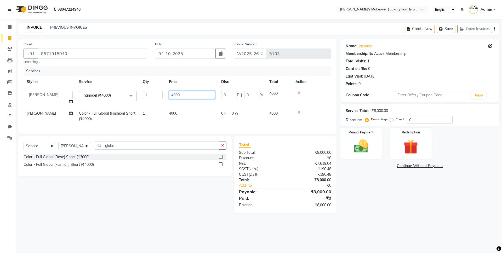
click at [175, 95] on input "4000" at bounding box center [192, 95] width 46 height 8
type input "6000"
click at [280, 169] on div "Total Sub Total: ₹8,000.00 Discount: ₹0 Net: ₹7,619.04 SGST ( 2.5% ) ₹190.48 CG…" at bounding box center [285, 175] width 92 height 66
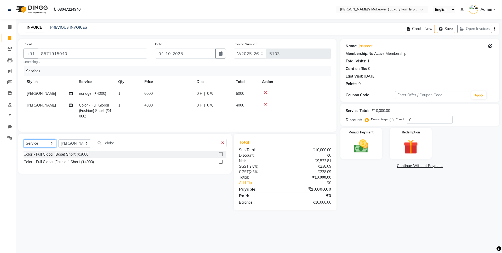
click at [35, 147] on select "Select Service Product Membership Package Voucher Prepaid Gift Card" at bounding box center [40, 144] width 33 height 8
select select "product"
click at [24, 144] on select "Select Service Product Membership Package Voucher Prepaid Gift Card" at bounding box center [40, 144] width 33 height 8
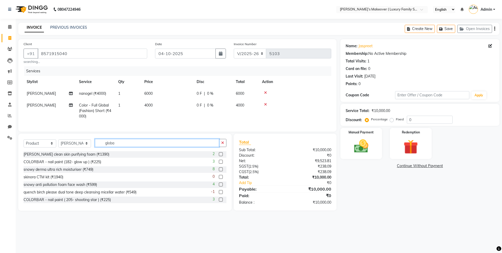
click at [116, 147] on input "globa" at bounding box center [157, 143] width 124 height 8
type input "g"
type input "berina"
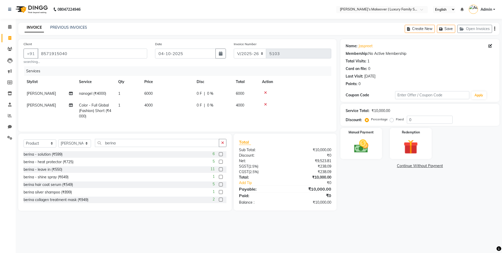
click at [219, 187] on label at bounding box center [221, 185] width 4 height 4
click at [219, 187] on input "checkbox" at bounding box center [220, 184] width 3 height 3
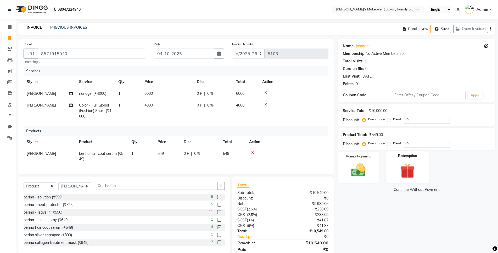
checkbox input "false"
click at [386, 144] on div "Percentage Fixed" at bounding box center [383, 143] width 41 height 7
click at [393, 144] on label "Fixed" at bounding box center [397, 143] width 8 height 5
click at [389, 144] on input "Fixed" at bounding box center [390, 144] width 4 height 4
radio input "true"
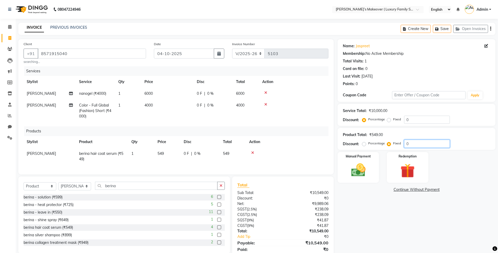
click at [413, 142] on input "0" at bounding box center [427, 144] width 46 height 8
type input "049"
click at [159, 189] on input "berina" at bounding box center [156, 186] width 122 height 8
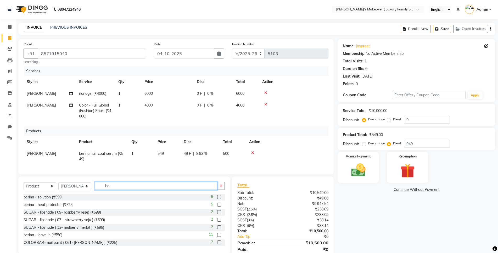
type input "b"
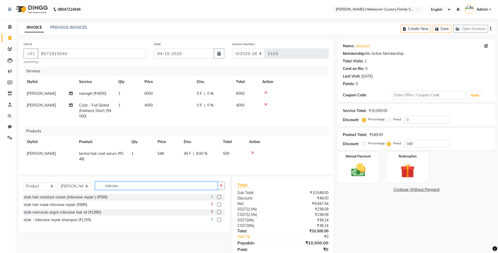
type input "intensiv"
click at [218, 222] on label at bounding box center [219, 220] width 4 height 4
click at [218, 222] on input "checkbox" at bounding box center [218, 220] width 3 height 3
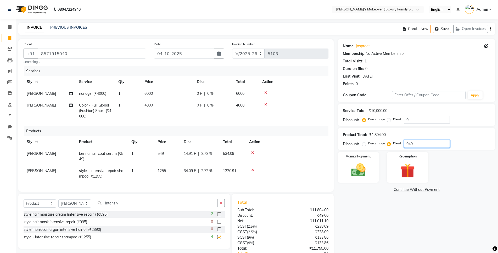
click at [418, 142] on input "049" at bounding box center [427, 144] width 46 height 8
checkbox input "false"
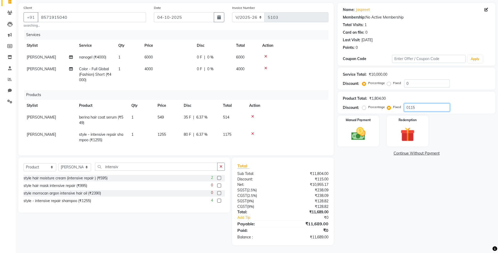
scroll to position [41, 0]
type input "0115"
click at [171, 115] on td "549" at bounding box center [167, 120] width 26 height 17
select select "69516"
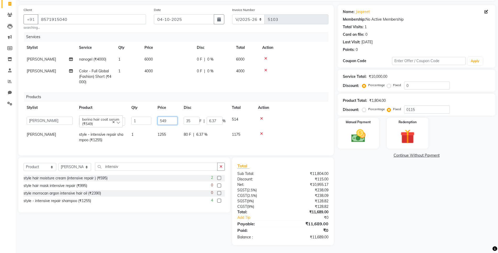
click at [169, 118] on input "549" at bounding box center [167, 121] width 20 height 8
type input "550"
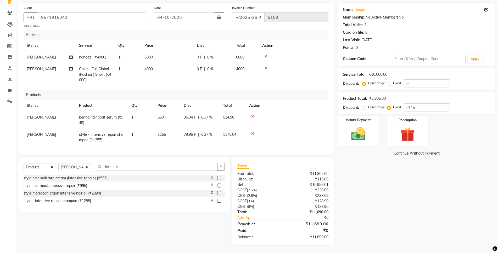
scroll to position [0, 0]
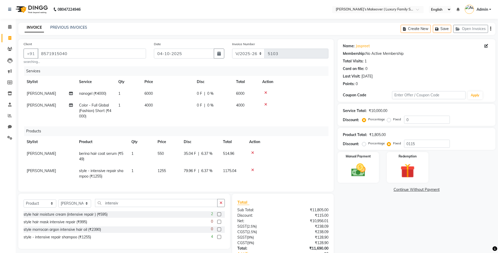
click at [490, 29] on icon "button" at bounding box center [490, 29] width 1 height 0
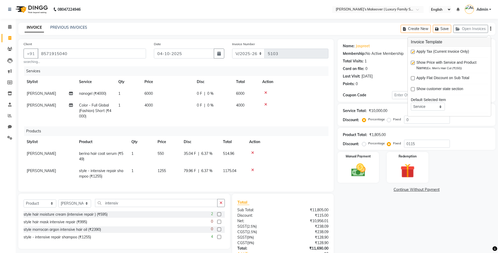
click at [412, 53] on label at bounding box center [413, 52] width 4 height 4
click at [412, 53] on input "checkbox" at bounding box center [412, 51] width 3 height 3
checkbox input "false"
click at [373, 173] on div "Manual Payment" at bounding box center [358, 168] width 43 height 32
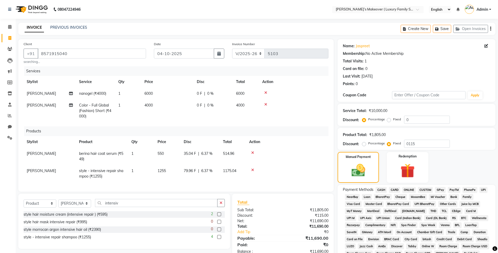
click at [406, 190] on span "ONLINE" at bounding box center [409, 190] width 14 height 6
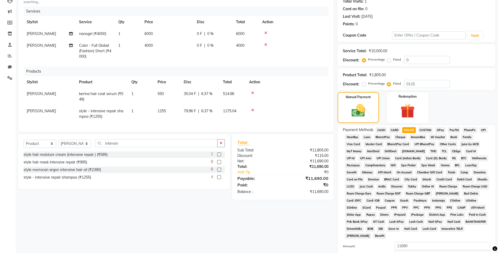
scroll to position [115, 0]
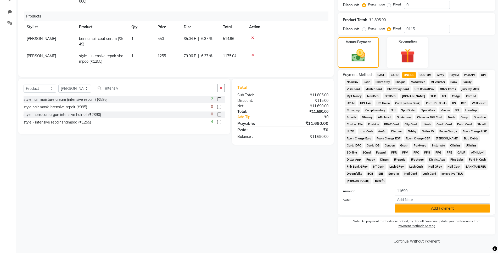
click at [426, 209] on button "Add Payment" at bounding box center [441, 209] width 95 height 8
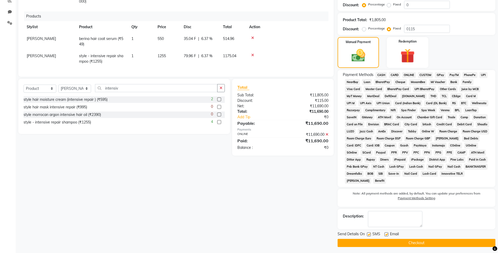
click at [415, 244] on button "Checkout" at bounding box center [416, 243] width 158 height 8
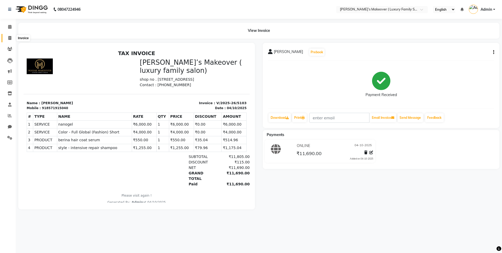
click at [10, 36] on icon at bounding box center [9, 38] width 3 height 4
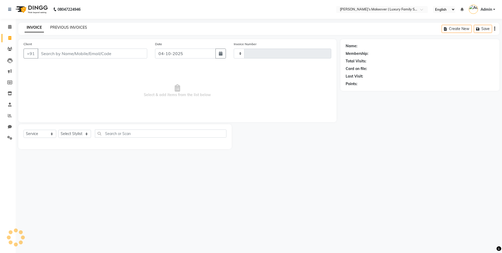
click at [80, 25] on link "PREVIOUS INVOICES" at bounding box center [68, 27] width 37 height 5
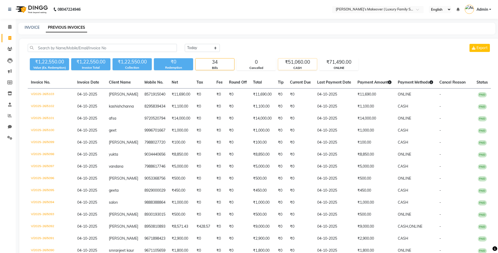
click at [304, 66] on div "CASH" at bounding box center [297, 68] width 39 height 4
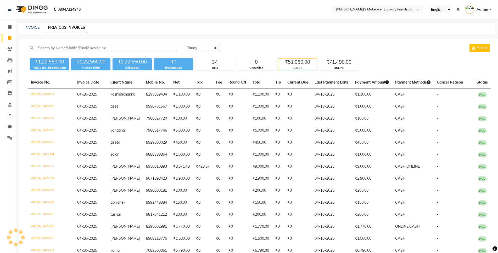
click at [304, 66] on div "CASH" at bounding box center [297, 68] width 39 height 4
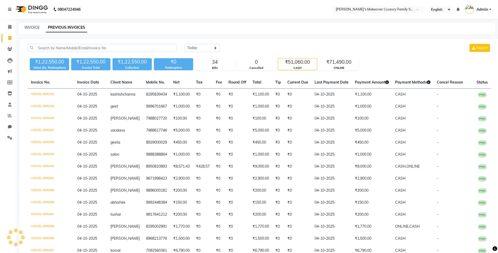
click at [304, 66] on div "CASH" at bounding box center [297, 68] width 39 height 4
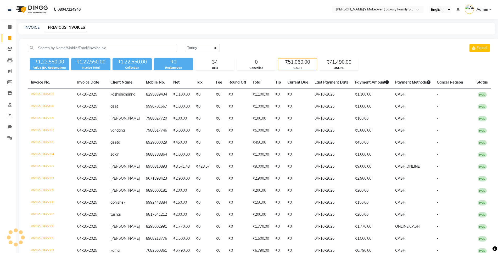
click at [304, 66] on div "CASH" at bounding box center [297, 68] width 39 height 4
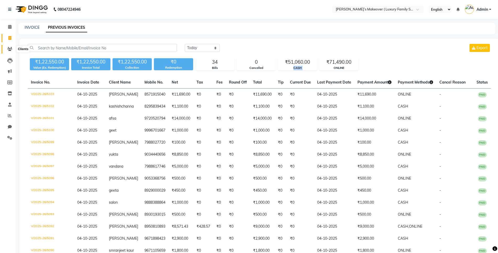
click at [12, 49] on icon at bounding box center [9, 49] width 5 height 4
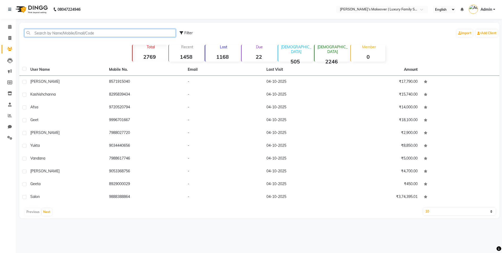
click at [48, 31] on input "text" at bounding box center [99, 33] width 151 height 8
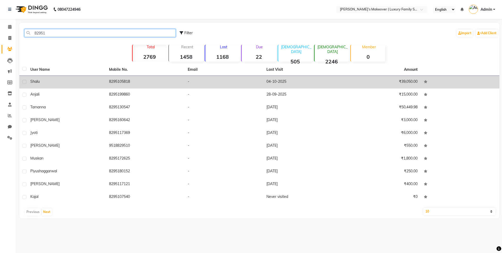
type input "82951"
click at [35, 82] on span "shalu" at bounding box center [34, 81] width 9 height 5
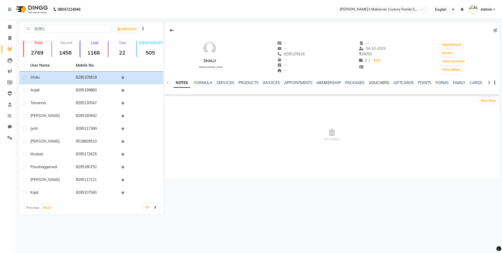
click at [371, 81] on link "VOUCHERS" at bounding box center [379, 83] width 21 height 5
click at [8, 38] on span at bounding box center [9, 38] width 9 height 6
select select "service"
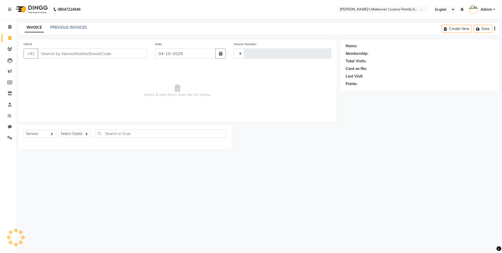
click at [101, 52] on input "Client" at bounding box center [93, 54] width 110 height 10
type input "9"
select select "7777"
type input "5104"
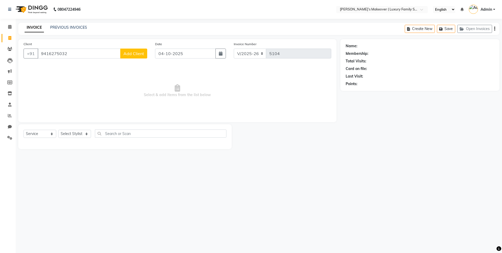
type input "9416275032"
click at [134, 56] on span "Add Client" at bounding box center [133, 53] width 21 height 5
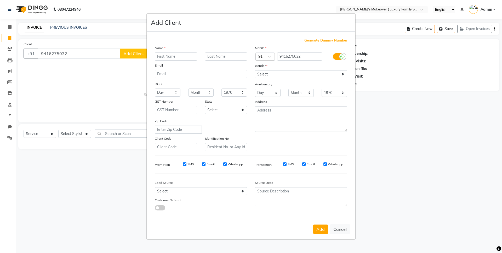
click at [167, 56] on input "text" at bounding box center [176, 57] width 42 height 8
type input "kritika"
click at [269, 74] on select "Select [DEMOGRAPHIC_DATA] [DEMOGRAPHIC_DATA] Other Prefer Not To Say" at bounding box center [301, 74] width 92 height 8
select select "[DEMOGRAPHIC_DATA]"
click at [255, 70] on select "Select [DEMOGRAPHIC_DATA] [DEMOGRAPHIC_DATA] Other Prefer Not To Say" at bounding box center [301, 74] width 92 height 8
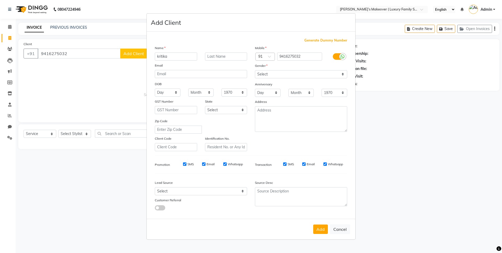
click at [325, 230] on button "Add" at bounding box center [320, 229] width 15 height 9
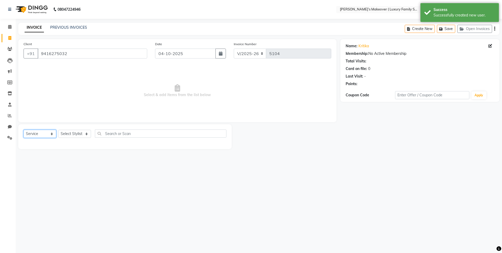
click at [47, 132] on select "Select Service Product Membership Package Voucher Prepaid Gift Card" at bounding box center [40, 134] width 33 height 8
click at [24, 130] on select "Select Service Product Membership Package Voucher Prepaid Gift Card" at bounding box center [40, 134] width 33 height 8
click at [73, 133] on select "Select Stylist [PERSON_NAME] [PERSON_NAME] [PERSON_NAME] [PERSON_NAME] Bhoomi […" at bounding box center [74, 134] width 33 height 8
select select "92673"
click at [58, 130] on select "Select Stylist [PERSON_NAME] [PERSON_NAME] [PERSON_NAME] [PERSON_NAME] Bhoomi […" at bounding box center [74, 134] width 33 height 8
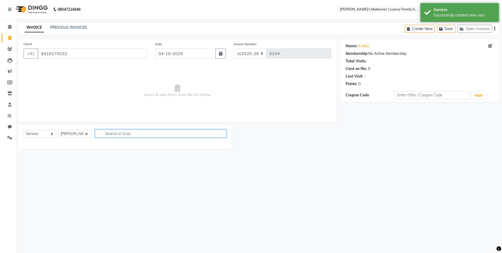
click at [114, 134] on input "text" at bounding box center [161, 134] width 132 height 8
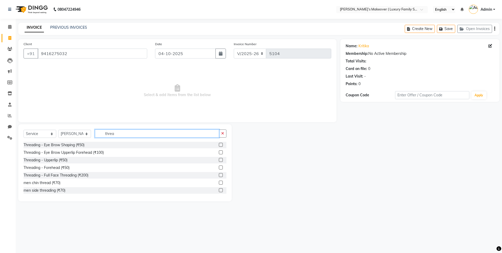
type input "threa"
click at [219, 152] on label at bounding box center [221, 153] width 4 height 4
click at [219, 152] on input "checkbox" at bounding box center [220, 152] width 3 height 3
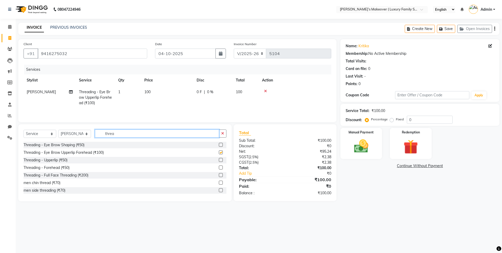
click at [198, 136] on input "threa" at bounding box center [157, 134] width 124 height 8
checkbox input "false"
type input "t"
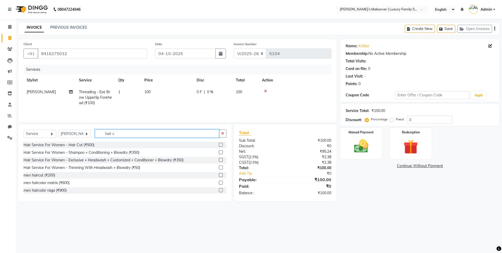
type input "hair c"
click at [219, 146] on label at bounding box center [221, 145] width 4 height 4
click at [219, 146] on input "checkbox" at bounding box center [220, 145] width 3 height 3
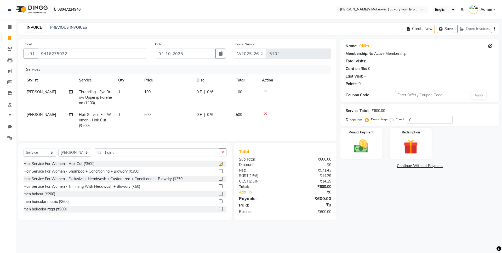
checkbox input "false"
click at [495, 29] on icon "button" at bounding box center [494, 29] width 1 height 0
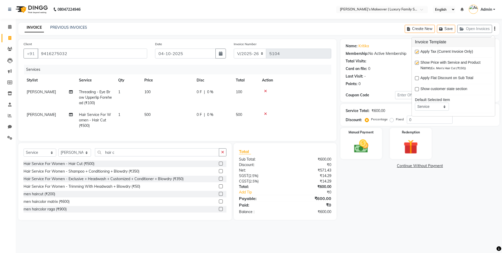
click at [416, 52] on label at bounding box center [417, 52] width 4 height 4
click at [416, 52] on input "checkbox" at bounding box center [416, 51] width 3 height 3
checkbox input "false"
click at [402, 167] on link "Continue Without Payment" at bounding box center [420, 165] width 157 height 5
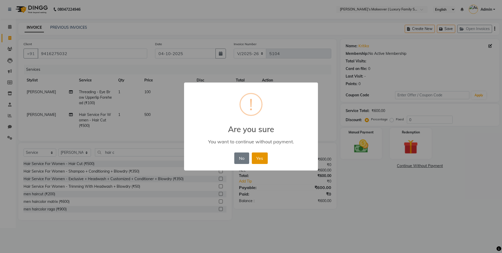
click at [264, 157] on button "Yes" at bounding box center [260, 159] width 16 height 12
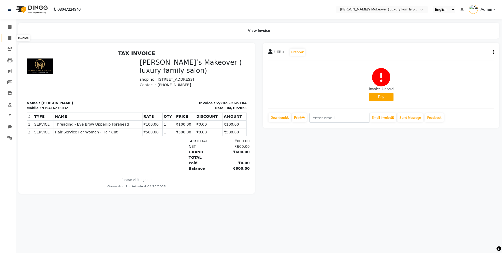
click at [12, 37] on span at bounding box center [9, 38] width 9 height 6
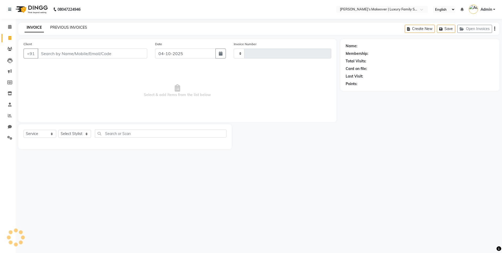
click at [72, 27] on link "PREVIOUS INVOICES" at bounding box center [68, 27] width 37 height 5
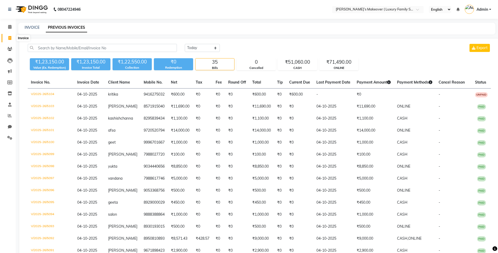
click at [11, 37] on icon at bounding box center [9, 38] width 3 height 4
select select "service"
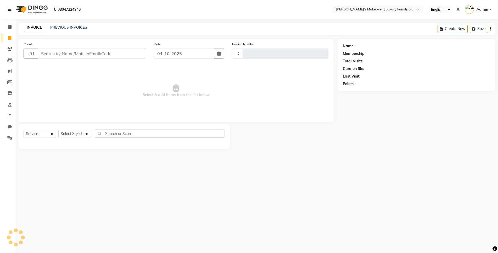
click at [103, 53] on input "Client" at bounding box center [92, 54] width 108 height 10
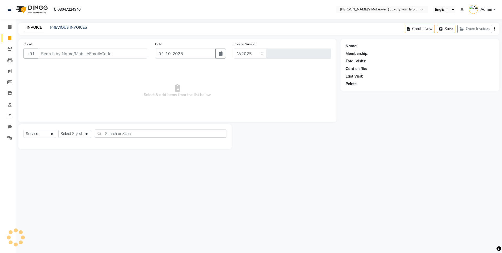
select select "7777"
type input "5105"
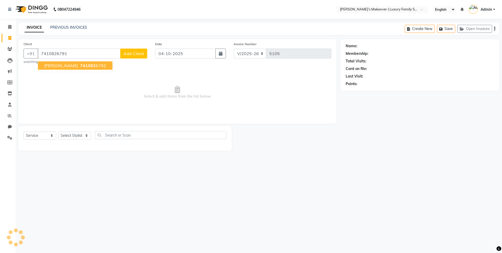
type input "7410826791"
click at [135, 50] on button "Add Client" at bounding box center [133, 54] width 27 height 10
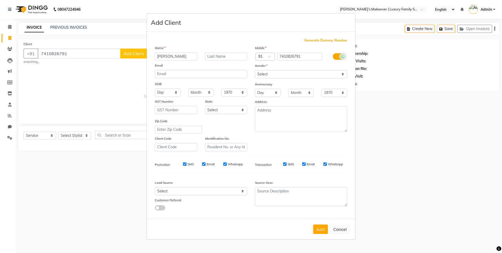
type input "[PERSON_NAME]"
click at [279, 77] on select "Select [DEMOGRAPHIC_DATA] [DEMOGRAPHIC_DATA] Other Prefer Not To Say" at bounding box center [301, 74] width 92 height 8
select select "[DEMOGRAPHIC_DATA]"
click at [255, 70] on select "Select [DEMOGRAPHIC_DATA] [DEMOGRAPHIC_DATA] Other Prefer Not To Say" at bounding box center [301, 74] width 92 height 8
click at [316, 230] on button "Add" at bounding box center [320, 229] width 15 height 9
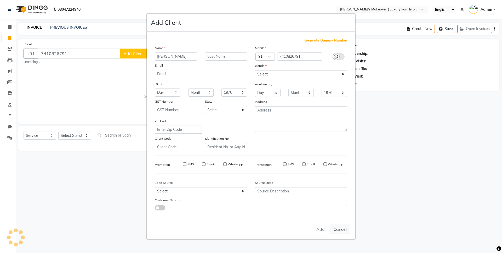
select select
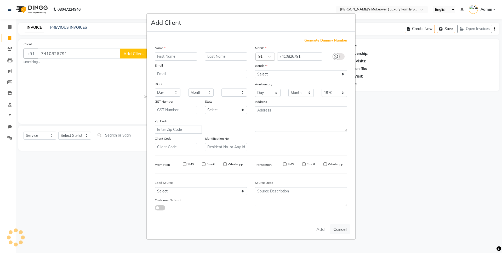
select select
checkbox input "false"
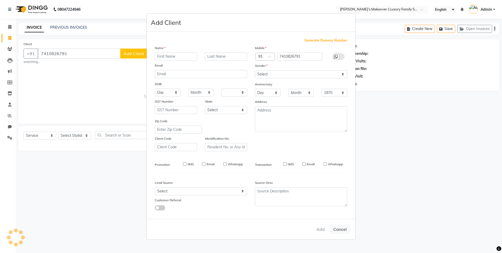
checkbox input "false"
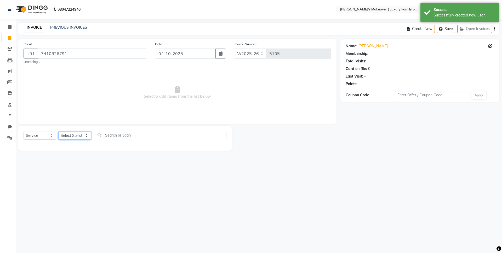
click at [76, 137] on select "Select Stylist [PERSON_NAME] [PERSON_NAME] [PERSON_NAME] [PERSON_NAME] Bhoomi […" at bounding box center [74, 136] width 33 height 8
select select "69505"
click at [58, 132] on select "Select Stylist [PERSON_NAME] [PERSON_NAME] [PERSON_NAME] [PERSON_NAME] Bhoomi […" at bounding box center [74, 136] width 33 height 8
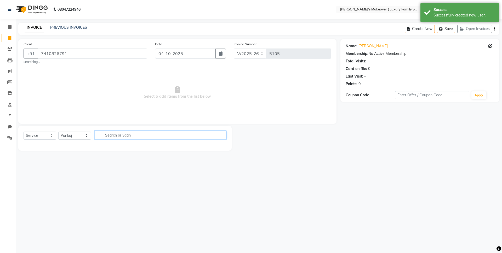
click at [114, 135] on input "text" at bounding box center [161, 135] width 132 height 8
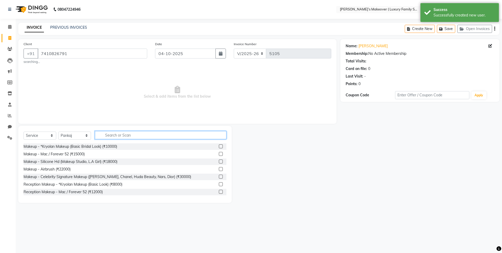
click at [114, 135] on input "text" at bounding box center [161, 135] width 132 height 8
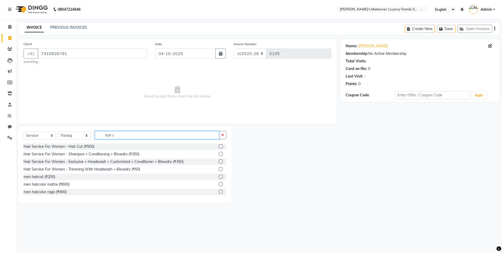
type input "hair c"
click at [213, 145] on div "Hair Service For Women - Hair Cut (₹500)" at bounding box center [125, 147] width 203 height 7
click at [219, 146] on label at bounding box center [221, 147] width 4 height 4
click at [219, 146] on input "checkbox" at bounding box center [220, 146] width 3 height 3
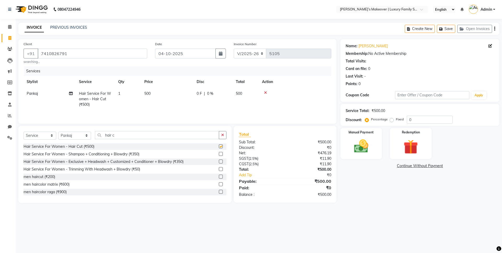
checkbox input "false"
drag, startPoint x: 391, startPoint y: 120, endPoint x: 419, endPoint y: 118, distance: 28.6
click at [396, 120] on label "Fixed" at bounding box center [400, 119] width 8 height 5
click at [391, 120] on input "Fixed" at bounding box center [393, 120] width 4 height 4
radio input "true"
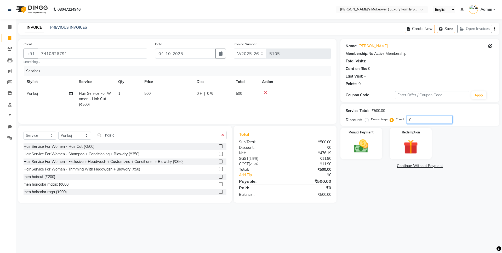
click at [419, 118] on input "0" at bounding box center [430, 120] width 46 height 8
type input "0150"
click at [494, 30] on button "button" at bounding box center [494, 29] width 1 height 12
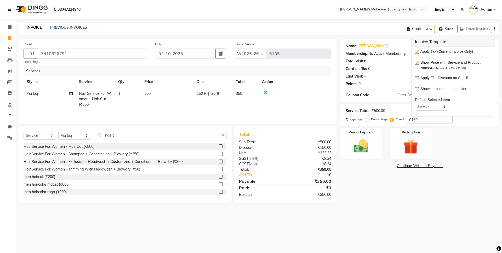
click at [416, 53] on label at bounding box center [417, 52] width 4 height 4
click at [416, 53] on input "checkbox" at bounding box center [416, 51] width 3 height 3
checkbox input "false"
click at [363, 139] on img at bounding box center [361, 146] width 24 height 17
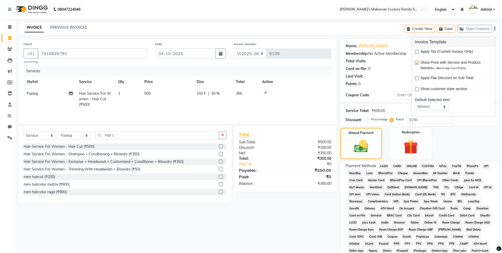
click at [382, 167] on span "CASH" at bounding box center [383, 166] width 11 height 6
click at [398, 242] on div "Payment Methods CASH CARD ONLINE CUSTOM GPay PayTM PhonePe UPI NearBuy Loan Bha…" at bounding box center [420, 233] width 159 height 145
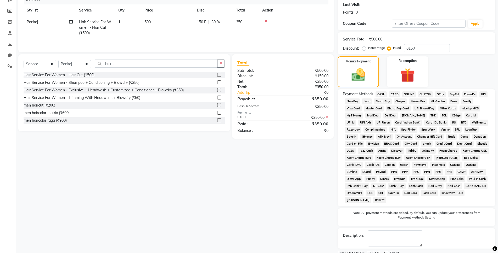
scroll to position [91, 0]
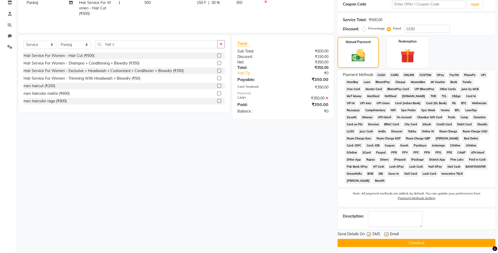
click at [411, 242] on button "Checkout" at bounding box center [416, 243] width 158 height 8
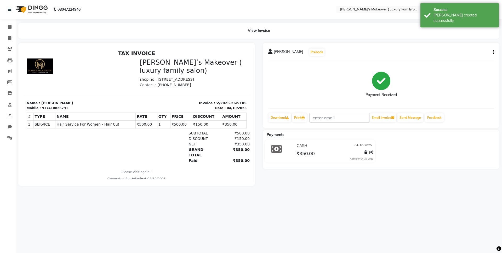
click at [410, 238] on div "08047224946 Select Location × Mahak’s Makeover ( Luxury Family Salon) , Model T…" at bounding box center [251, 126] width 502 height 253
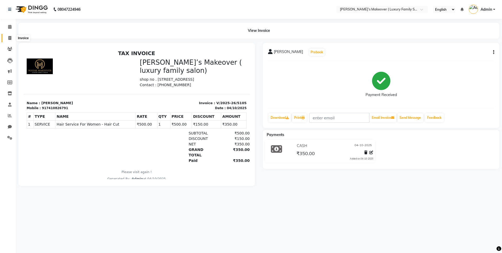
click at [7, 38] on span at bounding box center [9, 38] width 9 height 6
select select "service"
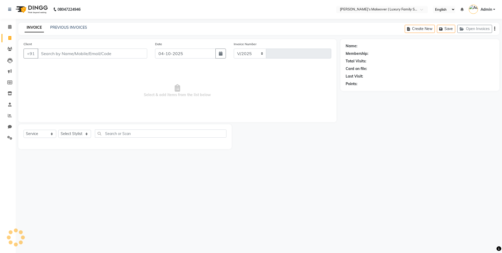
select select "7777"
type input "5106"
click at [9, 26] on icon at bounding box center [9, 27] width 3 height 4
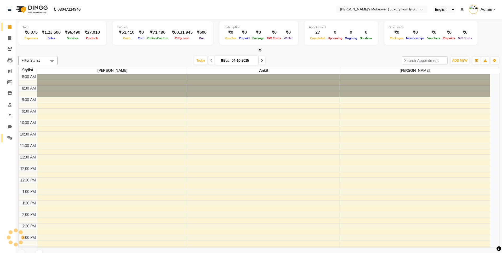
click at [7, 137] on span at bounding box center [9, 138] width 9 height 6
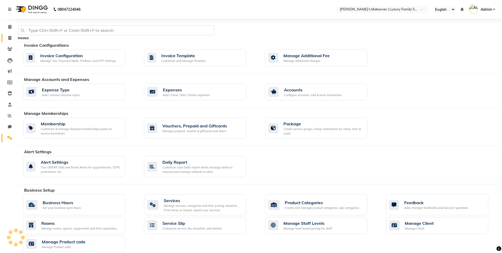
click at [10, 37] on icon at bounding box center [9, 38] width 3 height 4
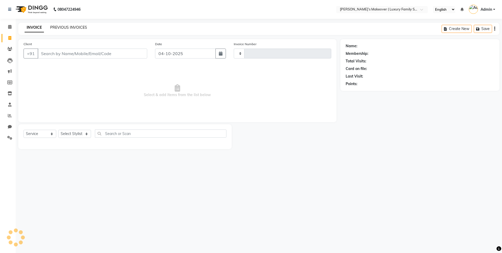
click at [56, 27] on link "PREVIOUS INVOICES" at bounding box center [68, 27] width 37 height 5
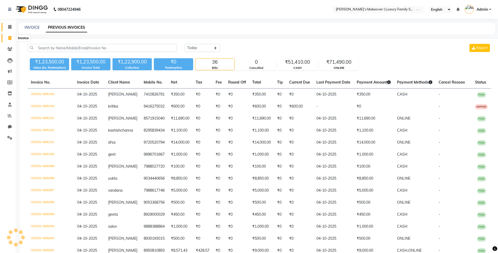
click at [8, 27] on icon at bounding box center [9, 27] width 3 height 4
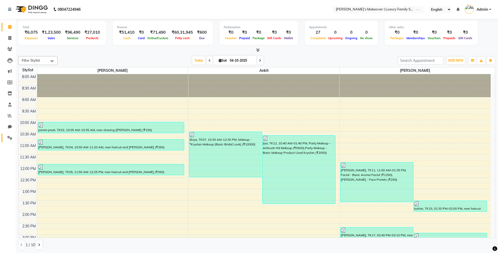
click at [10, 135] on link "Settings" at bounding box center [8, 138] width 13 height 9
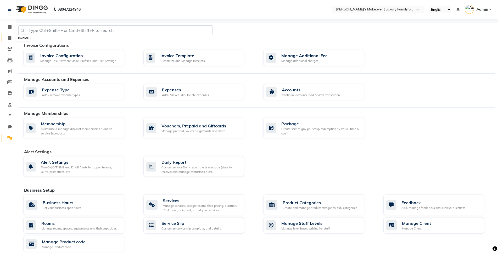
click at [9, 40] on span at bounding box center [9, 38] width 9 height 6
select select "service"
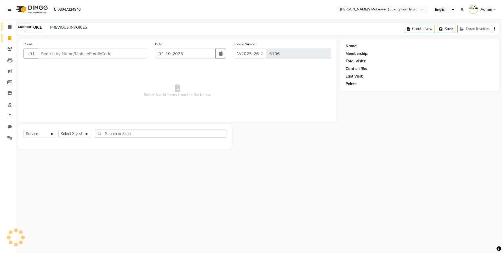
click at [8, 27] on icon at bounding box center [9, 27] width 3 height 4
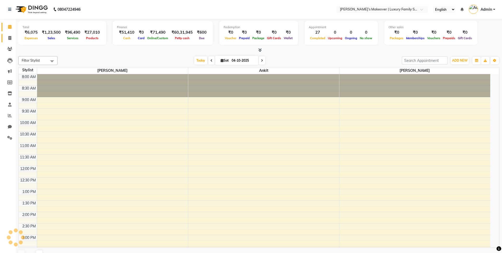
click at [11, 40] on span at bounding box center [9, 38] width 9 height 6
select select "service"
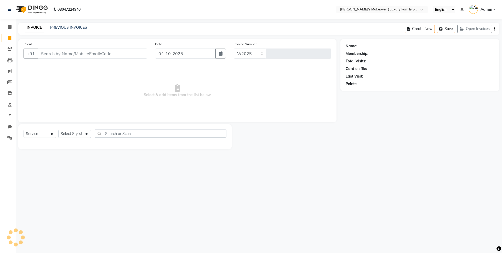
select select "7777"
type input "5106"
click at [10, 27] on icon at bounding box center [9, 27] width 3 height 4
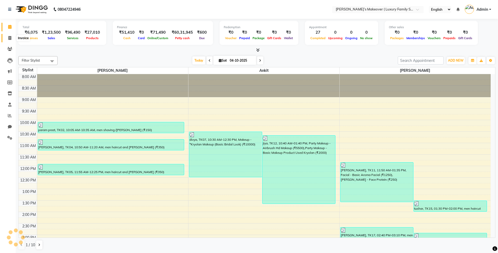
click at [9, 39] on icon at bounding box center [9, 38] width 3 height 4
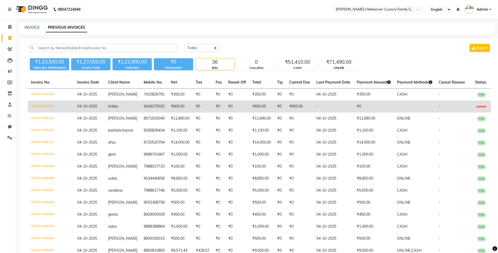
click at [486, 106] on span "UNPAID" at bounding box center [481, 106] width 13 height 5
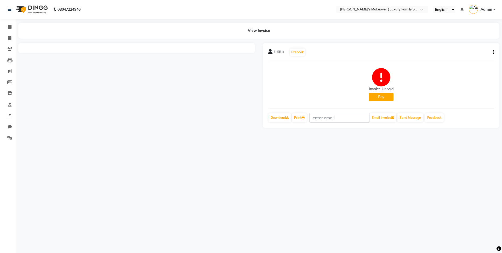
click at [386, 101] on button "Pay" at bounding box center [381, 97] width 25 height 8
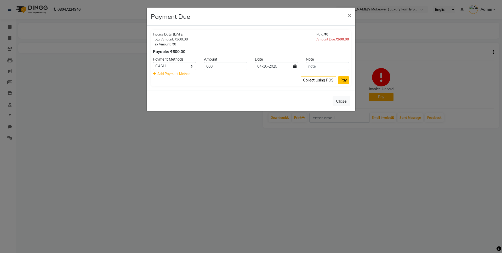
click at [343, 82] on button "Pay" at bounding box center [343, 80] width 11 height 8
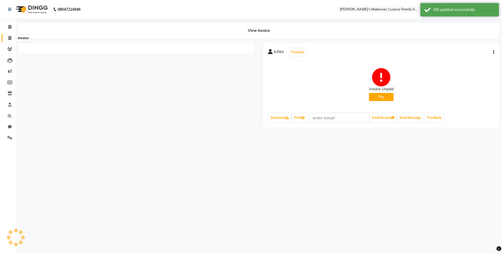
click at [10, 37] on icon at bounding box center [9, 38] width 3 height 4
select select "service"
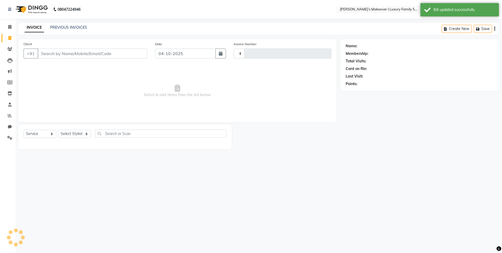
click at [67, 52] on input "Client" at bounding box center [93, 54] width 110 height 10
select select "7777"
type input "5106"
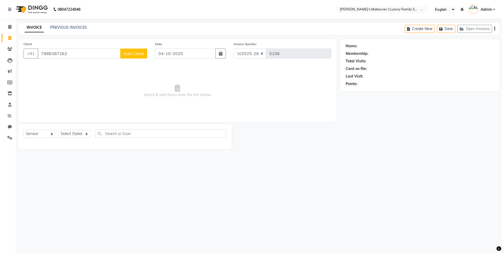
type input "7988387262"
click at [138, 52] on span "Add Client" at bounding box center [133, 53] width 21 height 5
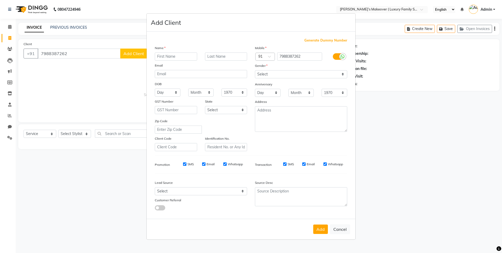
click at [169, 57] on input "text" at bounding box center [176, 57] width 42 height 8
type input "[PERSON_NAME]"
click at [270, 73] on select "Select [DEMOGRAPHIC_DATA] [DEMOGRAPHIC_DATA] Other Prefer Not To Say" at bounding box center [301, 74] width 92 height 8
select select "[DEMOGRAPHIC_DATA]"
click at [255, 70] on select "Select [DEMOGRAPHIC_DATA] [DEMOGRAPHIC_DATA] Other Prefer Not To Say" at bounding box center [301, 74] width 92 height 8
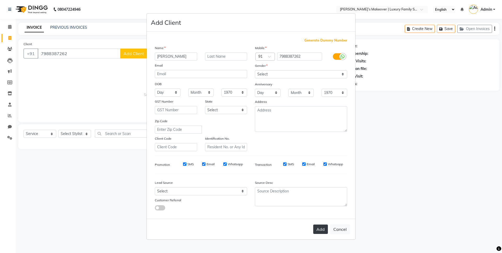
click at [323, 233] on button "Add" at bounding box center [320, 229] width 15 height 9
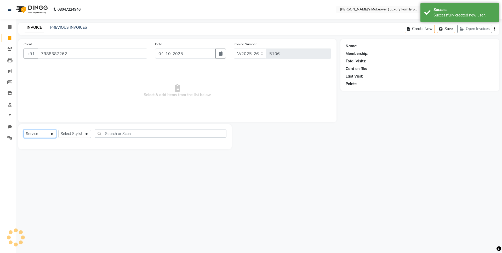
click at [33, 133] on select "Select Service Product Membership Package Voucher Prepaid Gift Card" at bounding box center [40, 134] width 33 height 8
click at [24, 130] on select "Select Service Product Membership Package Voucher Prepaid Gift Card" at bounding box center [40, 134] width 33 height 8
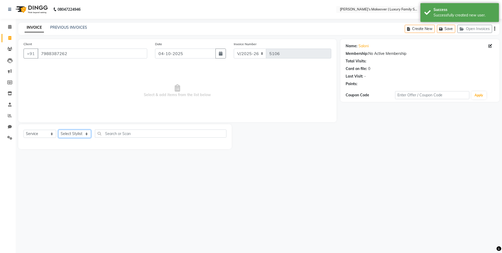
click at [78, 135] on select "Select Stylist [PERSON_NAME] [PERSON_NAME] [PERSON_NAME] [PERSON_NAME] Bhoomi […" at bounding box center [74, 134] width 33 height 8
select select "69498"
click at [58, 130] on select "Select Stylist [PERSON_NAME] [PERSON_NAME] [PERSON_NAME] [PERSON_NAME] Bhoomi […" at bounding box center [74, 134] width 33 height 8
click at [154, 135] on input "text" at bounding box center [161, 134] width 132 height 8
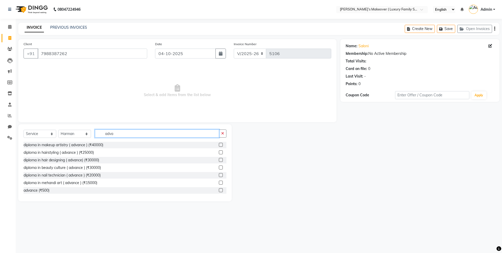
type input "adva"
click at [219, 191] on label at bounding box center [221, 191] width 4 height 4
click at [219, 191] on input "checkbox" at bounding box center [220, 190] width 3 height 3
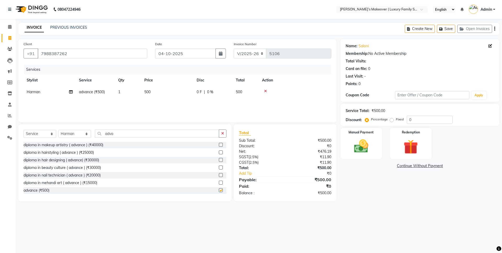
checkbox input "false"
click at [495, 29] on icon "button" at bounding box center [494, 29] width 1 height 0
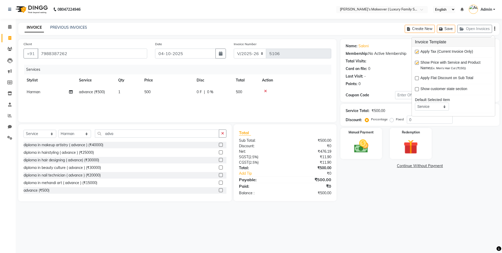
click at [416, 53] on label at bounding box center [417, 52] width 4 height 4
click at [416, 53] on input "checkbox" at bounding box center [416, 51] width 3 height 3
checkbox input "false"
click at [370, 137] on div "Manual Payment" at bounding box center [360, 144] width 43 height 32
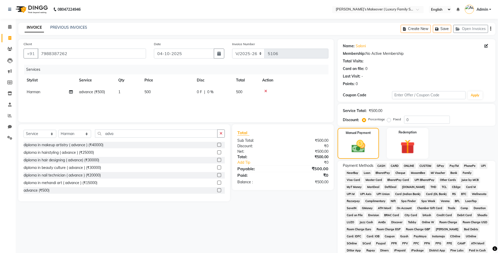
click at [381, 165] on span "CASH" at bounding box center [380, 166] width 11 height 6
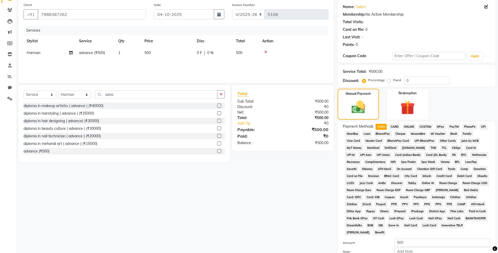
scroll to position [91, 0]
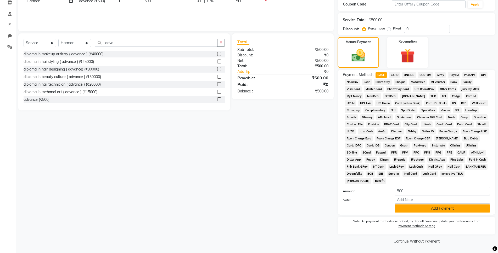
click at [451, 206] on button "Add Payment" at bounding box center [441, 209] width 95 height 8
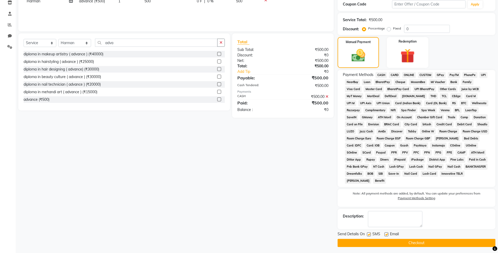
click at [457, 243] on button "Checkout" at bounding box center [416, 243] width 158 height 8
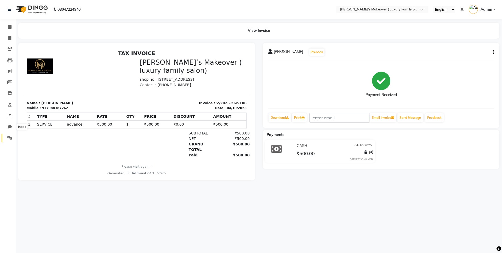
click at [9, 140] on span at bounding box center [9, 138] width 9 height 6
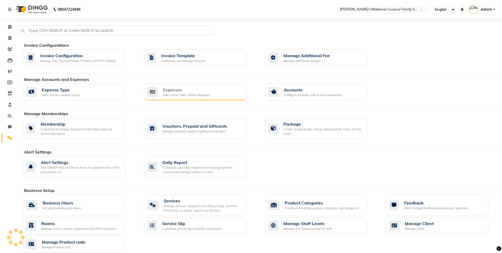
click at [222, 92] on div "Expenses Add / View / Edit / Delete expenses" at bounding box center [194, 92] width 95 height 11
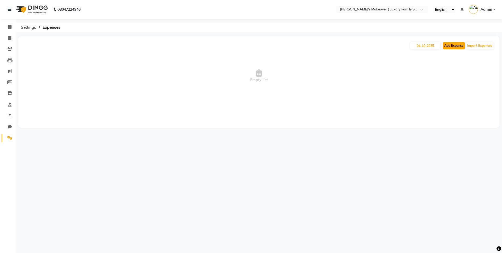
click at [456, 44] on button "Add Expense" at bounding box center [454, 45] width 22 height 7
select select "1"
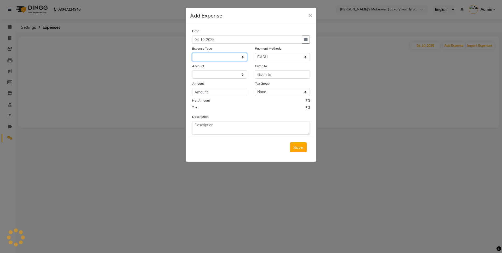
click at [214, 56] on select at bounding box center [219, 57] width 55 height 8
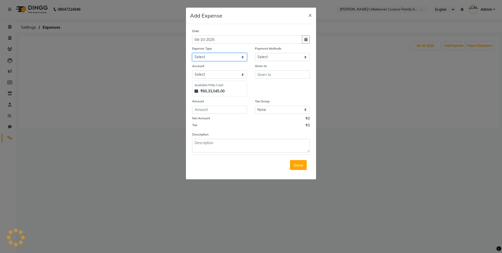
select select "6920"
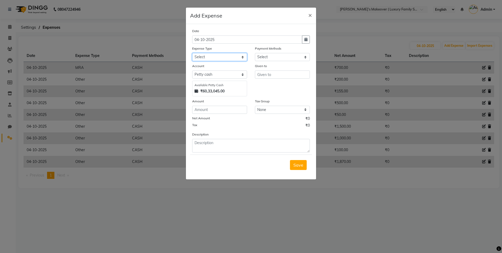
select select "10"
click at [192, 53] on select "Select Advance Salary Bank charges Car maintenance Cash transfer to bank Cash t…" at bounding box center [219, 57] width 55 height 8
click at [263, 76] on input "text" at bounding box center [282, 75] width 55 height 8
type input "chocolate"
click at [229, 111] on input "number" at bounding box center [219, 110] width 55 height 8
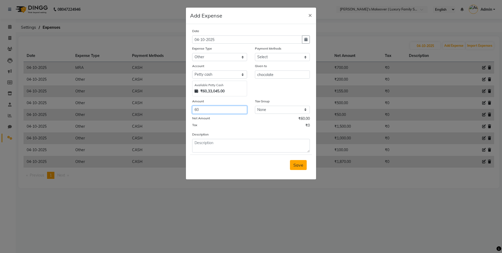
type input "60"
click at [298, 165] on span "Save" at bounding box center [298, 165] width 10 height 5
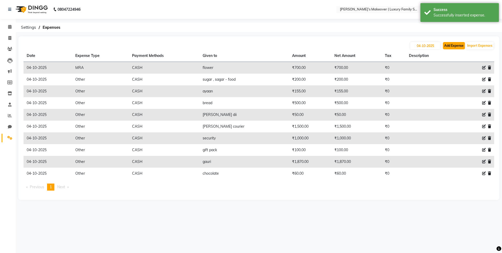
click at [451, 45] on button "Add Expense" at bounding box center [454, 45] width 22 height 7
select select "1"
select select "6920"
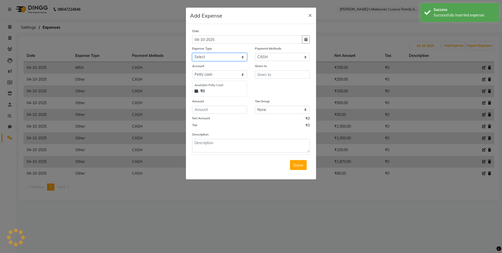
drag, startPoint x: 197, startPoint y: 55, endPoint x: 197, endPoint y: 60, distance: 4.7
click at [197, 55] on select "Select Advance Salary Bank charges Car maintenance Cash transfer to bank Cash t…" at bounding box center [219, 57] width 55 height 8
select select "10"
click at [192, 53] on select "Select Advance Salary Bank charges Car maintenance Cash transfer to bank Cash t…" at bounding box center [219, 57] width 55 height 8
click at [301, 69] on div "Given to" at bounding box center [282, 66] width 55 height 7
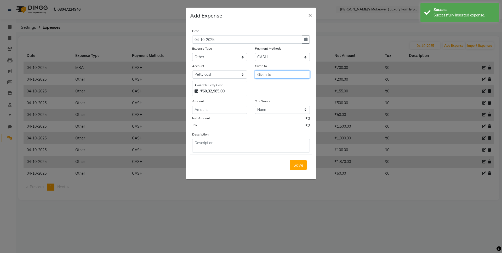
click at [303, 72] on input "text" at bounding box center [282, 75] width 55 height 8
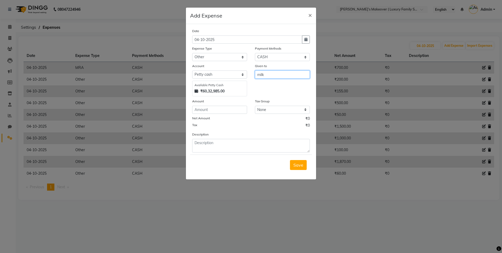
type input "milk"
click at [234, 109] on input "number" at bounding box center [219, 110] width 55 height 8
type input "100"
click at [295, 163] on span "Save" at bounding box center [298, 165] width 10 height 5
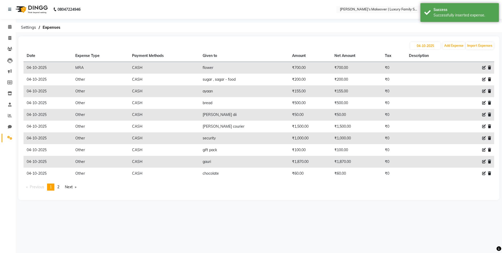
click at [484, 78] on icon at bounding box center [484, 80] width 4 height 4
select select "10"
select select "1"
select select "6920"
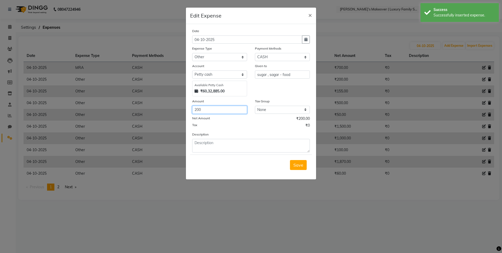
click at [215, 109] on input "200" at bounding box center [219, 110] width 55 height 8
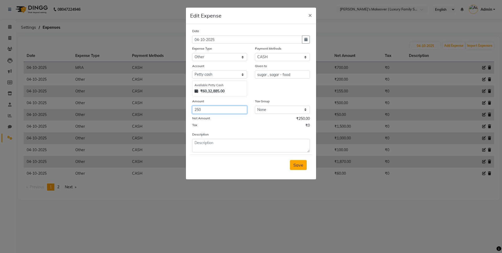
type input "250"
click at [296, 168] on button "Save" at bounding box center [298, 165] width 17 height 10
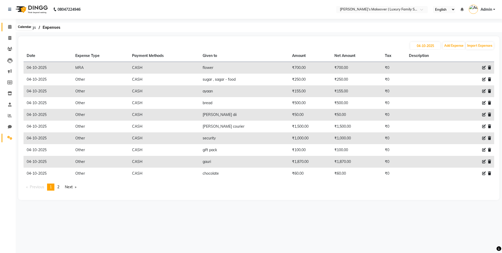
click at [10, 27] on icon at bounding box center [9, 27] width 3 height 4
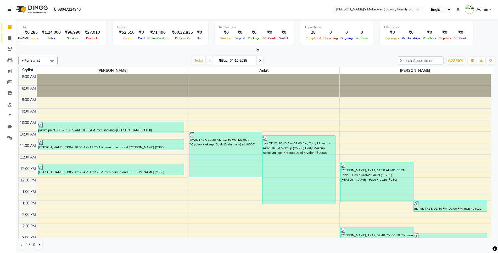
click at [13, 38] on span at bounding box center [9, 38] width 9 height 6
select select "service"
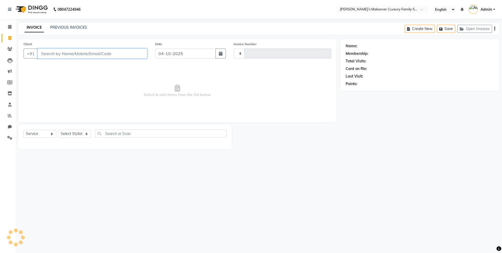
click at [100, 51] on input "Client" at bounding box center [93, 54] width 110 height 10
type input "5107"
select select "7777"
click at [100, 52] on input "Client" at bounding box center [93, 54] width 110 height 10
click at [101, 52] on input "Client" at bounding box center [79, 54] width 83 height 10
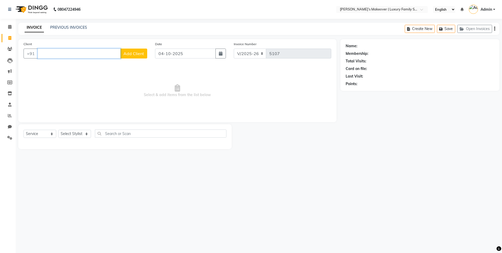
click at [101, 52] on input "Client" at bounding box center [79, 54] width 83 height 10
click at [69, 56] on input "Client" at bounding box center [79, 54] width 83 height 10
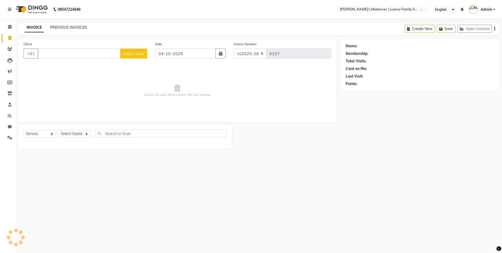
click at [10, 40] on icon at bounding box center [9, 38] width 3 height 4
select select "service"
select select "7777"
type input "5107"
click at [92, 53] on input "Client" at bounding box center [93, 54] width 110 height 10
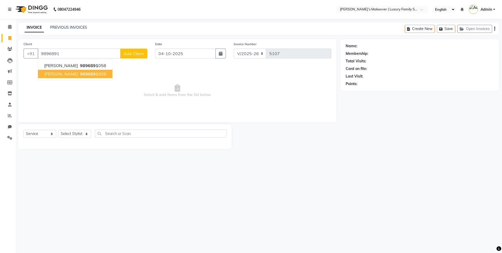
click at [51, 74] on span "arshima" at bounding box center [61, 73] width 34 height 5
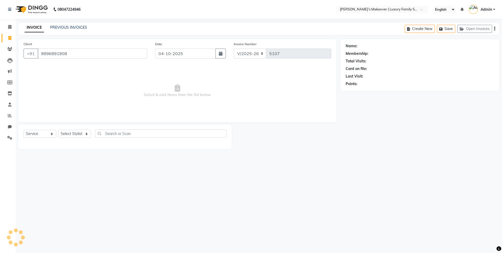
type input "9896891808"
click at [42, 135] on select "Select Service Product Membership Package Voucher Prepaid Gift Card" at bounding box center [40, 134] width 33 height 8
click at [24, 130] on select "Select Service Product Membership Package Voucher Prepaid Gift Card" at bounding box center [40, 134] width 33 height 8
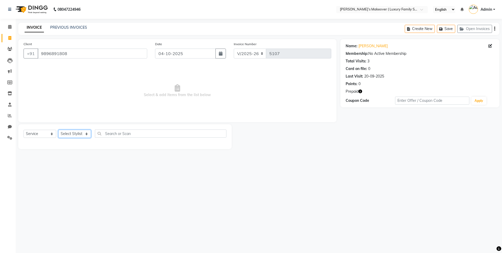
click at [71, 133] on select "Select Stylist [PERSON_NAME] [PERSON_NAME] [PERSON_NAME] [PERSON_NAME] Bhoomi […" at bounding box center [74, 134] width 33 height 8
select select "69498"
click at [58, 130] on select "Select Stylist [PERSON_NAME] [PERSON_NAME] [PERSON_NAME] [PERSON_NAME] Bhoomi […" at bounding box center [74, 134] width 33 height 8
click at [126, 133] on input "text" at bounding box center [161, 134] width 132 height 8
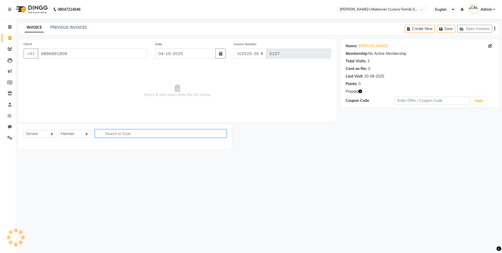
click at [126, 133] on input "text" at bounding box center [161, 134] width 132 height 8
click at [31, 133] on select "Select Service Product Membership Package Voucher Prepaid Gift Card" at bounding box center [40, 134] width 33 height 8
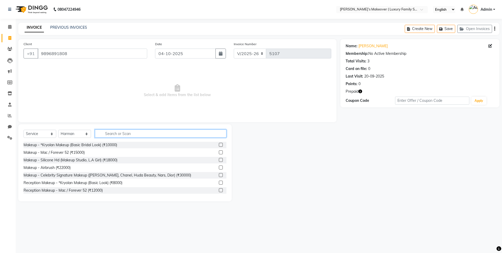
click at [139, 133] on input "text" at bounding box center [161, 134] width 132 height 8
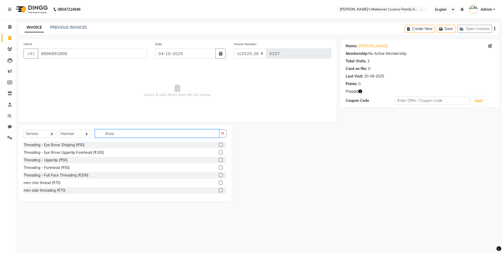
type input "threa"
click at [219, 153] on label at bounding box center [221, 153] width 4 height 4
click at [219, 153] on input "checkbox" at bounding box center [220, 152] width 3 height 3
checkbox input "true"
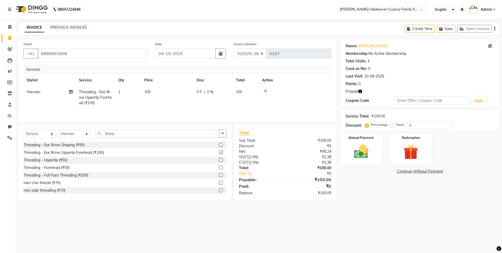
click at [219, 144] on label at bounding box center [221, 145] width 4 height 4
click at [219, 144] on input "checkbox" at bounding box center [220, 145] width 3 height 3
checkbox input "true"
checkbox input "false"
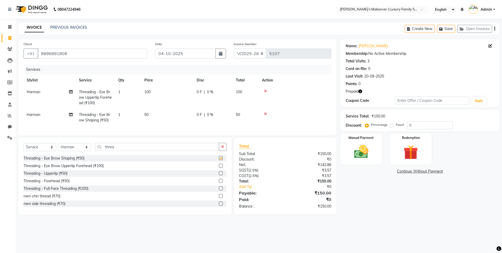
click at [268, 90] on div at bounding box center [295, 91] width 66 height 4
click at [266, 90] on icon at bounding box center [265, 91] width 3 height 4
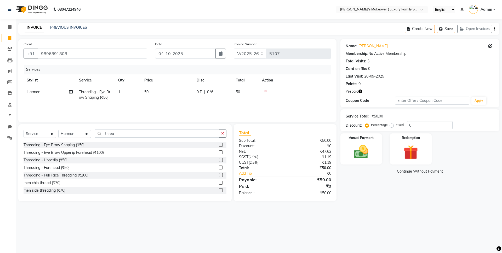
click at [264, 91] on div at bounding box center [295, 91] width 66 height 4
checkbox input "false"
click at [401, 153] on img at bounding box center [411, 152] width 24 height 19
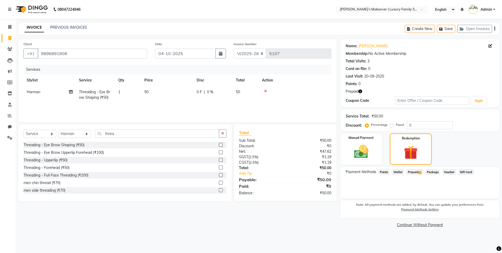
click at [415, 173] on span "Prepaid 1" at bounding box center [414, 172] width 17 height 6
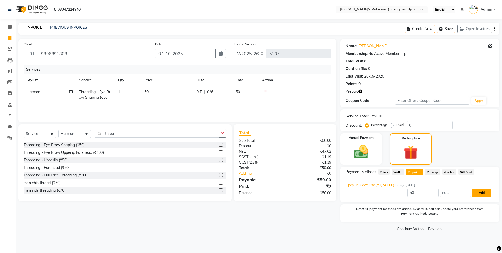
click at [488, 194] on button "Add" at bounding box center [481, 193] width 19 height 9
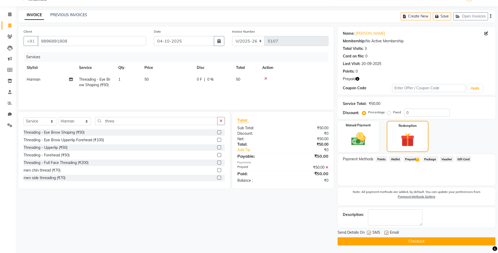
scroll to position [13, 0]
click at [417, 240] on button "Checkout" at bounding box center [416, 241] width 158 height 8
